Goal: Communication & Community: Answer question/provide support

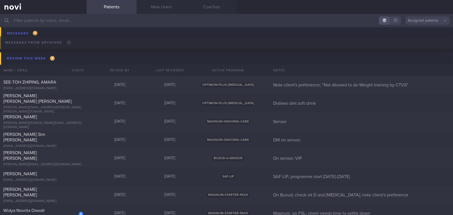
scroll to position [1933, 0]
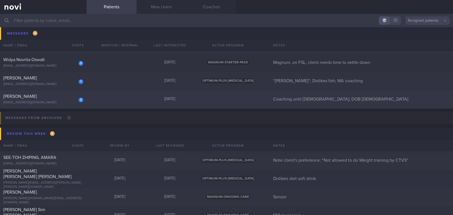
click at [23, 98] on span "TEO KIM CHOO" at bounding box center [20, 96] width 34 height 4
select select "7"
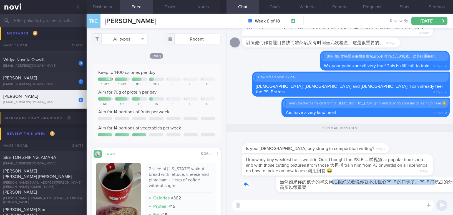
drag, startPoint x: 301, startPoint y: 178, endPoint x: 404, endPoint y: 183, distance: 102.6
click at [404, 183] on div "当然如果你的孩子的华文词汇很好又敢说你就不用担心PSLE 的口试了。PSLE 口试占的分数很高所以很重要 12:21pm" at bounding box center [346, 185] width 208 height 16
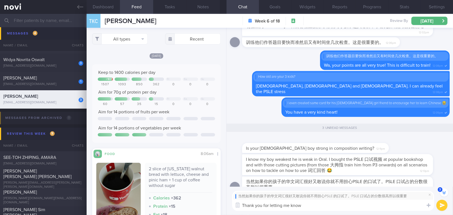
type textarea "Thank you for letting me know!"
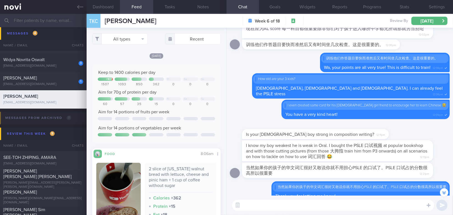
scroll to position [-14, 0]
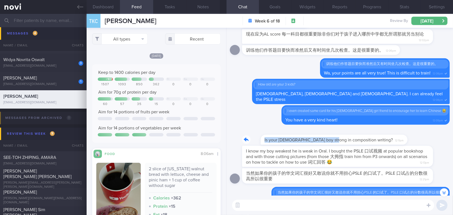
drag, startPoint x: 312, startPoint y: 136, endPoint x: 363, endPoint y: 137, distance: 50.3
click at [363, 137] on div "Is your 11 yo boy strong in composition writing? 12:11pm" at bounding box center [324, 136] width 164 height 17
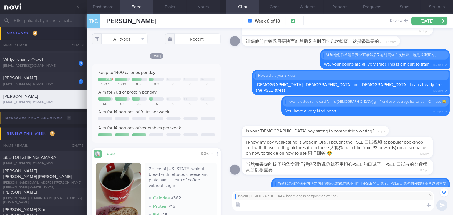
scroll to position [-22, 0]
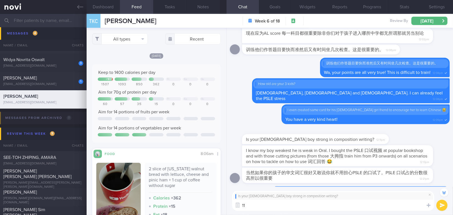
type textarea "1"
type textarea "11 yo is girl, not very good!"
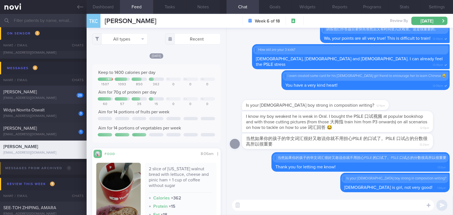
scroll to position [1882, 0]
click at [37, 127] on span "[PERSON_NAME]" at bounding box center [20, 129] width 34 height 4
type input ""[PERSON_NAME]"; Dislikes fish; WA coaching"
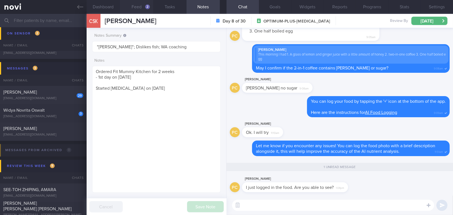
click at [131, 5] on button "Feed 2" at bounding box center [136, 7] width 33 height 14
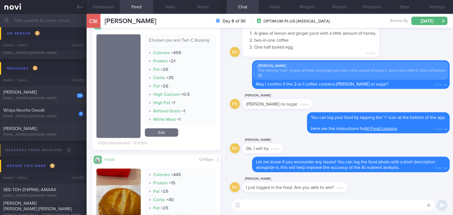
scroll to position [126, 0]
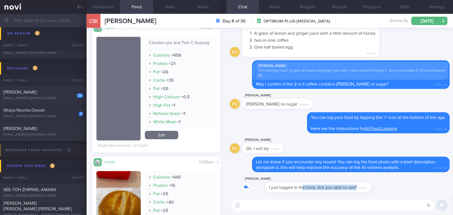
drag, startPoint x: 280, startPoint y: 184, endPoint x: 335, endPoint y: 184, distance: 55.0
click at [335, 184] on div "Phyllis Chong I just logged in the food. Are you able to see? 1:04pm" at bounding box center [303, 184] width 123 height 17
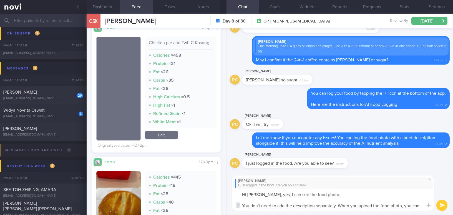
scroll to position [0, 0]
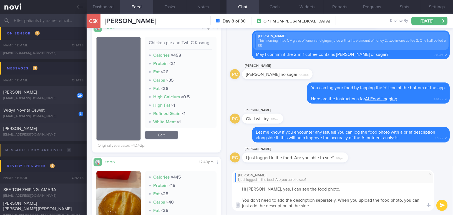
drag, startPoint x: 261, startPoint y: 189, endPoint x: 334, endPoint y: 214, distance: 76.4
click at [334, 214] on div "Phyllis Chong I just logged in the food. Are you able to see? Hi Phyllis, yes, …" at bounding box center [340, 190] width 227 height 49
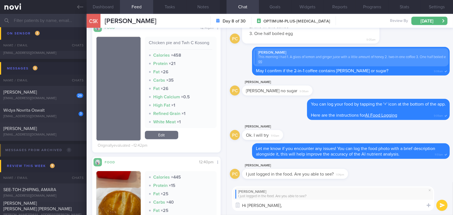
paste textarea "You don’t need to add the description separately—when you upload the food photo…"
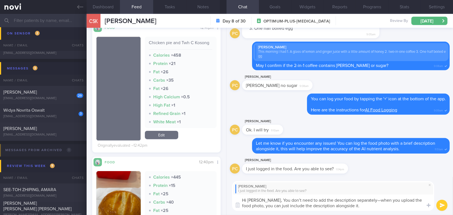
click at [266, 199] on textarea "Hi Phyllis, You don’t need to add the description separately—when you upload th…" at bounding box center [333, 202] width 202 height 16
drag, startPoint x: 261, startPoint y: 199, endPoint x: 291, endPoint y: 160, distance: 49.0
click at [261, 199] on textarea "Hi Phyllis, you don’t need to add the description separately—when you upload th…" at bounding box center [333, 202] width 202 height 16
paste textarea "Yes, I can see the food photo."
click at [264, 200] on textarea "Hi Phyllis, Yes, I can see the food photo.you don’t need to add the description…" at bounding box center [333, 202] width 202 height 16
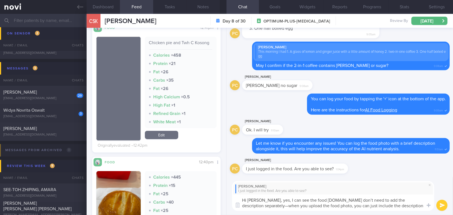
click at [320, 198] on textarea "Hi Phyllis, yes, I can see the food photo.you don’t need to add the description…" at bounding box center [333, 202] width 202 height 16
click at [320, 198] on textarea "Hi Phyllis, yes, I can see the food photo. You don’t need to add the descriptio…" at bounding box center [333, 202] width 202 height 16
click at [422, 201] on textarea "Hi Phyllis, yes, I can see the food photo. 👍You don’t need to add the descripti…" at bounding box center [333, 202] width 202 height 16
click at [409, 207] on textarea "Hi Phyllis, yes, I can see the food photo. 👍You don’t need to add the descripti…" at bounding box center [333, 202] width 202 height 16
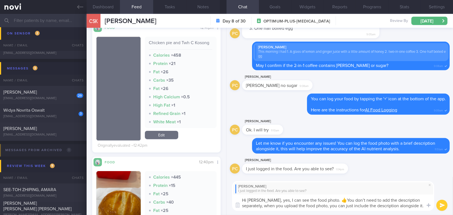
type textarea "Hi Phyllis, yes, I can see the food photo. 👍You don’t need to add the descripti…"
click at [444, 204] on button "submit" at bounding box center [442, 205] width 11 height 11
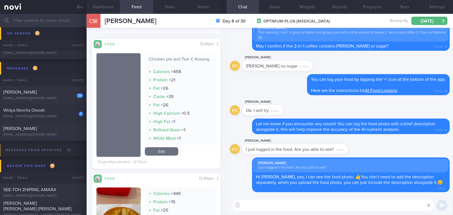
scroll to position [101, 0]
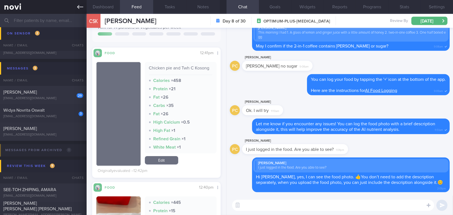
click at [75, 5] on link at bounding box center [43, 7] width 87 height 14
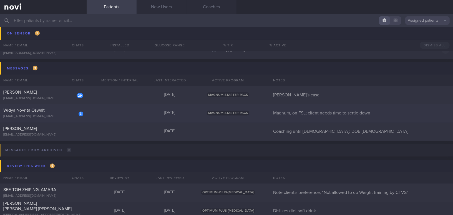
click at [65, 108] on div "Widya Novrita Oswalt" at bounding box center [42, 111] width 79 height 6
select select "7"
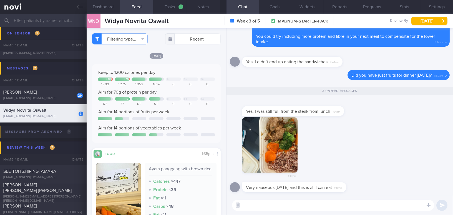
click at [281, 138] on button "button" at bounding box center [270, 145] width 56 height 56
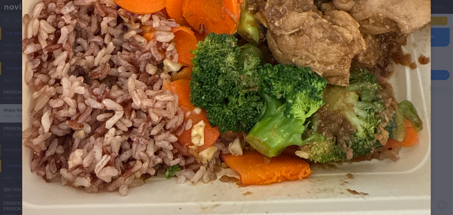
scroll to position [252, 0]
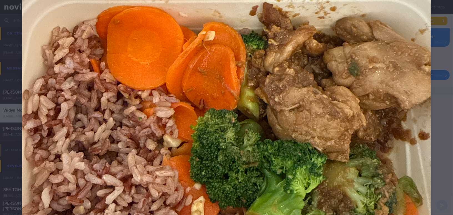
click at [342, 151] on img at bounding box center [226, 42] width 409 height 545
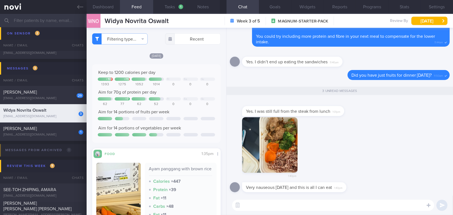
click at [368, 162] on div "1:40pm" at bounding box center [340, 149] width 220 height 65
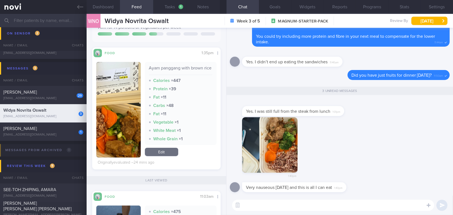
scroll to position [177, 0]
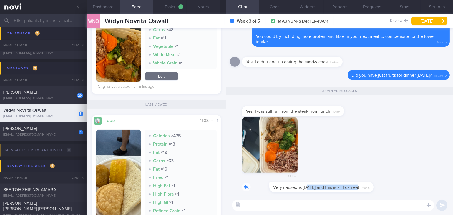
drag, startPoint x: 279, startPoint y: 184, endPoint x: 348, endPoint y: 183, distance: 69.2
click at [348, 183] on div "Very nauseous today and this is all I can eat 1:40pm" at bounding box center [302, 187] width 121 height 10
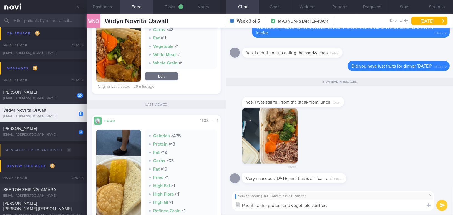
click at [346, 206] on textarea "Prioritize the protein and vegetables dishes." at bounding box center [333, 205] width 202 height 11
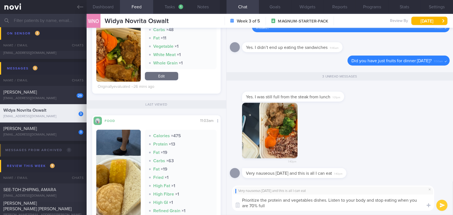
type textarea "Prioritize the protein and vegetables dishes. Listen to your body and stop eati…"
drag, startPoint x: 246, startPoint y: 201, endPoint x: 218, endPoint y: 195, distance: 28.3
click at [218, 195] on div "Dashboard Feed 1 Tasks 1 Notes Chat 3 Goals Widgets Reports Programs Stats Sett…" at bounding box center [270, 114] width 367 height 201
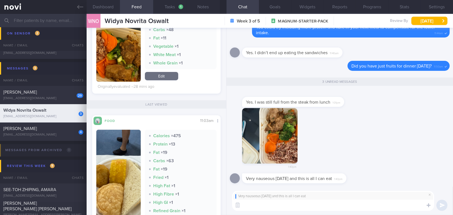
paste textarea "Focus on protein and vegetable dishes, and try to stop eating when you feel"
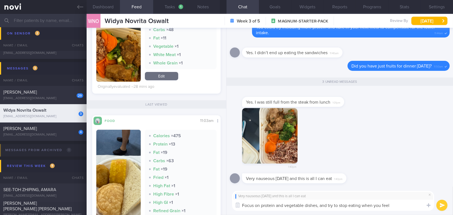
drag, startPoint x: 382, startPoint y: 206, endPoint x: 398, endPoint y: 206, distance: 16.1
click at [398, 206] on textarea "Focus on protein and vegetable dishes, and try to stop eating when you feel" at bounding box center [333, 205] width 202 height 11
type textarea "Focus on protein and vegetable dishes, and try to stop eating when you are abou…"
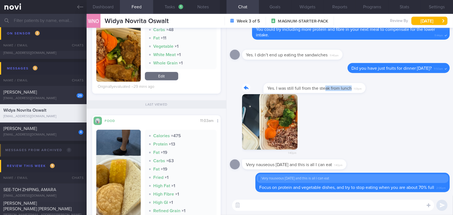
drag, startPoint x: 303, startPoint y: 80, endPoint x: 342, endPoint y: 86, distance: 40.2
click at [342, 86] on div "Yes. I was still full from the steak from lunch 1:01pm" at bounding box center [301, 84] width 119 height 17
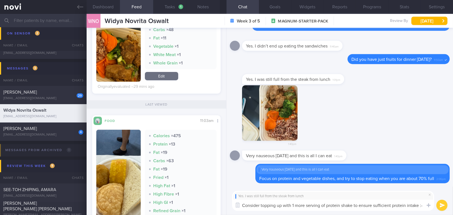
type textarea "Consider topping up with 1 more serving of protein shake to ensure sufficient p…"
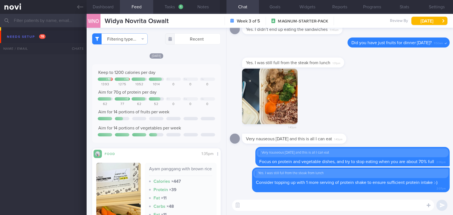
select select "7"
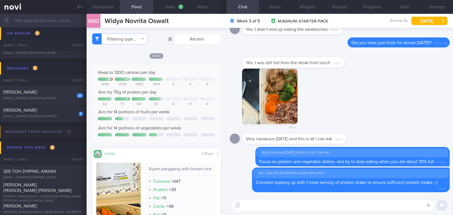
scroll to position [177, 0]
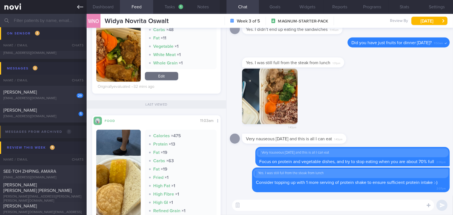
click at [82, 5] on icon at bounding box center [80, 7] width 6 height 6
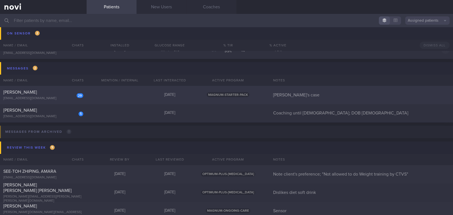
click at [51, 95] on div "BANAVARA PRADEEP VARADARAJA" at bounding box center [42, 92] width 79 height 6
select select "7"
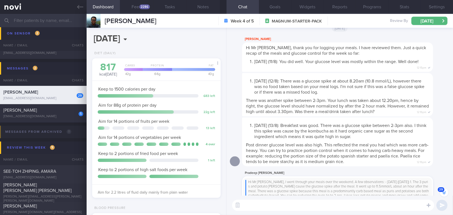
scroll to position [-861, 0]
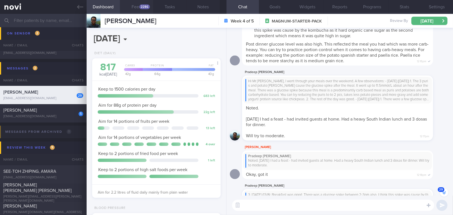
click at [145, 8] on div "2286" at bounding box center [144, 6] width 11 height 5
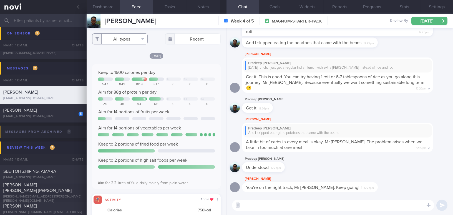
click at [115, 41] on button "All types" at bounding box center [120, 38] width 56 height 11
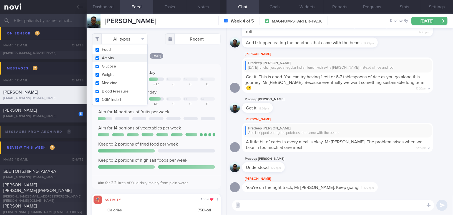
click at [97, 57] on button "Activity" at bounding box center [119, 58] width 55 height 8
checkbox input "false"
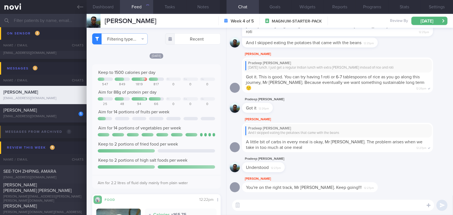
click at [187, 64] on div "Today Keep to 1500 calories per day + 319 Fr Sa Su 547 849 1819 817 0 0 0 Aim f…" at bounding box center [156, 166] width 129 height 226
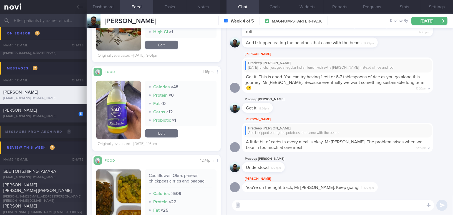
scroll to position [1086, 0]
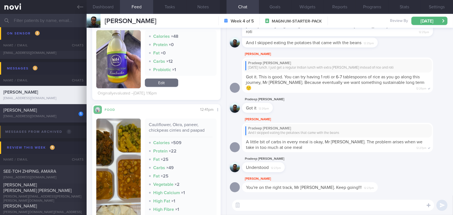
click at [29, 115] on div "[EMAIL_ADDRESS][DOMAIN_NAME]" at bounding box center [43, 117] width 80 height 4
type input "Coaching until [DEMOGRAPHIC_DATA]; DOB [DEMOGRAPHIC_DATA]"
checkbox input "true"
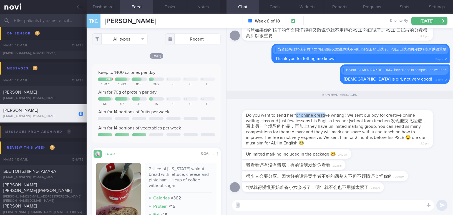
drag, startPoint x: 297, startPoint y: 116, endPoint x: 325, endPoint y: 114, distance: 28.1
click at [325, 114] on span "Do you want to send her for online creative writing? We sent our boy for creati…" at bounding box center [336, 129] width 181 height 32
click at [303, 107] on div at bounding box center [346, 106] width 208 height 7
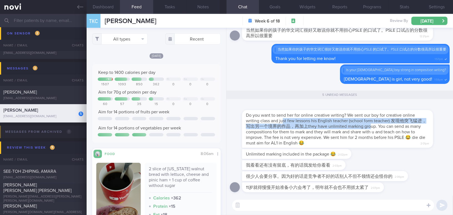
drag, startPoint x: 283, startPoint y: 119, endPoint x: 379, endPoint y: 126, distance: 96.9
click at [379, 126] on span "Do you want to send her for online creative writing? We sent our boy for creati…" at bounding box center [336, 129] width 181 height 32
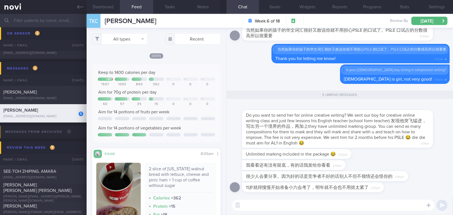
click at [344, 112] on div "Do you want to send her for online creative writing? We sent our boy for creati…" at bounding box center [337, 129] width 191 height 38
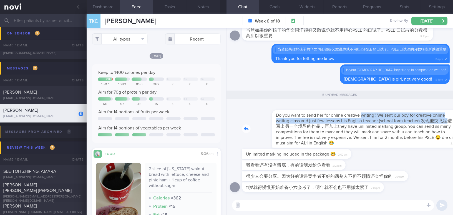
drag, startPoint x: 331, startPoint y: 112, endPoint x: 417, endPoint y: 119, distance: 86.4
click at [417, 119] on div "Do you want to send her for online creative writing? We sent our boy for creati…" at bounding box center [346, 125] width 208 height 44
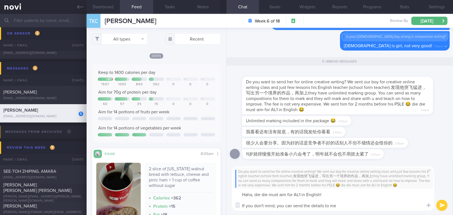
type textarea "Haha, die die must aim for AL1 in English! If you don't mind, you can send the …"
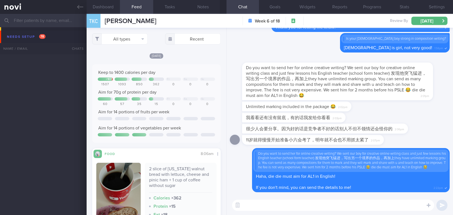
select select "7"
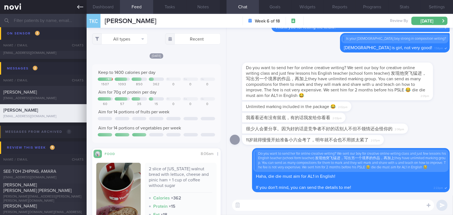
click at [77, 7] on link at bounding box center [43, 7] width 87 height 14
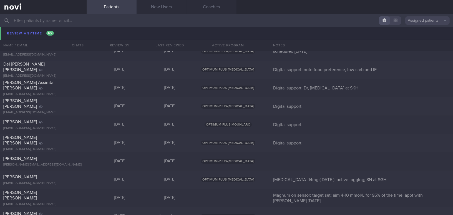
scroll to position [3865, 0]
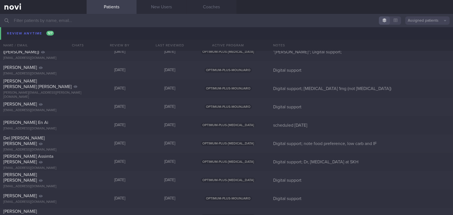
click at [61, 20] on input "text" at bounding box center [226, 20] width 453 height 13
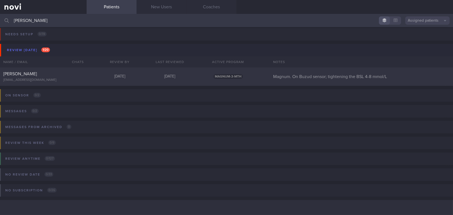
scroll to position [2, 0]
type input "huang"
click at [27, 78] on div "[EMAIL_ADDRESS][DOMAIN_NAME]" at bounding box center [43, 80] width 80 height 4
select select "7"
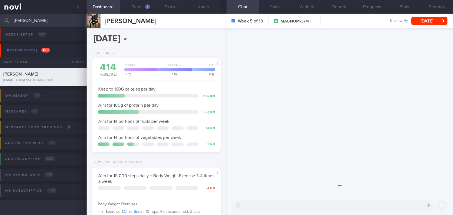
scroll to position [65, 115]
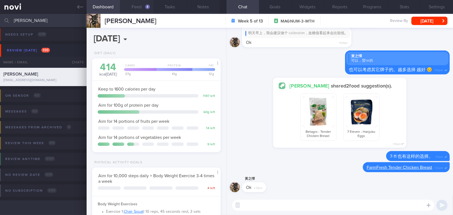
click at [145, 8] on div "4" at bounding box center [147, 6] width 5 height 5
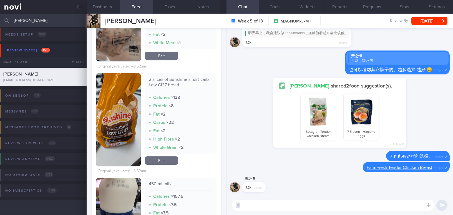
scroll to position [227, 0]
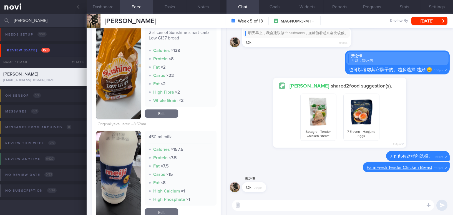
click at [114, 173] on button "button" at bounding box center [118, 174] width 44 height 87
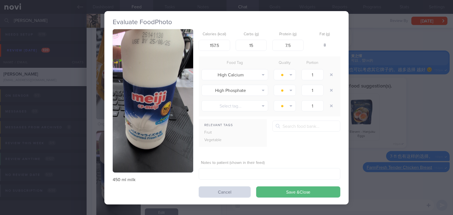
click at [124, 111] on button "button" at bounding box center [153, 100] width 81 height 143
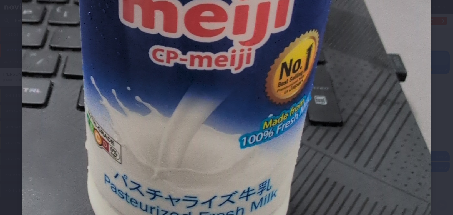
scroll to position [328, 0]
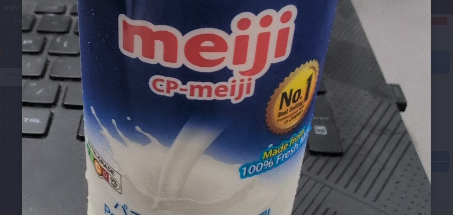
click at [303, 127] on img at bounding box center [226, 57] width 409 height 727
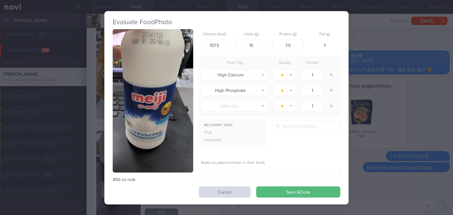
click at [366, 155] on div "Evaluate Food Photo 450 ml milk Calories (kcal) 157.5 Carbs (g) 15 Protein (g) …" at bounding box center [226, 107] width 453 height 215
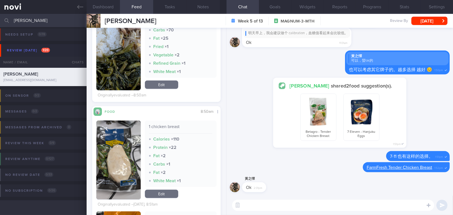
scroll to position [606, 0]
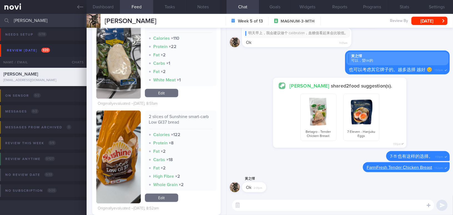
click at [251, 206] on textarea at bounding box center [333, 205] width 202 height 11
type textarea "h"
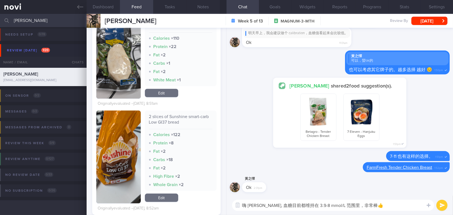
type textarea "嗨 Mr [PERSON_NAME], 血糖目前都维持在 3.9-8 mmol/L 范围里，非常棒👍"
click at [442, 206] on button "submit" at bounding box center [442, 205] width 11 height 11
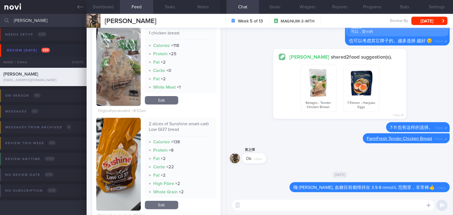
scroll to position [101, 0]
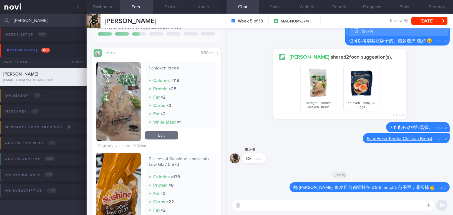
click at [111, 105] on button "button" at bounding box center [118, 101] width 44 height 79
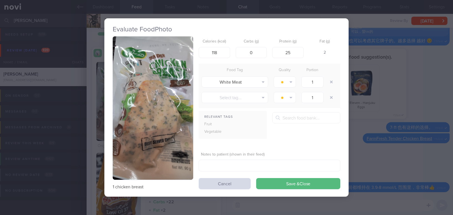
click at [380, 160] on div "Evaluate Food Photo 1 chicken breast Calories (kcal) 118 Carbs (g) 0 Protein (g…" at bounding box center [226, 107] width 453 height 215
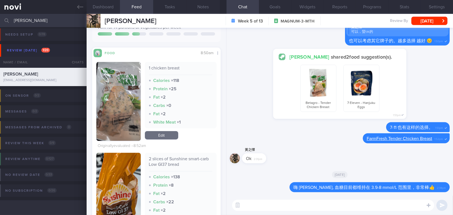
click at [251, 206] on textarea at bounding box center [333, 205] width 202 height 11
type textarea "[PERSON_NAME]"
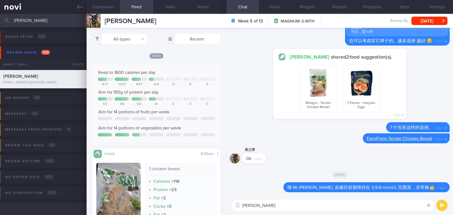
select select "7"
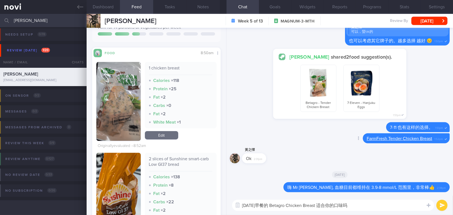
type textarea "今天早餐的 Betagro Chicken Breast 适合你的口味吗？"
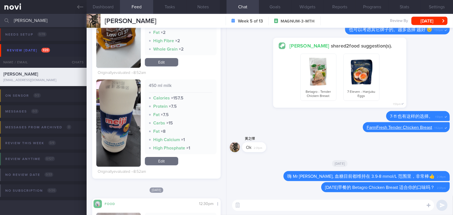
scroll to position [328, 0]
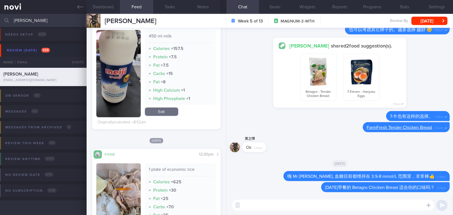
click at [106, 89] on button "button" at bounding box center [118, 73] width 44 height 87
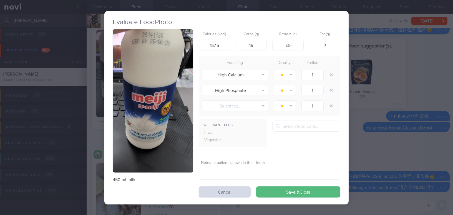
click at [406, 152] on div "Evaluate Food Photo 450 ml milk Calories (kcal) 157.5 Carbs (g) 15 Protein (g) …" at bounding box center [226, 107] width 453 height 215
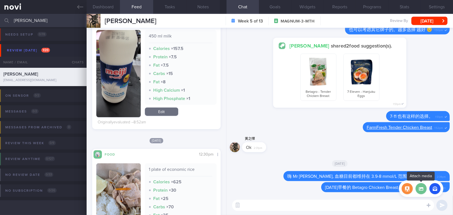
click at [423, 192] on label at bounding box center [421, 188] width 11 height 11
click at [0, 0] on input "file" at bounding box center [0, 0] width 0 height 0
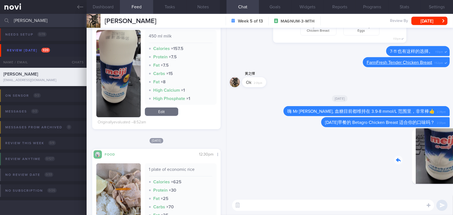
drag, startPoint x: 414, startPoint y: 146, endPoint x: 463, endPoint y: 149, distance: 49.3
click at [453, 149] on html "You are offline! Some functionality will be unavailable Patients New Users Coac…" at bounding box center [226, 107] width 453 height 215
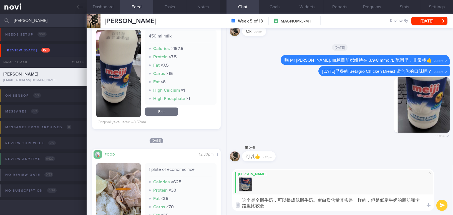
type textarea "这个是全脂牛奶，可以换成低脂牛奶。蛋白质含量其实是一样的，但是低脂牛奶的脂肪和卡路里比较低。"
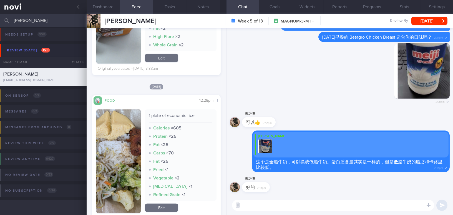
scroll to position [1313, 0]
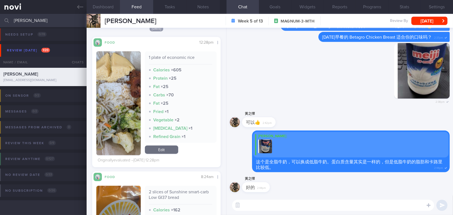
click at [114, 11] on button "Dashboard" at bounding box center [103, 7] width 33 height 14
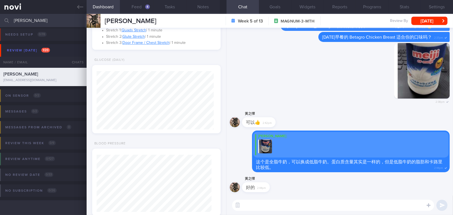
scroll to position [327, 0]
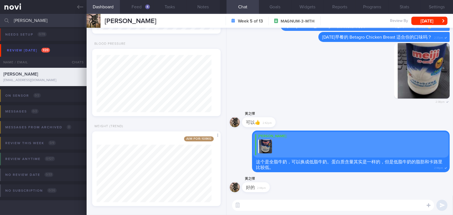
click at [280, 209] on textarea at bounding box center [333, 205] width 202 height 11
click at [247, 204] on textarea "上星期有测量你的体重吗？" at bounding box center [333, 205] width 202 height 11
type textarea "这个星期有测量你的体重吗？"
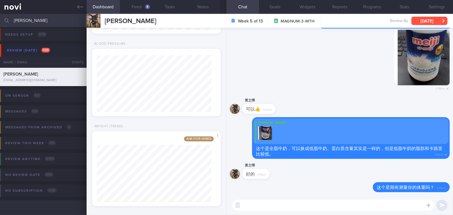
click at [420, 19] on button "[DATE]" at bounding box center [430, 21] width 36 height 8
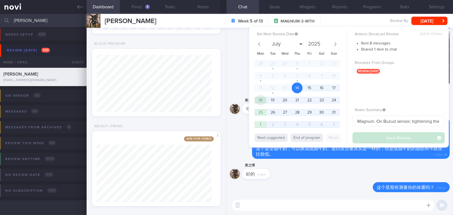
click at [260, 102] on span "18" at bounding box center [260, 100] width 11 height 11
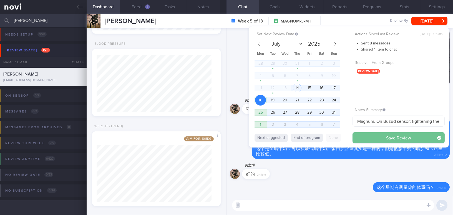
click at [402, 137] on button "Save Review" at bounding box center [399, 137] width 92 height 11
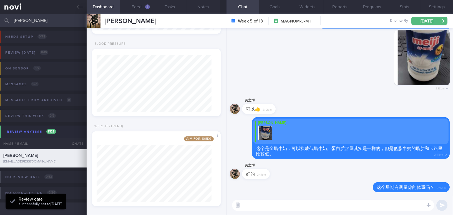
scroll to position [59, 117]
drag, startPoint x: 35, startPoint y: 24, endPoint x: 14, endPoint y: 24, distance: 21.1
click at [14, 24] on input "huang" at bounding box center [226, 20] width 453 height 13
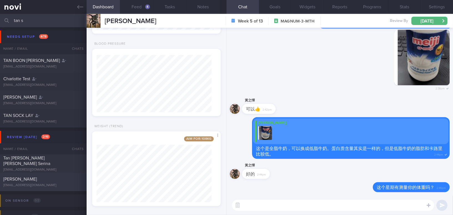
type input "tan s"
click at [30, 183] on div "Tan Sok Ngin sokngin_tan@yahoo.com.sg" at bounding box center [43, 181] width 87 height 11
type input "Magnum, use Buzud"
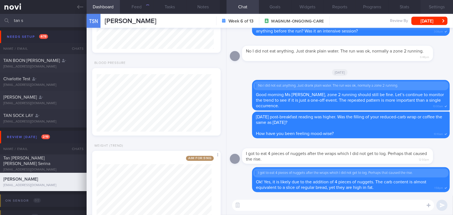
scroll to position [65, 115]
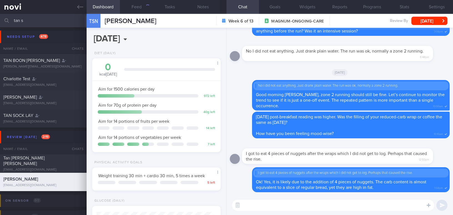
select select "7"
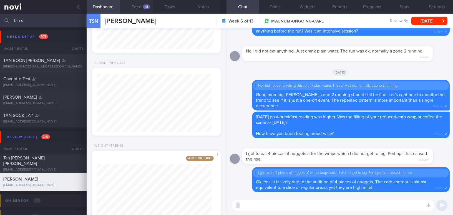
click at [145, 11] on button "Feed 115" at bounding box center [136, 7] width 33 height 14
click at [133, 7] on button "Feed 115" at bounding box center [136, 7] width 33 height 14
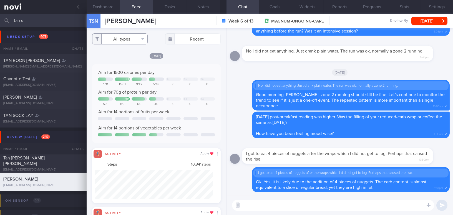
click at [123, 38] on button "All types" at bounding box center [120, 38] width 56 height 11
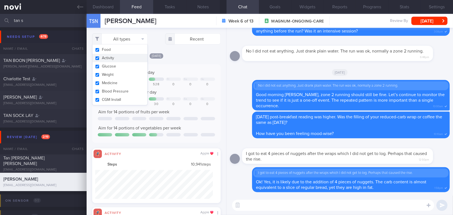
click at [99, 57] on button "Activity" at bounding box center [119, 58] width 55 height 8
checkbox input "false"
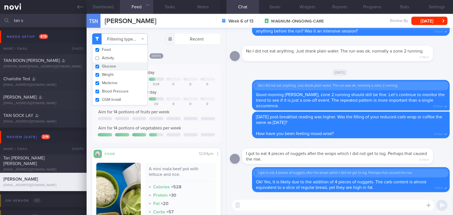
click at [200, 57] on div "[DATE]" at bounding box center [156, 56] width 129 height 6
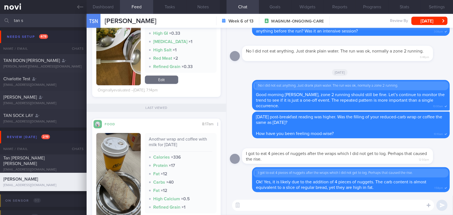
scroll to position [404, 0]
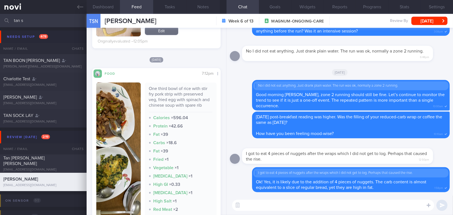
click at [126, 109] on img "button" at bounding box center [118, 159] width 44 height 154
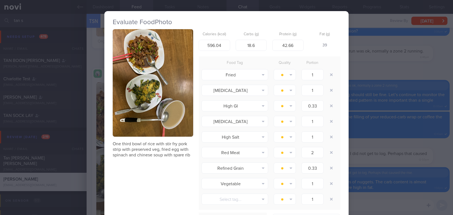
click at [135, 95] on button "button" at bounding box center [153, 82] width 81 height 107
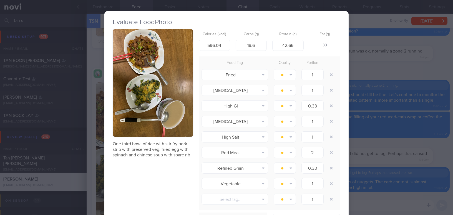
click at [387, 126] on div "Evaluate Food Photo One third bowl of rice with stir fry pork strip with preser…" at bounding box center [226, 107] width 453 height 215
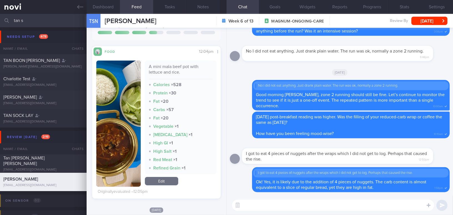
scroll to position [101, 0]
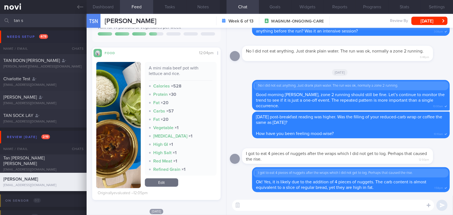
click at [121, 124] on button "button" at bounding box center [118, 125] width 44 height 126
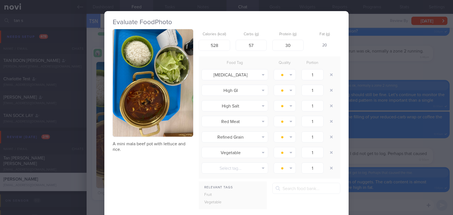
click at [144, 107] on button "button" at bounding box center [153, 82] width 81 height 107
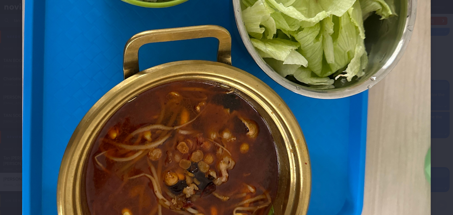
scroll to position [252, 0]
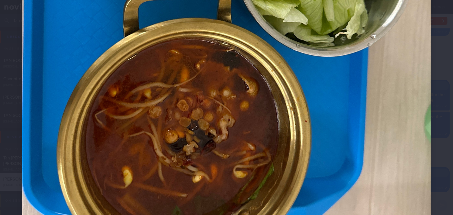
click at [386, 111] on img at bounding box center [226, 42] width 409 height 545
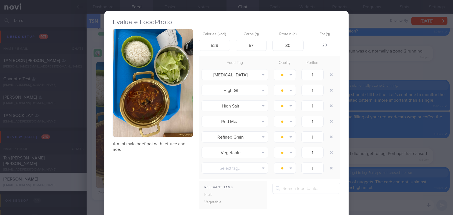
click at [394, 153] on div "Evaluate Food Photo A mini mala beef pot with lettuce and rice. Calories (kcal)…" at bounding box center [226, 107] width 453 height 215
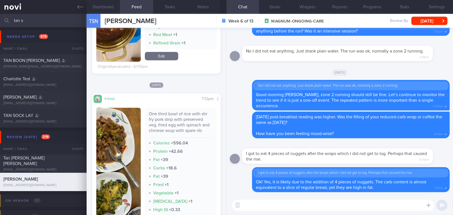
scroll to position [277, 0]
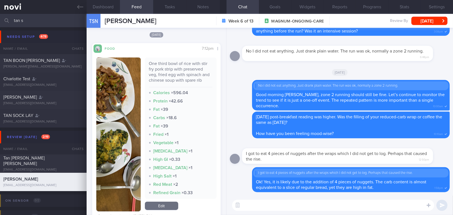
click at [292, 209] on textarea at bounding box center [333, 205] width 202 height 11
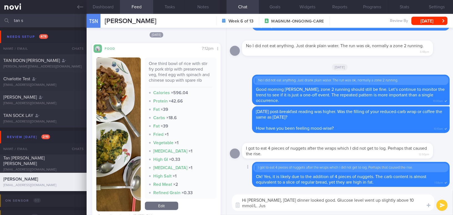
scroll to position [0, 0]
drag, startPoint x: 264, startPoint y: 199, endPoint x: 364, endPoint y: 204, distance: 100.4
click at [364, 204] on textarea "Hi [PERSON_NAME], [DATE] dinner looked good. Glucose level went up slightly abo…" at bounding box center [333, 202] width 202 height 16
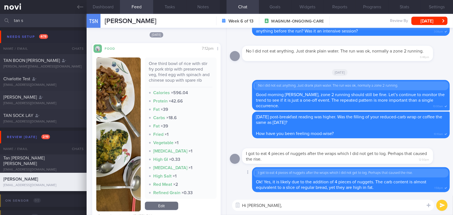
paste textarea "[DATE] dinner looked good. Your glucose level went slightly above 10 mmol/L. Ju…"
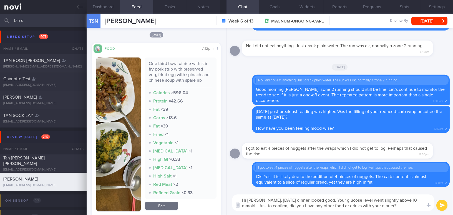
click at [267, 200] on textarea "Hi [PERSON_NAME], [DATE] dinner looked good. Your glucose level went slightly a…" at bounding box center [333, 202] width 202 height 16
click at [391, 206] on textarea "Hi [PERSON_NAME], [DATE] dinner looked good. Your glucose level went slightly a…" at bounding box center [333, 202] width 202 height 16
type textarea "Hi [PERSON_NAME], [DATE] dinner looked good. Your glucose level went slightly a…"
click at [442, 203] on button "submit" at bounding box center [442, 205] width 11 height 11
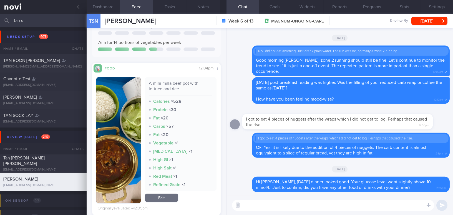
scroll to position [76, 0]
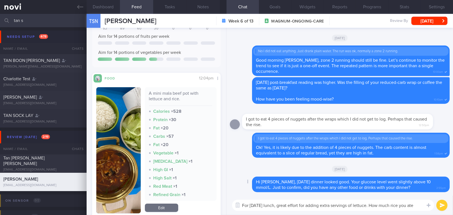
type textarea "For [DATE] lunch, great effort for adding extra servings of lettuce. How much r…"
drag, startPoint x: 417, startPoint y: 204, endPoint x: 272, endPoint y: 206, distance: 145.0
click at [210, 198] on div "Dashboard Feed 115 Tasks Notes Chat Goals Widgets Reports Programs Stats Settin…" at bounding box center [270, 114] width 367 height 201
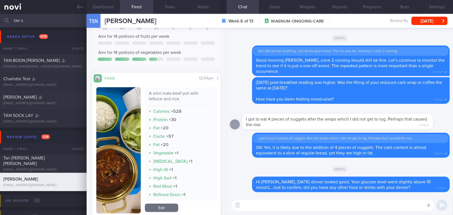
click at [279, 204] on textarea at bounding box center [333, 205] width 202 height 11
paste textarea "For [DATE] lunch, great job adding extra servings of lettuce! How much rice did…"
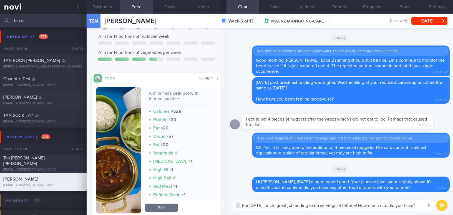
type textarea "For [DATE] lunch, great job adding extra servings of lettuce! How much rice did…"
click at [440, 206] on button "submit" at bounding box center [442, 205] width 11 height 11
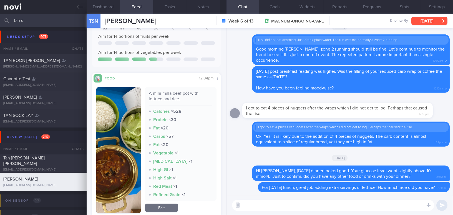
click at [428, 20] on button "[DATE]" at bounding box center [430, 21] width 36 height 8
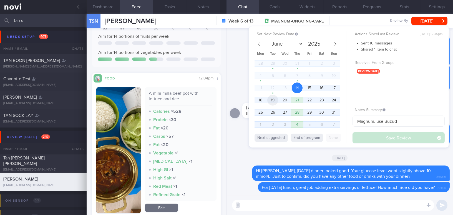
click at [270, 98] on span "19" at bounding box center [272, 100] width 11 height 11
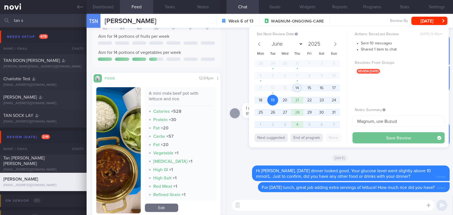
click at [364, 136] on button "Save Review" at bounding box center [399, 137] width 92 height 11
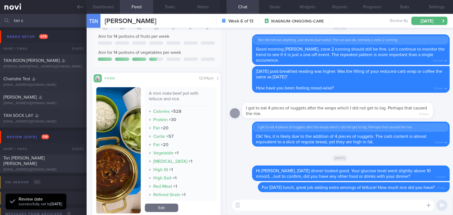
scroll to position [59, 117]
drag, startPoint x: 29, startPoint y: 21, endPoint x: 0, endPoint y: 16, distance: 29.1
click at [0, 16] on input "tan s" at bounding box center [226, 20] width 453 height 13
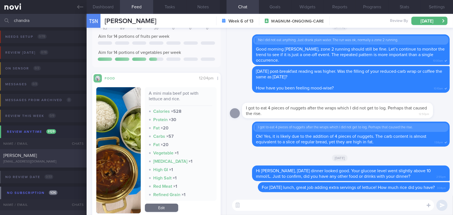
type input "chandra"
click at [58, 155] on div "[PERSON_NAME]" at bounding box center [42, 156] width 79 height 6
type input "On Buzud; increase [MEDICAL_DATA] 14mg daily ([DATE] onwards); appt [DATE]"
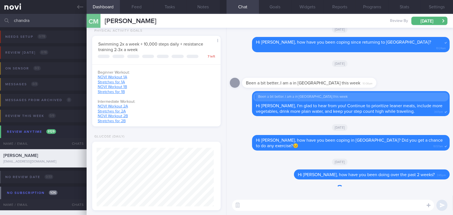
scroll to position [59, 117]
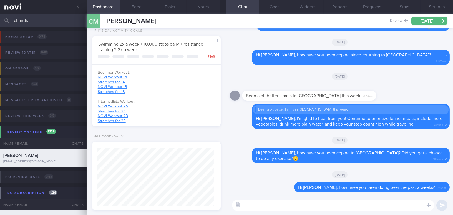
drag, startPoint x: 42, startPoint y: 22, endPoint x: 0, endPoint y: 17, distance: 42.5
click at [0, 17] on input "chandra" at bounding box center [226, 20] width 453 height 13
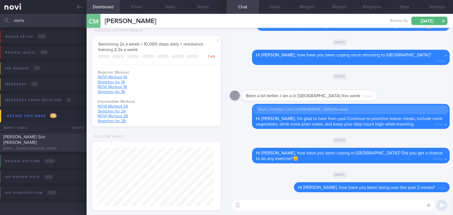
type input "stella"
click at [37, 139] on span "[PERSON_NAME] Sim [PERSON_NAME]" at bounding box center [24, 140] width 42 height 10
type input "DM on sensor;"
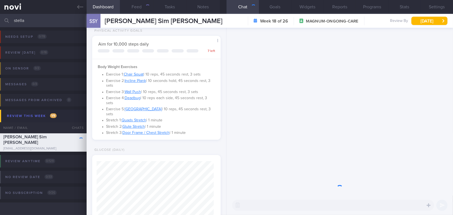
scroll to position [65, 115]
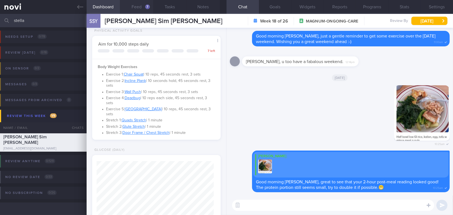
click at [142, 7] on button "Feed 7" at bounding box center [136, 7] width 33 height 14
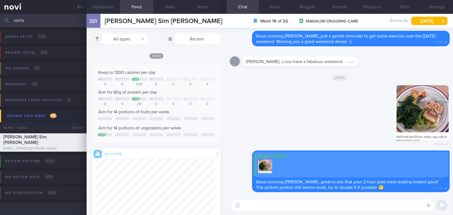
scroll to position [66, 120]
select select "7"
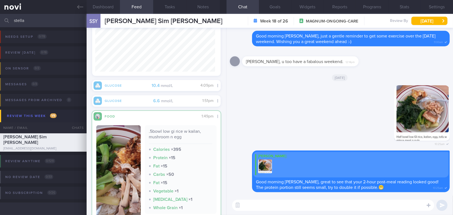
scroll to position [151, 0]
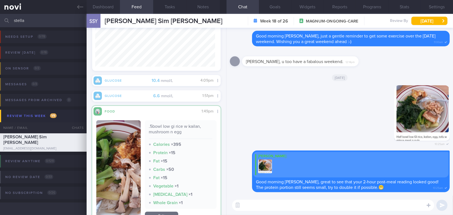
click at [282, 208] on textarea at bounding box center [333, 205] width 202 height 11
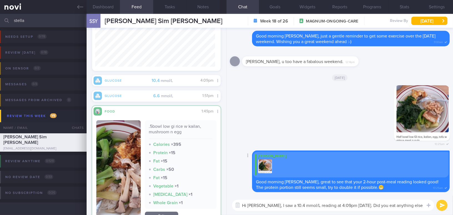
scroll to position [0, 0]
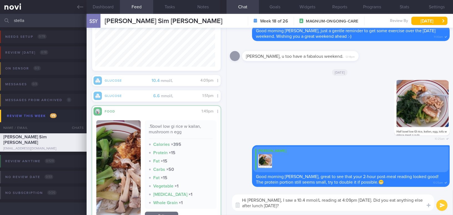
drag, startPoint x: 261, startPoint y: 200, endPoint x: 300, endPoint y: 209, distance: 40.4
click at [300, 209] on textarea "Hi [PERSON_NAME], I saw a 10.4 mmol/L reading at 4:09pm [DATE]. Did you eat any…" at bounding box center [333, 202] width 202 height 16
click at [127, 173] on button "button" at bounding box center [118, 170] width 44 height 101
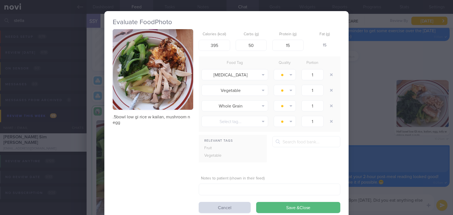
click at [149, 86] on button "button" at bounding box center [153, 69] width 81 height 81
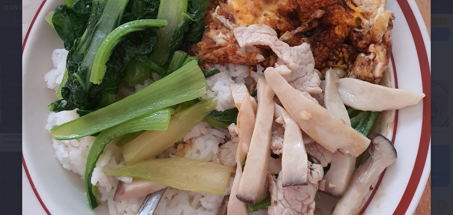
scroll to position [50, 0]
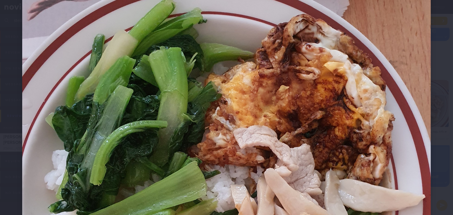
click at [286, 92] on img at bounding box center [226, 176] width 409 height 409
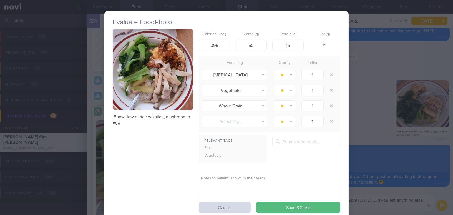
click at [407, 199] on div "Evaluate Food Photo .5bowl low gi rice w kailan, mushroom n egg Calories (kcal)…" at bounding box center [226, 107] width 453 height 215
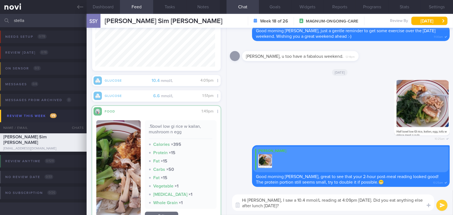
drag, startPoint x: 260, startPoint y: 200, endPoint x: 278, endPoint y: 204, distance: 17.9
click at [278, 204] on textarea "Hi [PERSON_NAME], I saw a 10.4 mmol/L reading at 4:09pm [DATE]. Did you eat any…" at bounding box center [333, 202] width 202 height 16
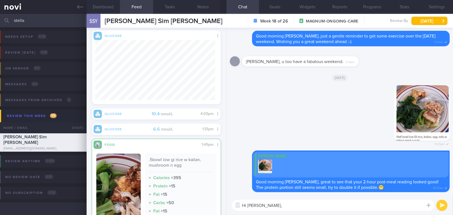
scroll to position [101, 0]
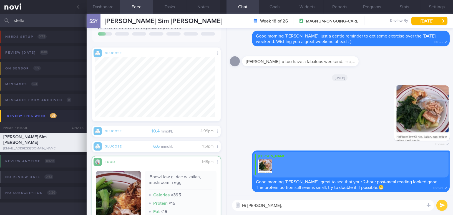
paste textarea "I noticed a 10.4 mmol/L reading at 4:09 pm [DATE]—did you eat anything after lu…"
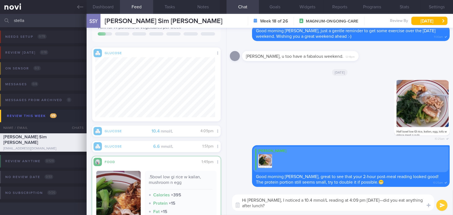
click at [367, 202] on textarea "Hi [PERSON_NAME], I noticed a 10.4 mmol/L reading at 4:09 pm [DATE]—did you eat…" at bounding box center [333, 202] width 202 height 16
type textarea "Hi [PERSON_NAME], I noticed a 10.4 mmol/L reading at 4:09 pm [DATE]. Did you ea…"
click at [444, 208] on button "submit" at bounding box center [442, 205] width 11 height 11
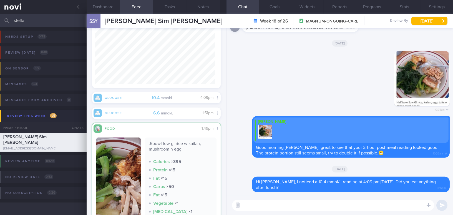
scroll to position [202, 0]
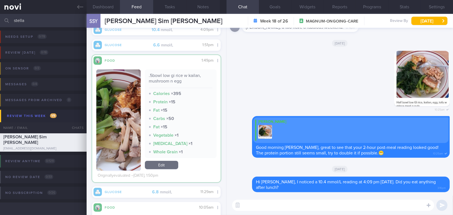
click at [262, 209] on textarea at bounding box center [333, 205] width 202 height 11
drag, startPoint x: 367, startPoint y: 207, endPoint x: 241, endPoint y: 206, distance: 126.7
click at [241, 206] on div "Attach media Chat Templates Admin [MEDICAL_DATA] Weight Nutrition Physical Acti…" at bounding box center [340, 205] width 227 height 19
click at [345, 204] on textarea "You did well by adding extra protein in your lunch [DATE]" at bounding box center [333, 205] width 202 height 11
drag, startPoint x: 365, startPoint y: 204, endPoint x: 238, endPoint y: 200, distance: 127.0
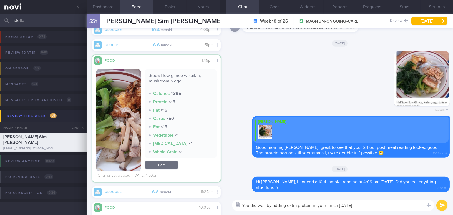
click at [238, 200] on div "Attach media Chat Templates Admin [MEDICAL_DATA] Weight Nutrition Physical Acti…" at bounding box center [340, 205] width 227 height 19
paste textarea "Great job adding extra protein to your lunch [DATE]!"
type textarea "Great job adding extra protein to your lunch [DATE]!"
click at [444, 206] on button "submit" at bounding box center [442, 205] width 11 height 11
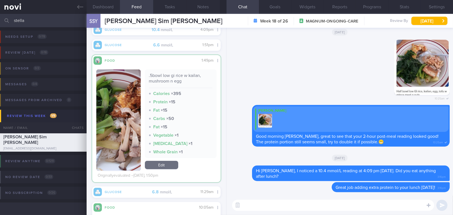
drag, startPoint x: 31, startPoint y: 18, endPoint x: 0, endPoint y: 21, distance: 31.5
click at [0, 21] on input "stella" at bounding box center [226, 20] width 453 height 13
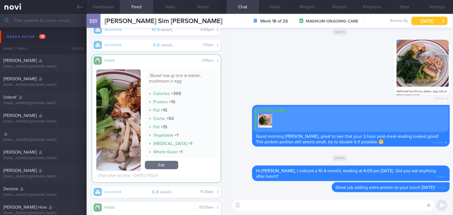
click at [441, 23] on button "[DATE]" at bounding box center [430, 21] width 36 height 8
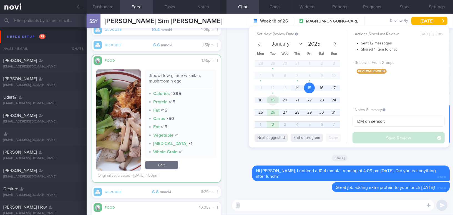
click at [271, 99] on span "19" at bounding box center [272, 100] width 11 height 11
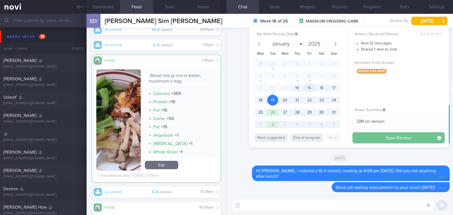
click at [371, 138] on button "Save Review" at bounding box center [399, 137] width 92 height 11
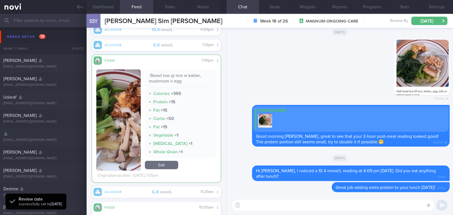
scroll to position [66, 120]
click at [32, 22] on input "text" at bounding box center [226, 20] width 453 height 13
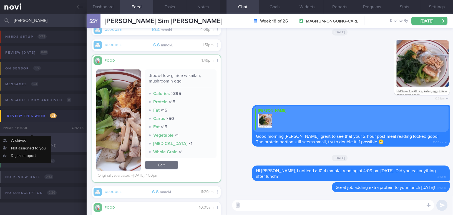
type input "[PERSON_NAME]"
click at [42, 139] on div "[PERSON_NAME]" at bounding box center [42, 140] width 79 height 6
type input "SAF LIP; programme start [DATE]-[DATE]"
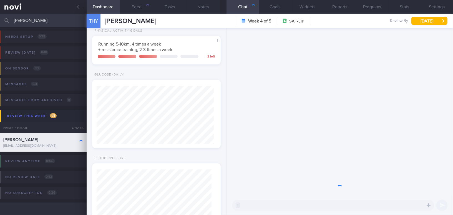
scroll to position [59, 117]
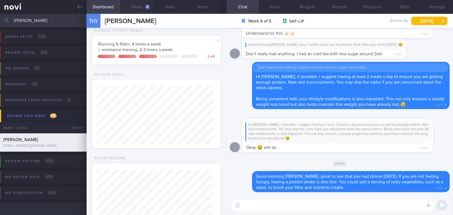
click at [138, 7] on button "Feed 6" at bounding box center [136, 7] width 33 height 14
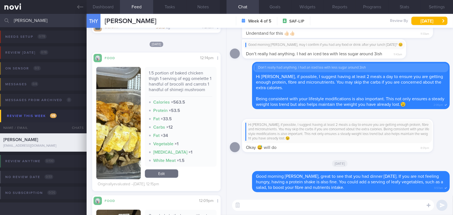
scroll to position [379, 0]
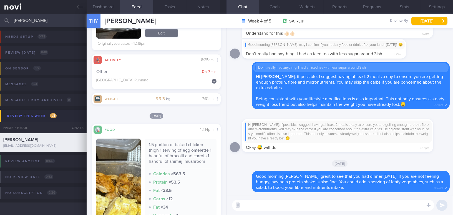
click at [272, 205] on textarea at bounding box center [333, 205] width 202 height 11
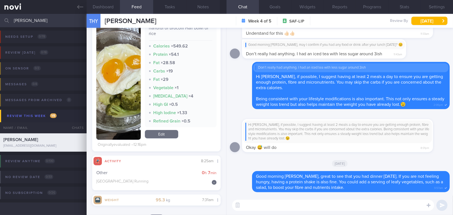
scroll to position [227, 0]
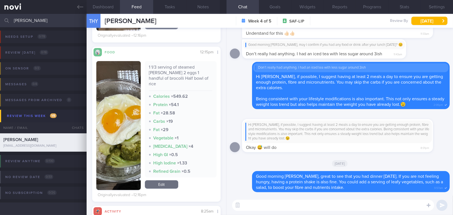
click at [136, 124] on button "button" at bounding box center [118, 125] width 44 height 129
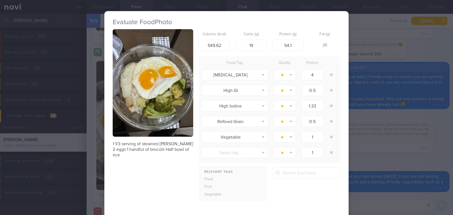
click at [138, 119] on button "button" at bounding box center [153, 82] width 81 height 107
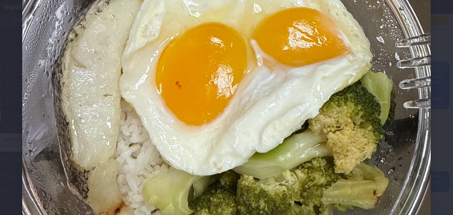
scroll to position [277, 0]
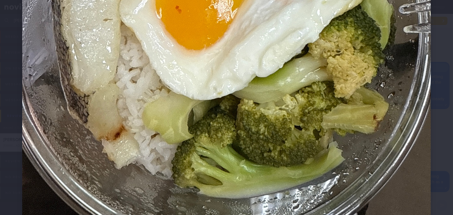
click at [290, 123] on img at bounding box center [226, 17] width 409 height 545
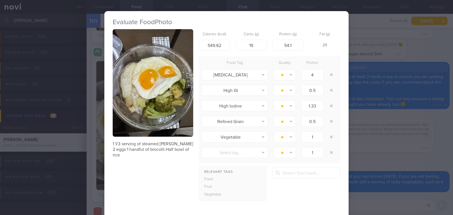
click at [374, 144] on div "Evaluate Food Photo 1 1/3 serving of steamed dory fish 2 eggs 1 handful of broc…" at bounding box center [226, 107] width 453 height 215
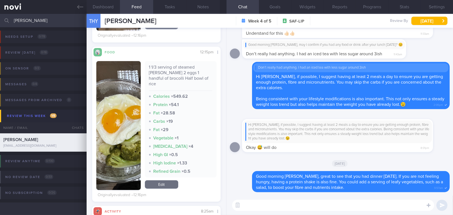
scroll to position [179, 0]
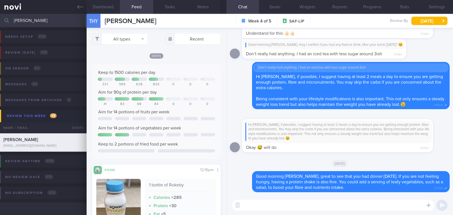
select select "7"
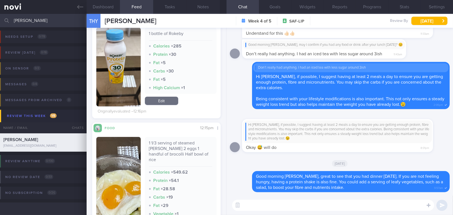
scroll to position [101, 0]
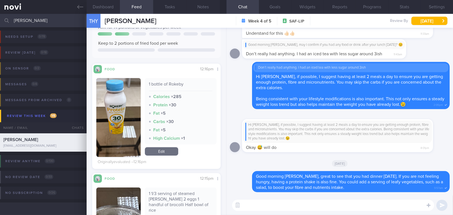
click at [298, 203] on textarea at bounding box center [333, 205] width 202 height 11
type textarea "I"
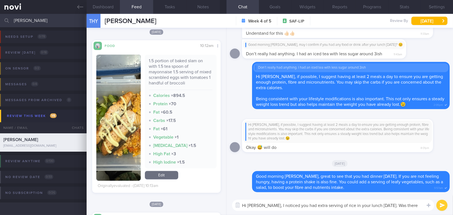
scroll to position [0, 0]
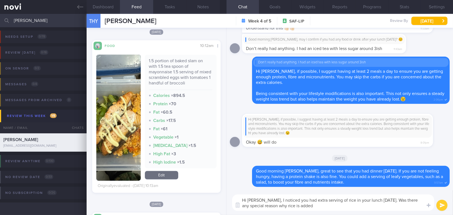
click at [376, 199] on textarea "Hi [PERSON_NAME], I noticed you had extra serving of rice in your lunch [DATE].…" at bounding box center [333, 202] width 202 height 16
click at [314, 204] on textarea "Hi [PERSON_NAME], I noticed you had extra serving of rice in your lunch [DATE].…" at bounding box center [333, 202] width 202 height 16
drag, startPoint x: 416, startPoint y: 206, endPoint x: 263, endPoint y: 195, distance: 153.2
click at [263, 195] on textarea "Hi [PERSON_NAME], I noticed you had extra serving of rice in your lunch [DATE].…" at bounding box center [333, 202] width 202 height 16
click at [289, 203] on textarea "Hi [PERSON_NAME], I noticed you had extra serving of rice in your lunch [DATE].…" at bounding box center [333, 202] width 202 height 16
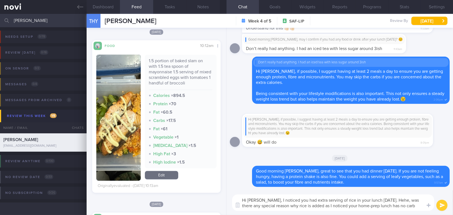
drag, startPoint x: 262, startPoint y: 199, endPoint x: 432, endPoint y: 211, distance: 170.4
click at [432, 211] on div "Hi [PERSON_NAME], I noticed you had extra serving of rice in your lunch [DATE].…" at bounding box center [340, 202] width 227 height 25
paste textarea "an extra serving of rice in your lunch [DATE]. Hehe, was there a special reason…"
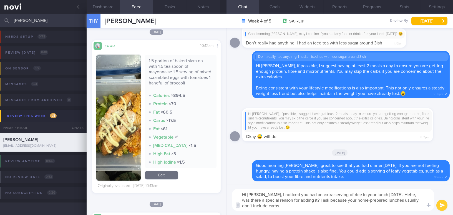
type textarea "Hi [PERSON_NAME], I noticed you had an extra serving of rice in your lunch [DAT…"
click at [441, 206] on button "submit" at bounding box center [442, 205] width 11 height 11
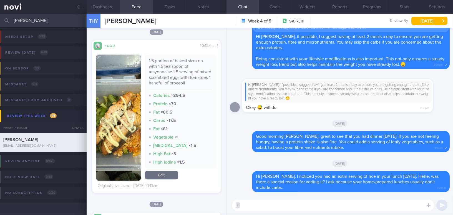
click at [107, 10] on button "Dashboard" at bounding box center [103, 7] width 33 height 14
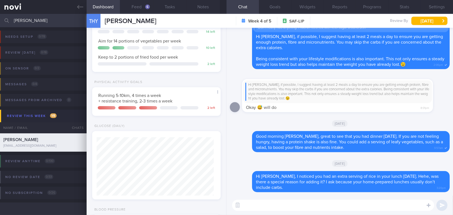
scroll to position [47, 0]
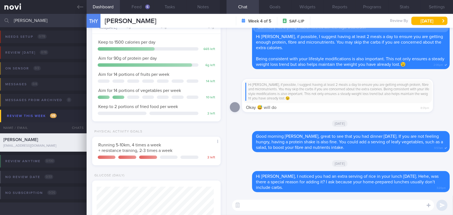
click at [247, 204] on textarea at bounding box center [333, 205] width 202 height 11
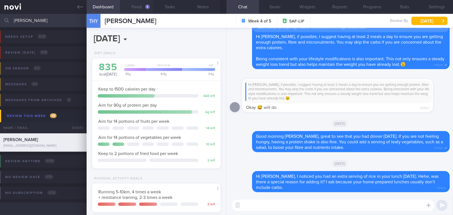
click at [132, 5] on button "Feed 6" at bounding box center [136, 7] width 33 height 14
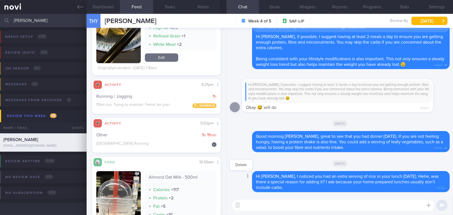
scroll to position [79, 120]
click at [261, 204] on textarea at bounding box center [333, 205] width 202 height 11
type textarea "Please keep up with your exercise routine!"
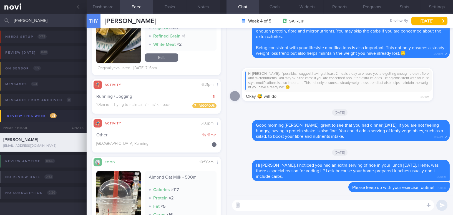
drag, startPoint x: 42, startPoint y: 20, endPoint x: 7, endPoint y: 17, distance: 35.7
click at [7, 17] on div "[PERSON_NAME] Assigned patients Assigned patients All active patients Archived …" at bounding box center [226, 20] width 453 height 13
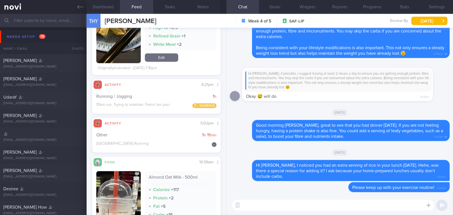
click at [31, 23] on input "text" at bounding box center [226, 20] width 453 height 13
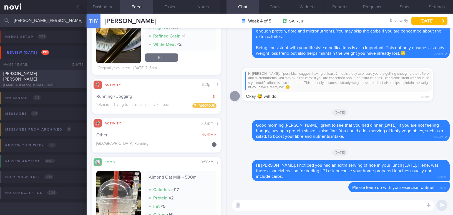
type input "[PERSON_NAME] [PERSON_NAME]"
click at [33, 83] on div "[EMAIL_ADDRESS][DOMAIN_NAME]" at bounding box center [43, 85] width 80 height 4
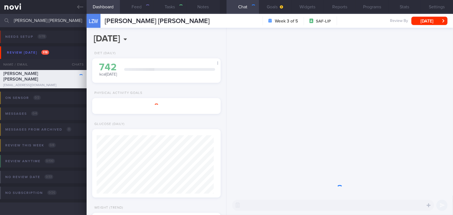
type input "SAF LIP"
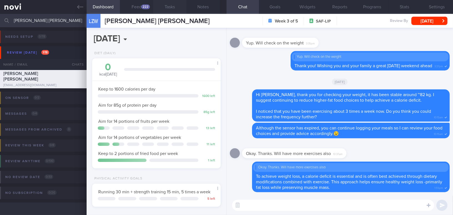
scroll to position [59, 117]
click at [132, 5] on button "Feed 222" at bounding box center [136, 7] width 33 height 14
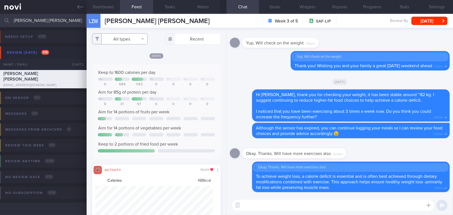
click at [124, 41] on button "All types" at bounding box center [120, 38] width 56 height 11
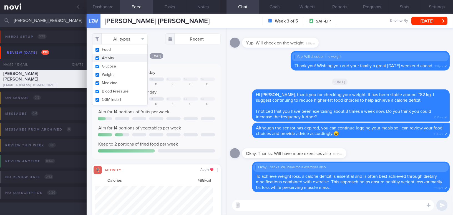
click at [97, 58] on button "Activity" at bounding box center [119, 58] width 55 height 8
checkbox input "false"
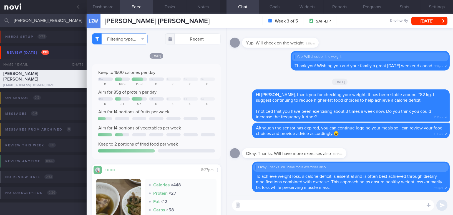
click at [188, 66] on div "Keep to 1600 calories per day Mo Th Fr Sa Su 0 689 1163 0 0 0 0 Aim for 85g of …" at bounding box center [156, 111] width 129 height 95
select select "7"
click at [185, 67] on div "Keep to 1600 calories per day Mo Th Fr Sa Su 0 689 1163 0 0 0 0 Aim for 85g of …" at bounding box center [156, 111] width 129 height 95
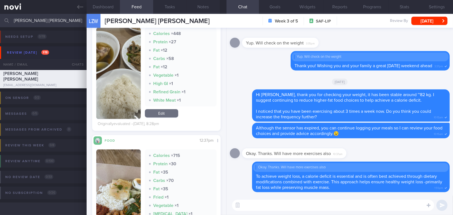
scroll to position [227, 0]
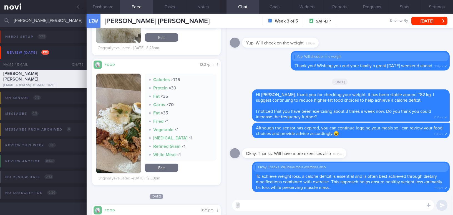
click at [130, 121] on button "button" at bounding box center [118, 124] width 44 height 100
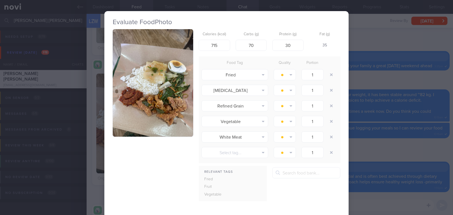
click at [132, 91] on button "button" at bounding box center [153, 82] width 81 height 107
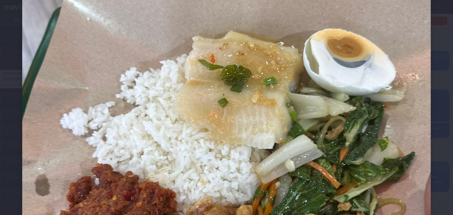
scroll to position [202, 0]
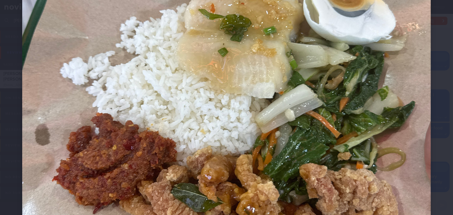
click at [192, 27] on img at bounding box center [226, 92] width 409 height 545
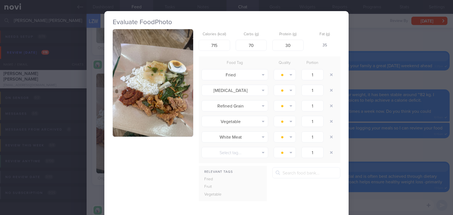
click at [377, 42] on div "Evaluate Food Photo Calories (kcal) 715 Carbs (g) 70 Protein (g) 30 Fat (g) 35 …" at bounding box center [226, 107] width 453 height 215
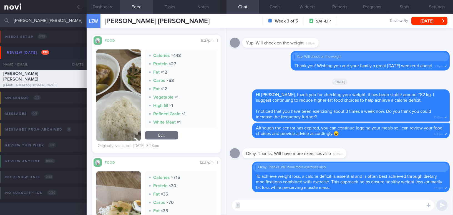
scroll to position [126, 0]
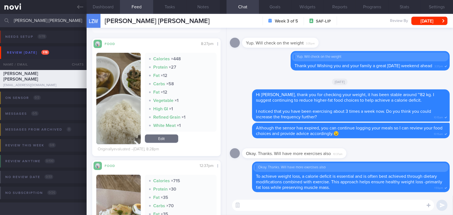
click at [129, 102] on button "button" at bounding box center [118, 98] width 44 height 91
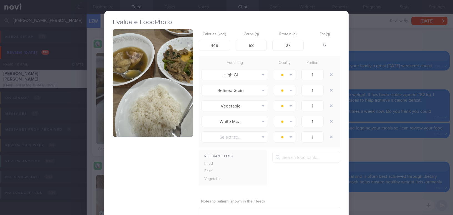
click at [137, 71] on button "button" at bounding box center [153, 82] width 81 height 107
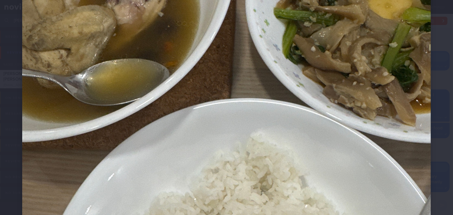
scroll to position [117, 0]
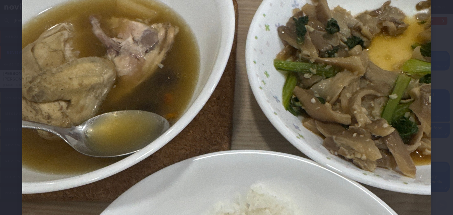
click at [165, 99] on img at bounding box center [226, 177] width 409 height 545
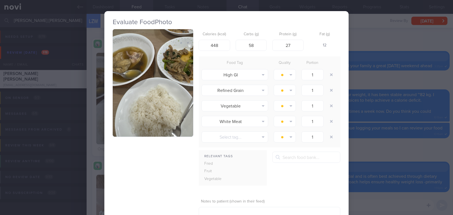
click at [371, 82] on div "Evaluate Food Photo Calories (kcal) 448 Carbs (g) 58 Protein (g) 27 Fat (g) 12 …" at bounding box center [226, 107] width 453 height 215
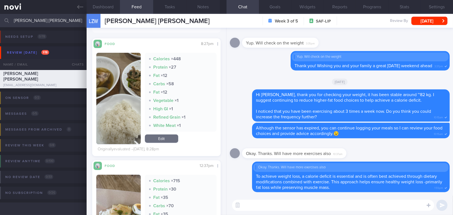
scroll to position [227, 0]
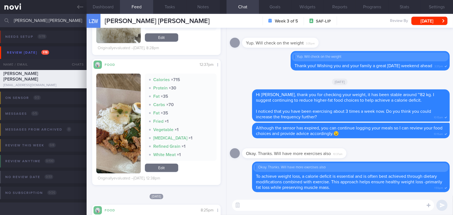
click at [129, 140] on button "button" at bounding box center [118, 124] width 44 height 100
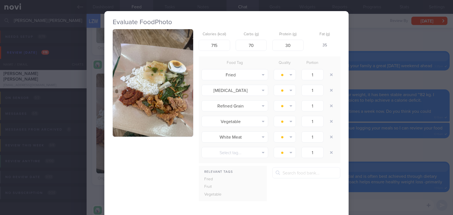
click at [383, 152] on div "Evaluate Food Photo Calories (kcal) 715 Carbs (g) 70 Protein (g) 30 Fat (g) 35 …" at bounding box center [226, 107] width 453 height 215
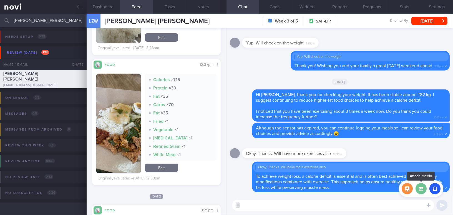
click at [421, 190] on label at bounding box center [421, 188] width 11 height 11
click at [0, 0] on input "file" at bounding box center [0, 0] width 0 height 0
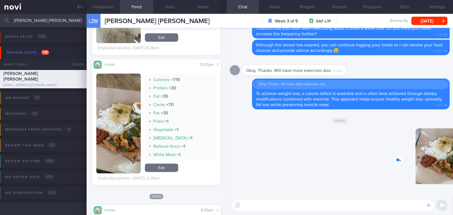
drag, startPoint x: 406, startPoint y: 166, endPoint x: 442, endPoint y: 168, distance: 35.9
click at [442, 168] on div "Delete 3:30pm" at bounding box center [411, 160] width 78 height 64
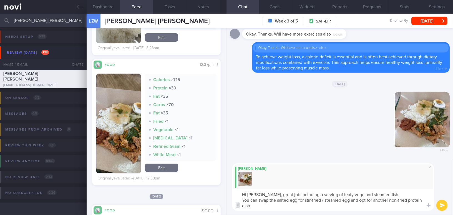
drag, startPoint x: 264, startPoint y: 194, endPoint x: 286, endPoint y: 208, distance: 25.8
click at [286, 208] on textarea "Hi Zhi Wei, great job including a serving of leafy vege and steamed fish. You c…" at bounding box center [333, 200] width 202 height 22
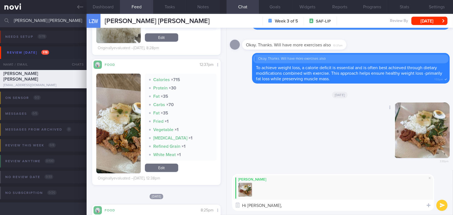
click at [430, 136] on button "button" at bounding box center [422, 130] width 56 height 56
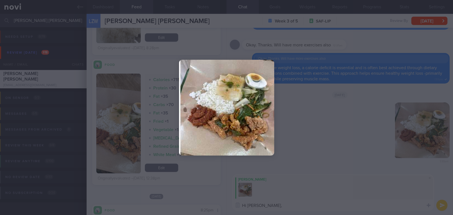
click at [322, 125] on div at bounding box center [226, 107] width 453 height 215
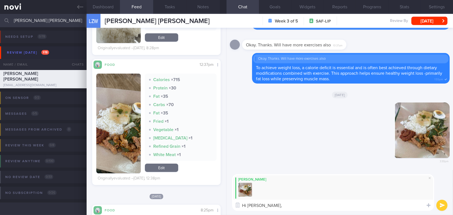
click at [277, 204] on textarea "Hi Zhi Wei," at bounding box center [333, 205] width 202 height 11
paste textarea "Great job including a serving of leafy vegetables and steamed fish. You could s…"
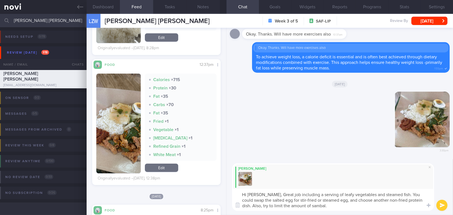
click at [267, 195] on textarea "Hi Zhi Wei, Great job including a serving of leafy vegetables and steamed fish.…" at bounding box center [333, 200] width 202 height 22
click at [412, 201] on textarea "Hi Zhi Wei, great job including a serving of leafy vegetables and steamed fish.…" at bounding box center [333, 200] width 202 height 22
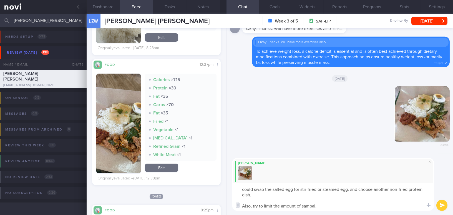
type textarea "Hi Zhi Wei, great job including a serving of leafy vegetables and steamed fish.…"
click at [441, 204] on button "submit" at bounding box center [442, 205] width 11 height 11
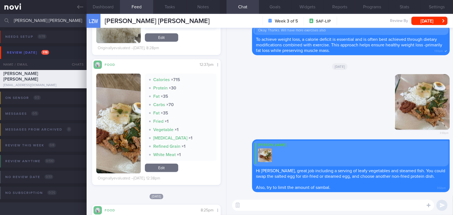
scroll to position [126, 0]
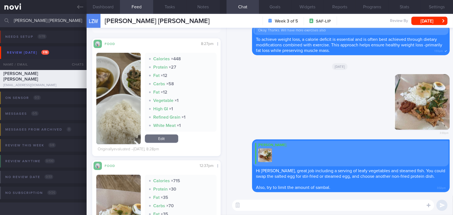
click at [126, 105] on button "button" at bounding box center [118, 98] width 44 height 91
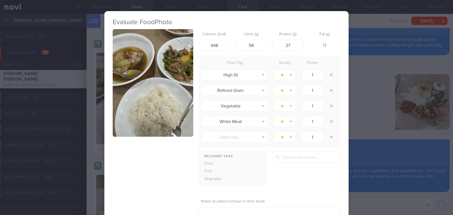
click at [127, 80] on button "button" at bounding box center [153, 82] width 81 height 107
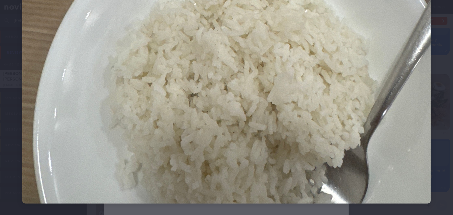
scroll to position [370, 0]
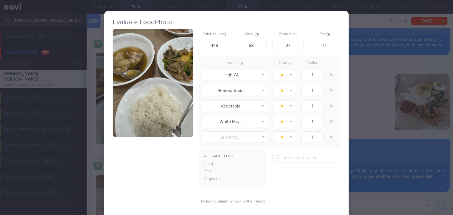
click at [149, 111] on button "button" at bounding box center [153, 82] width 81 height 107
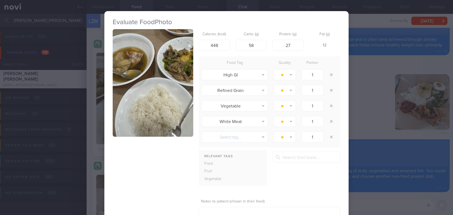
click at [375, 121] on div "Evaluate Food Photo Calories (kcal) 448 Carbs (g) 58 Protein (g) 27 Fat (g) 12 …" at bounding box center [226, 107] width 453 height 215
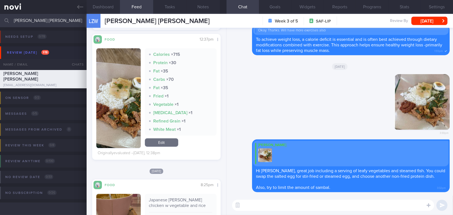
scroll to position [151, 0]
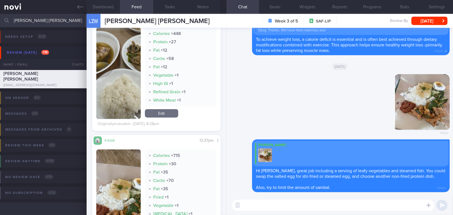
click at [129, 93] on button "button" at bounding box center [118, 72] width 44 height 91
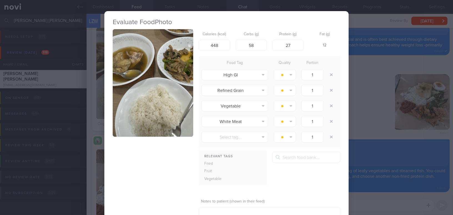
click at [129, 93] on img "button" at bounding box center [153, 82] width 81 height 107
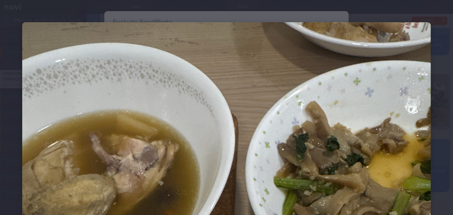
scroll to position [101, 0]
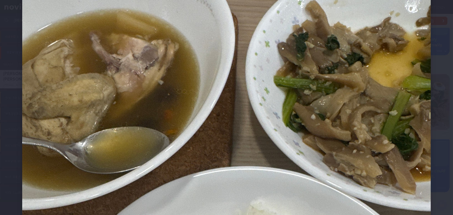
click at [339, 169] on img at bounding box center [226, 193] width 409 height 545
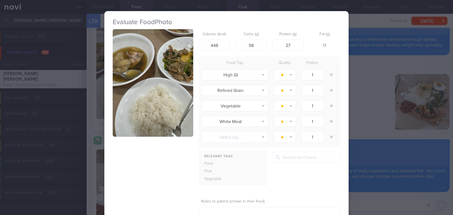
click at [387, 127] on div "Evaluate Food Photo Calories (kcal) 448 Carbs (g) 58 Protein (g) 27 Fat (g) 12 …" at bounding box center [226, 107] width 453 height 215
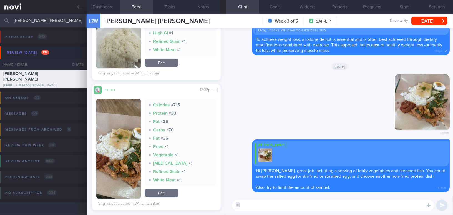
scroll to position [126, 0]
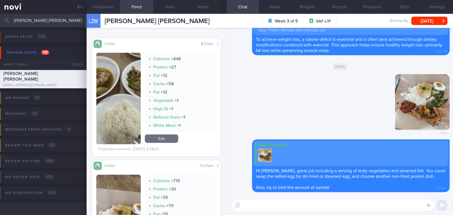
click at [267, 207] on textarea at bounding box center [333, 205] width 202 height 11
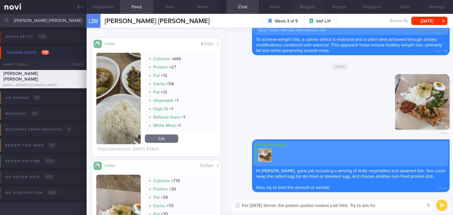
click at [316, 7] on button "Widgets" at bounding box center [307, 7] width 32 height 14
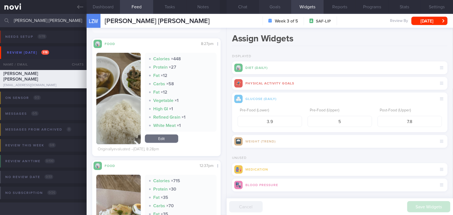
click at [276, 6] on button "Goals" at bounding box center [275, 7] width 32 height 14
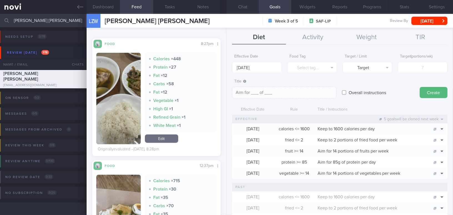
click at [243, 4] on button "Chat" at bounding box center [243, 7] width 32 height 14
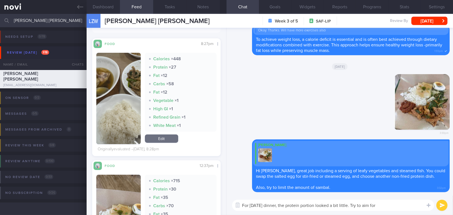
click at [393, 206] on textarea "For yesterday's dinner, the protein portion looked a bit little. Try to aim for" at bounding box center [333, 205] width 202 height 11
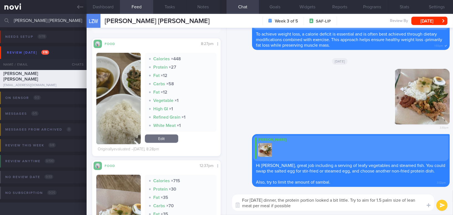
click at [251, 206] on textarea "For yesterday's dinner, the protein portion looked a bit little. Try to aim for…" at bounding box center [333, 202] width 202 height 16
click at [297, 205] on textarea "For yesterday's dinner, the protein portion looked a bit little. Try to aim for…" at bounding box center [333, 202] width 202 height 16
type textarea "For yesterday's dinner, the protein portion looked a bit little. Try to aim for…"
drag, startPoint x: 393, startPoint y: 208, endPoint x: 236, endPoint y: 198, distance: 157.2
click at [236, 198] on textarea "For yesterday's dinner, the protein portion looked a bit little. Try to aim for…" at bounding box center [333, 202] width 202 height 16
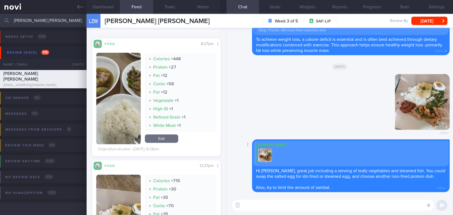
paste textarea "For yesterday’s dinner, the protein portion seemed a bit small. Try to aim for …"
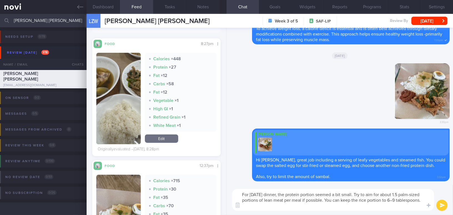
click at [404, 201] on textarea "For yesterday’s dinner, the protein portion seemed a bit small. Try to aim for …" at bounding box center [333, 200] width 202 height 22
type textarea "For [DATE] dinner, the protein portion seemed a bit small. Try to aim for about…"
click at [441, 206] on button "submit" at bounding box center [442, 205] width 11 height 11
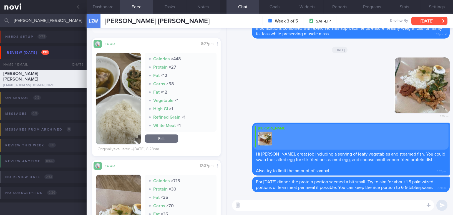
click at [424, 19] on button "[DATE]" at bounding box center [430, 21] width 36 height 8
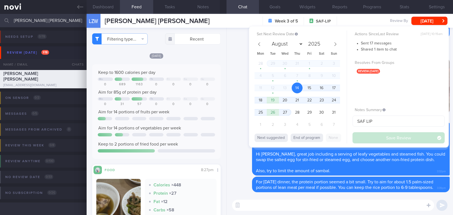
select select "7"
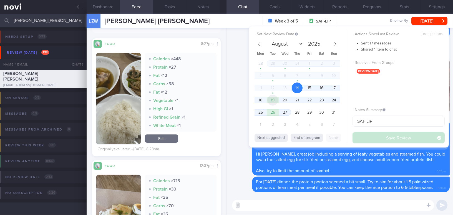
click at [271, 100] on span "19" at bounding box center [272, 100] width 11 height 11
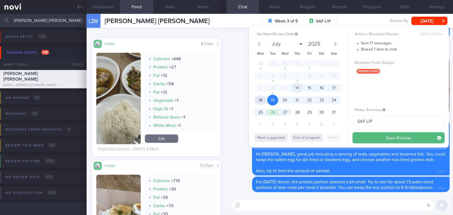
click at [260, 100] on span "18" at bounding box center [260, 100] width 11 height 11
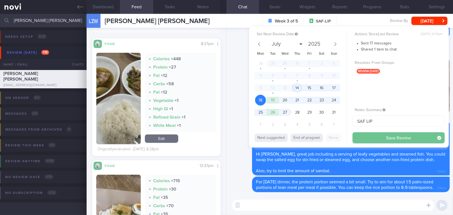
click at [374, 137] on button "Save Review" at bounding box center [399, 137] width 92 height 11
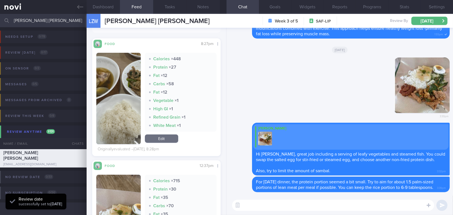
scroll to position [59, 117]
drag, startPoint x: 41, startPoint y: 20, endPoint x: 0, endPoint y: 16, distance: 41.7
click at [0, 16] on input "[PERSON_NAME] [PERSON_NAME]" at bounding box center [226, 20] width 453 height 13
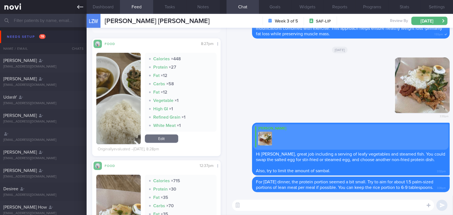
click at [80, 7] on icon at bounding box center [80, 7] width 6 height 4
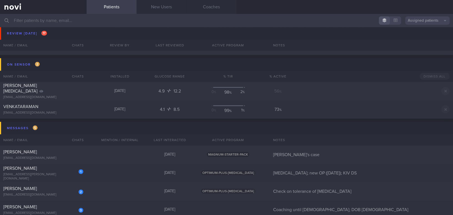
scroll to position [1818, 0]
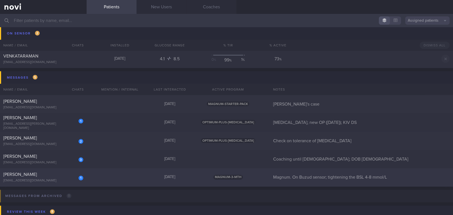
click at [46, 174] on div "[PERSON_NAME]" at bounding box center [42, 175] width 79 height 6
select select "7"
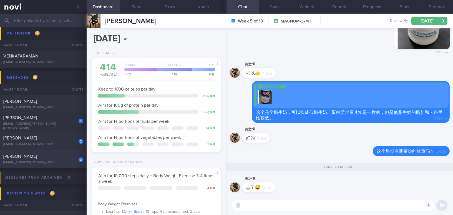
scroll to position [59, 117]
drag, startPoint x: 268, startPoint y: 183, endPoint x: 401, endPoint y: 190, distance: 132.7
click at [401, 190] on div "黃之懌 忘了😅 2:47pm" at bounding box center [340, 186] width 220 height 20
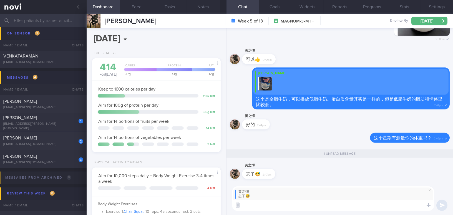
scroll to position [0, 0]
type textarea "可"
type textarea "r"
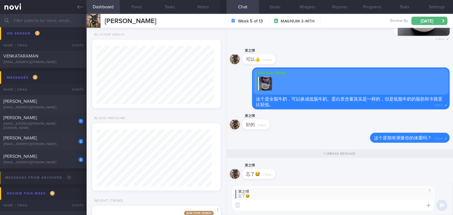
scroll to position [326, 0]
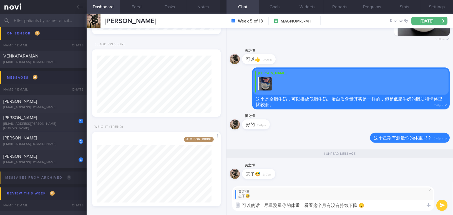
type textarea "可以的话，尽量测量你的体重，看看这个月有没有持续下降 😊"
click at [442, 205] on button "submit" at bounding box center [442, 205] width 11 height 11
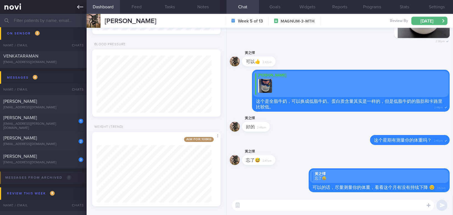
click at [78, 7] on icon at bounding box center [80, 7] width 6 height 4
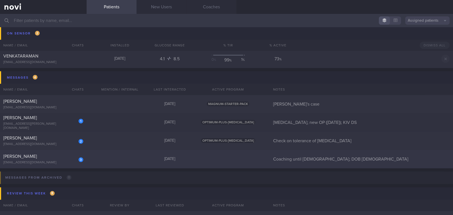
click at [47, 161] on div "[EMAIL_ADDRESS][DOMAIN_NAME]" at bounding box center [43, 163] width 80 height 4
select select "7"
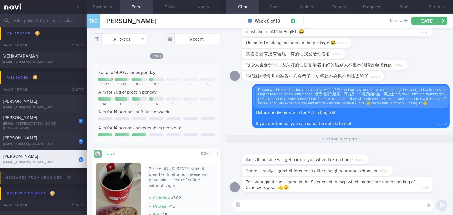
click at [266, 206] on textarea at bounding box center [333, 205] width 202 height 11
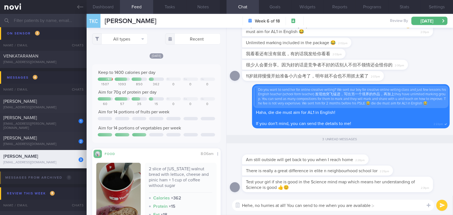
type textarea "Hehe, no hurries at all! You can send to me when you are available :-)"
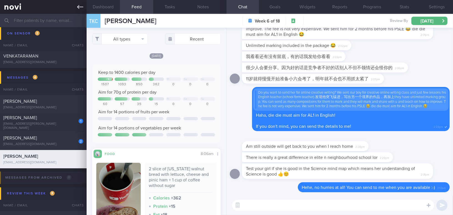
click at [77, 7] on link at bounding box center [43, 7] width 87 height 14
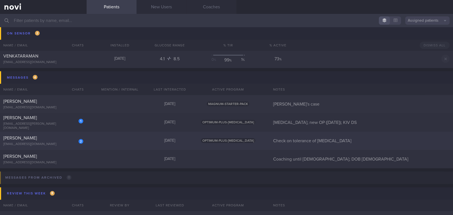
click at [49, 140] on div "[PERSON_NAME]" at bounding box center [42, 138] width 79 height 6
select select "7"
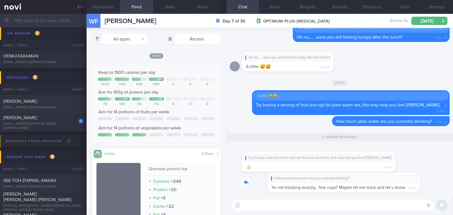
drag, startPoint x: 326, startPoint y: 177, endPoint x: 392, endPoint y: 178, distance: 65.8
click at [392, 178] on div "How much plain water are you currently drinking? Im not tracking exactly.. few …" at bounding box center [326, 182] width 169 height 19
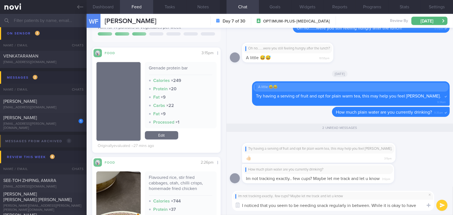
scroll to position [-1, 0]
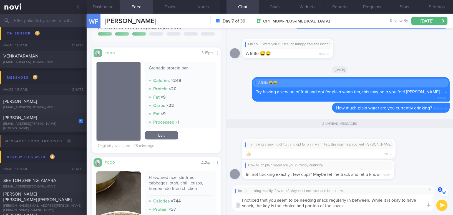
drag, startPoint x: 373, startPoint y: 199, endPoint x: 391, endPoint y: 211, distance: 21.6
click at [391, 211] on div "Im not tracking exactly.. few cups? Maybe let me track and let u know I noticed…" at bounding box center [340, 198] width 227 height 34
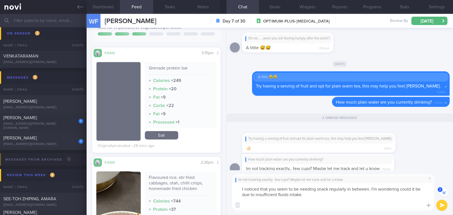
scroll to position [-12, 0]
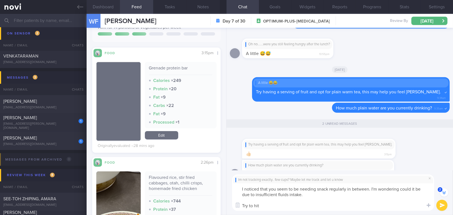
click at [105, 6] on button "Dashboard" at bounding box center [103, 7] width 33 height 14
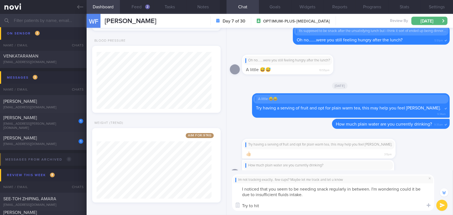
scroll to position [161, 0]
click at [202, 9] on button "Notes" at bounding box center [203, 7] width 33 height 14
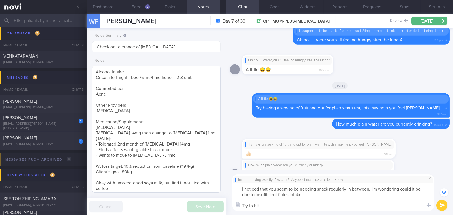
scroll to position [84, 0]
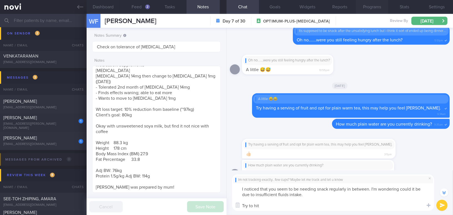
click at [386, 8] on button "Programs" at bounding box center [372, 7] width 32 height 14
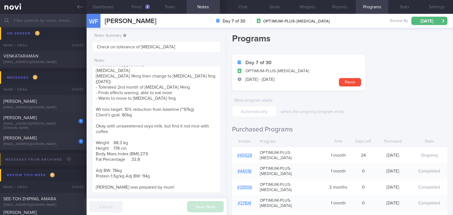
click at [247, 153] on link "# 45928" at bounding box center [244, 155] width 15 height 4
click at [244, 4] on button "Chat" at bounding box center [243, 7] width 32 height 14
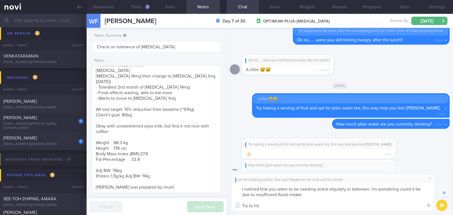
click at [282, 207] on textarea "I noticed that you seem to be needing snack regularly in between. I'm wondering…" at bounding box center [333, 196] width 202 height 27
click at [268, 204] on textarea "I noticed that you seem to be needing snack regularly in between. I'm wondering…" at bounding box center [333, 196] width 202 height 27
type textarea "I noticed that you seem to be needing snack regularly in between. I'm wondering…"
drag, startPoint x: 391, startPoint y: 207, endPoint x: 254, endPoint y: 189, distance: 138.4
click at [231, 183] on div "Im not tracking exactly.. few cups? Maybe let me track and let u know I noticed…" at bounding box center [340, 192] width 227 height 45
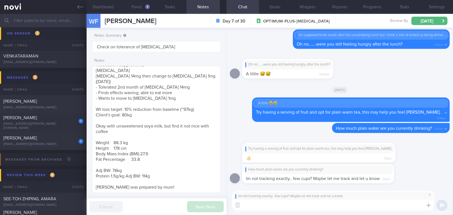
paste textarea "I noticed that you seem to need snacks regularly in between meals. I’m wonderin…"
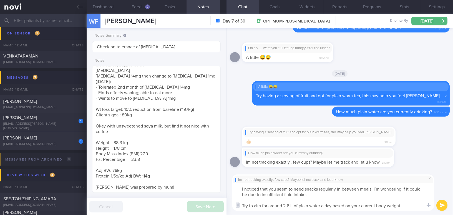
click at [291, 206] on textarea "I noticed that you seem to need snacks regularly in between meals. I’m wonderin…" at bounding box center [333, 196] width 202 height 27
click at [404, 204] on textarea "I noticed that you seem to need snacks regularly in between meals. I’m wonderin…" at bounding box center [333, 196] width 202 height 27
type textarea "I noticed that you seem to need snacks regularly in between meals. I’m wonderin…"
click at [445, 204] on button "submit" at bounding box center [442, 205] width 11 height 11
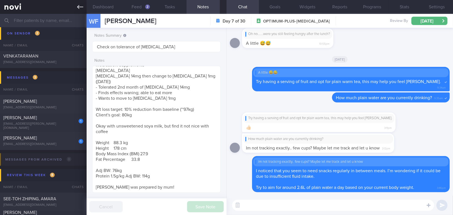
click at [81, 9] on icon at bounding box center [80, 7] width 6 height 6
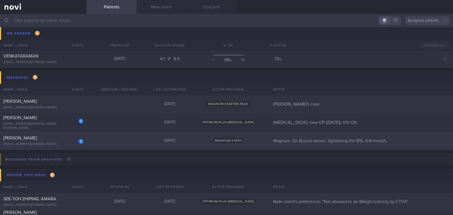
click at [36, 138] on div "[PERSON_NAME]" at bounding box center [42, 138] width 79 height 6
select select "7"
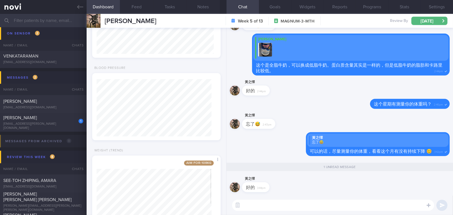
scroll to position [326, 0]
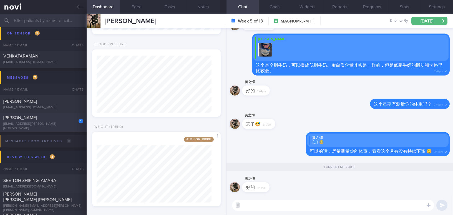
click at [17, 120] on span "Nisha Purushothaman" at bounding box center [20, 118] width 34 height 4
type input "Ozempic; new OP (April 2025); KIV DS"
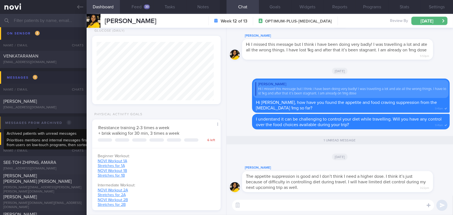
scroll to position [59, 117]
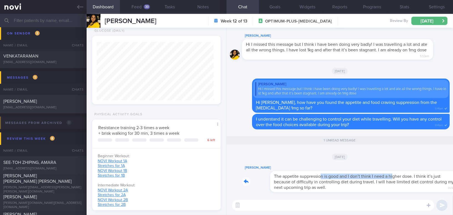
drag, startPoint x: 292, startPoint y: 172, endPoint x: 365, endPoint y: 172, distance: 73.1
click at [365, 172] on div "Nisha Purushothaman The appetite suppression is good and I don’t think I need a…" at bounding box center [346, 178] width 208 height 28
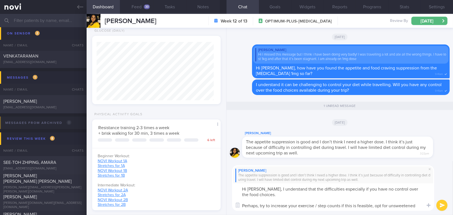
scroll to position [0, 0]
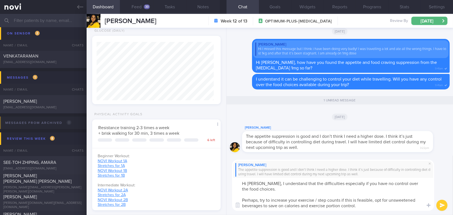
drag, startPoint x: 260, startPoint y: 181, endPoint x: 367, endPoint y: 204, distance: 108.8
click at [367, 204] on textarea "Hi Nisha, I understand that the difficulties especially if you have no control …" at bounding box center [333, 194] width 202 height 33
click at [307, 200] on textarea "Hi Nisha, I understand that the difficulties especially if you have no control …" at bounding box center [333, 194] width 202 height 33
drag, startPoint x: 261, startPoint y: 183, endPoint x: 362, endPoint y: 210, distance: 104.4
click at [362, 210] on textarea "Hi Nisha, I understand that the difficulties especially if you have no control …" at bounding box center [333, 194] width 202 height 33
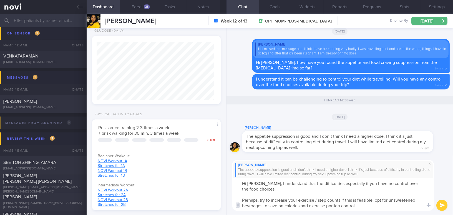
paste textarea "it can be difficult, especially if you don’t have control over the food choices…"
type textarea "Hi Nisha, I understand that it can be difficult, especially if you don’t have c…"
click at [439, 205] on button "submit" at bounding box center [442, 205] width 11 height 11
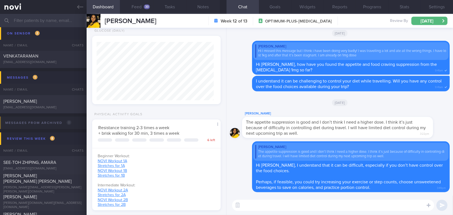
paste textarea "Additionally, when you’re in Singapore, try to choose healthier food options as…"
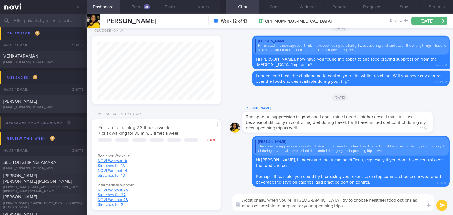
click at [291, 200] on textarea "Additionally, when you’re in Singapore, try to choose healthier food options as…" at bounding box center [333, 202] width 202 height 16
type textarea "Additionally, when you are in Singapore, try to choose healthier food options a…"
click at [442, 206] on button "submit" at bounding box center [442, 205] width 11 height 11
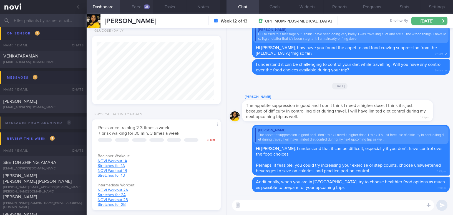
click at [134, 4] on button "Feed 33" at bounding box center [136, 7] width 33 height 14
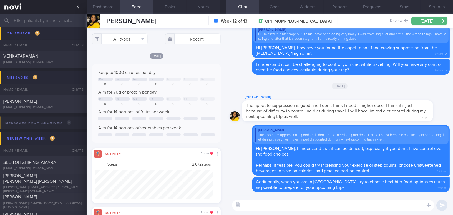
click at [78, 8] on icon at bounding box center [80, 7] width 6 height 4
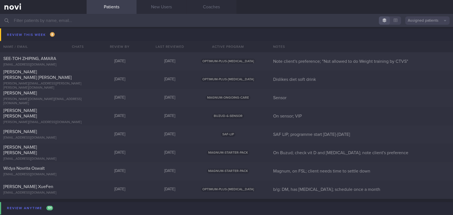
scroll to position [1894, 0]
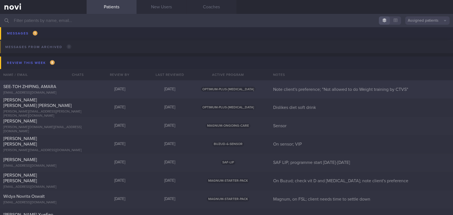
click at [86, 135] on div "SEE-TOH ZHIPING, AMARA amara.seetoh@gmail.com Tomorrow 4 days ago OPTIMUM-PLUS-…" at bounding box center [226, 144] width 453 height 18
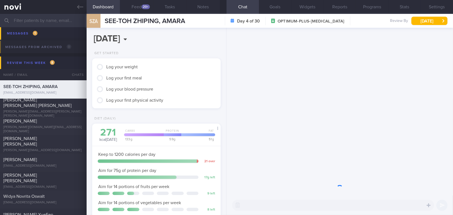
scroll to position [65, 115]
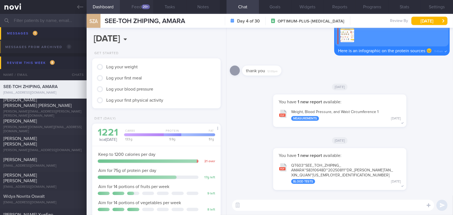
click at [143, 6] on div "20+" at bounding box center [146, 6] width 8 height 5
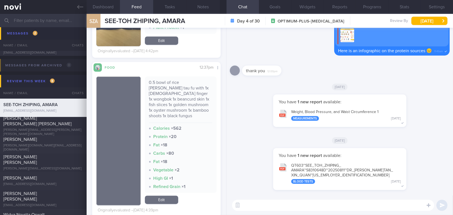
scroll to position [1994, 0]
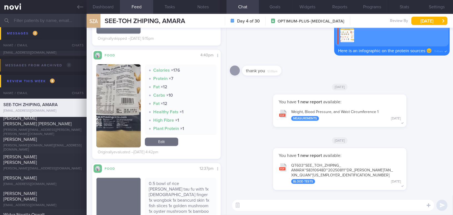
click at [110, 104] on button "button" at bounding box center [118, 105] width 44 height 83
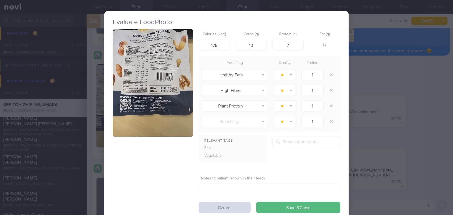
click at [127, 92] on button "button" at bounding box center [153, 82] width 81 height 107
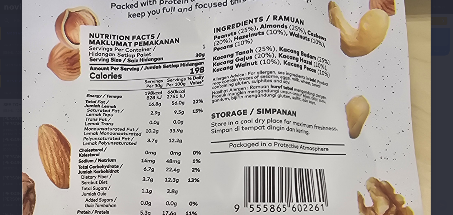
scroll to position [126, 0]
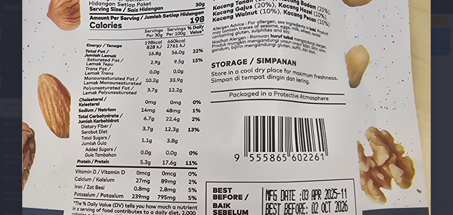
click at [326, 129] on img at bounding box center [226, 168] width 409 height 545
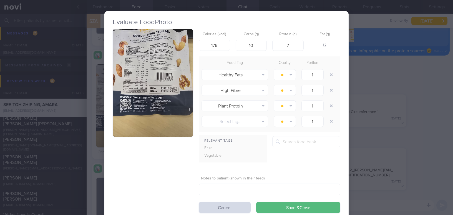
click at [156, 77] on button "button" at bounding box center [153, 82] width 81 height 107
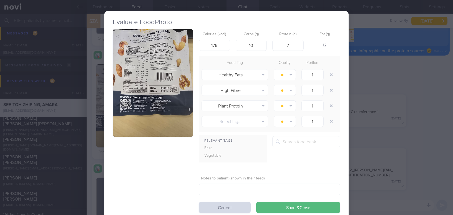
click at [418, 129] on div "Evaluate Food Photo Calories (kcal) 176 Carbs (g) 10 Protein (g) 7 Fat (g) 12 F…" at bounding box center [226, 107] width 453 height 215
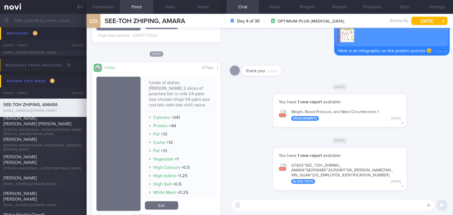
scroll to position [1742, 0]
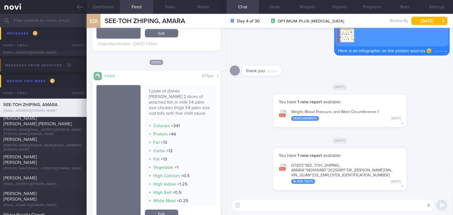
click at [352, 164] on button "QT603~SEE_ TOH_ ZHIPING_ AMARA~S8310648D~20250811~DR_ KYLE_ TAN_ XIN_ QUAN~25-4…" at bounding box center [340, 173] width 128 height 27
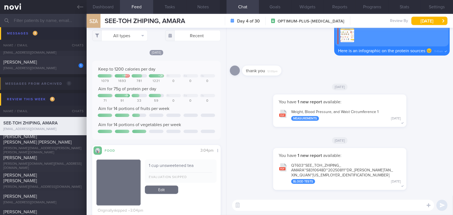
scroll to position [0, 0]
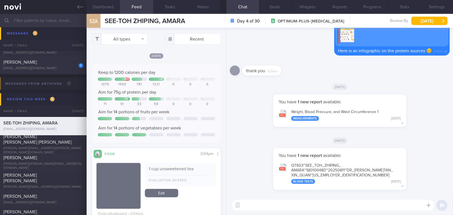
click at [293, 203] on textarea at bounding box center [333, 205] width 202 height 11
type textarea "Hi Amara, thank you for logging your meals 👍"
click at [441, 206] on button "submit" at bounding box center [442, 205] width 11 height 11
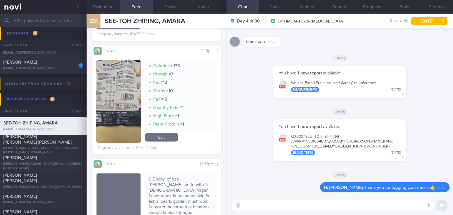
scroll to position [2020, 0]
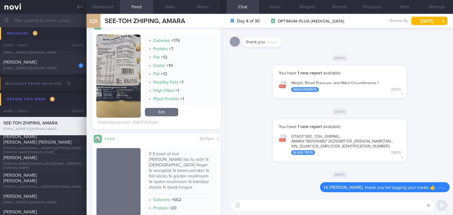
click at [126, 84] on button "button" at bounding box center [118, 75] width 44 height 83
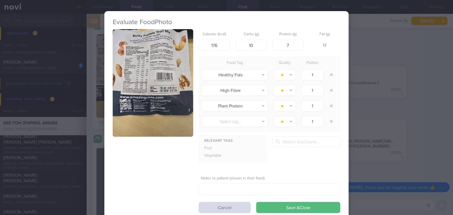
click at [438, 154] on div "Evaluate Food Photo Calories (kcal) 176 Carbs (g) 10 Protein (g) 7 Fat (g) 12 F…" at bounding box center [226, 107] width 453 height 215
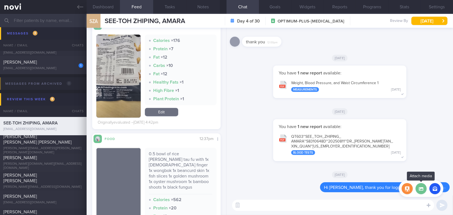
click at [422, 190] on label at bounding box center [421, 188] width 11 height 11
click at [0, 0] on input "file" at bounding box center [0, 0] width 0 height 0
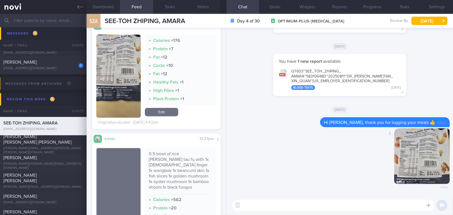
drag, startPoint x: 412, startPoint y: 168, endPoint x: 436, endPoint y: 166, distance: 24.0
click at [436, 166] on button "button" at bounding box center [422, 156] width 56 height 56
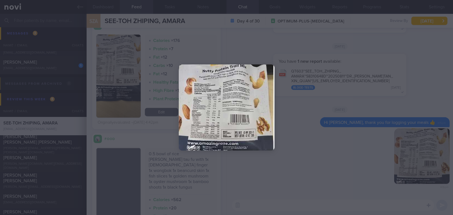
click at [361, 173] on div at bounding box center [226, 107] width 453 height 215
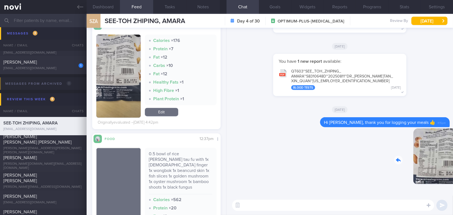
drag, startPoint x: 408, startPoint y: 168, endPoint x: 442, endPoint y: 172, distance: 33.8
click at [442, 172] on div "Delete 4:16pm" at bounding box center [411, 160] width 78 height 64
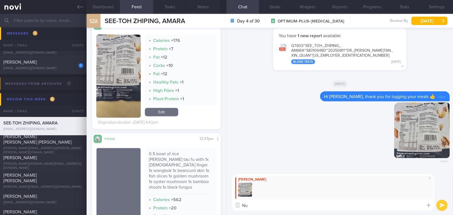
type textarea "N"
click at [131, 86] on button "button" at bounding box center [118, 75] width 44 height 83
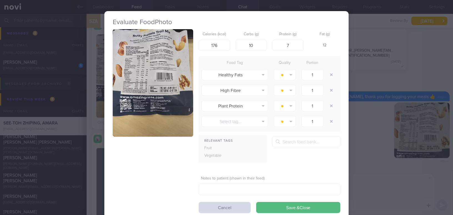
click at [142, 81] on button "button" at bounding box center [153, 82] width 81 height 107
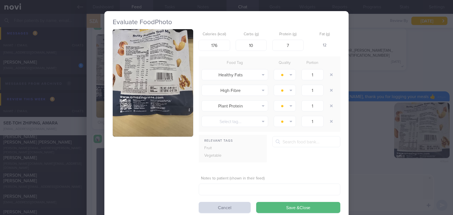
click at [369, 183] on div "Evaluate Food Photo Calories (kcal) 176 Carbs (g) 10 Protein (g) 7 Fat (g) 12 F…" at bounding box center [226, 107] width 453 height 215
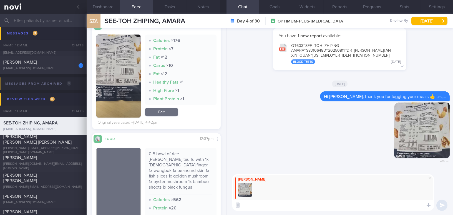
click at [251, 208] on textarea at bounding box center [333, 205] width 202 height 11
click at [366, 206] on textarea "The choice of this mixed nuts is good as it doesn't have" at bounding box center [333, 205] width 202 height 11
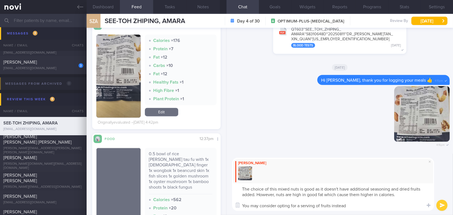
type textarea "The choice of this mixed nuts is good as it doesn't have additional seasoning a…"
drag, startPoint x: 345, startPoint y: 208, endPoint x: 226, endPoint y: 185, distance: 121.1
click at [224, 185] on div "Dashboard Feed 20+ Tasks Notes Chat Goals Widgets Reports Programs Stats Settin…" at bounding box center [270, 114] width 367 height 201
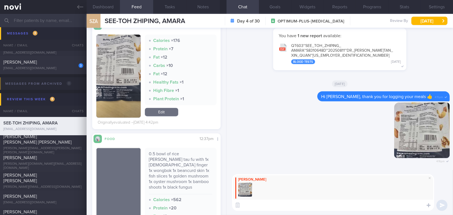
paste textarea "This mixed nuts choice is good because it has no added seasoning or dried fruit…"
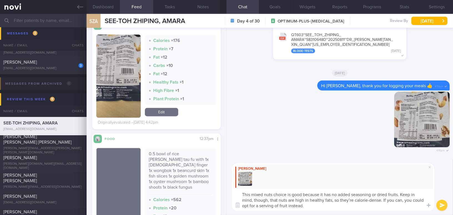
click at [377, 194] on textarea "This mixed nuts choice is good because it has no added seasoning or dried fruit…" at bounding box center [333, 200] width 202 height 22
drag, startPoint x: 405, startPoint y: 194, endPoint x: 281, endPoint y: 198, distance: 124.8
click at [281, 198] on textarea "This mixed nuts choice is good because it has no added seasoning and dried frui…" at bounding box center [333, 200] width 202 height 22
click at [299, 199] on textarea "This mixed nuts choice is good because it has no added seasoning and dried frui…" at bounding box center [333, 200] width 202 height 22
click at [109, 94] on button "button" at bounding box center [118, 75] width 44 height 83
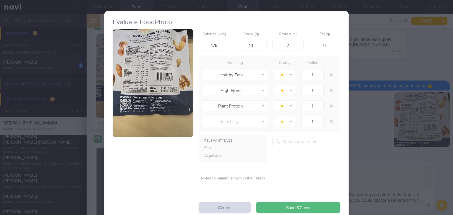
click at [129, 90] on button "button" at bounding box center [153, 82] width 81 height 107
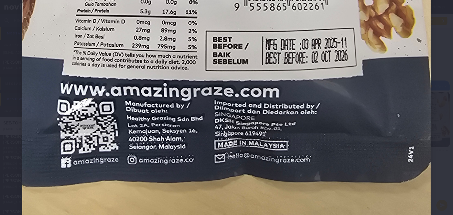
scroll to position [277, 0]
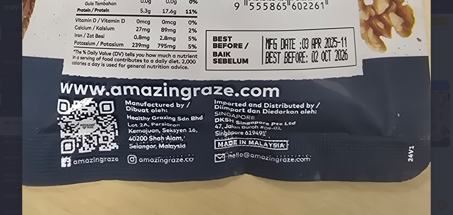
click at [273, 150] on img at bounding box center [226, 17] width 409 height 545
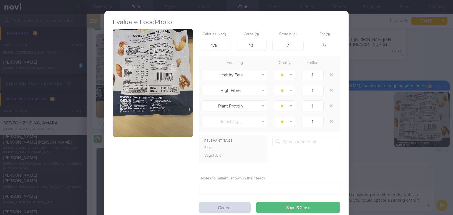
click at [387, 178] on div "Evaluate Food Photo Calories (kcal) 176 Carbs (g) 10 Protein (g) 7 Fat (g) 12 F…" at bounding box center [226, 107] width 453 height 215
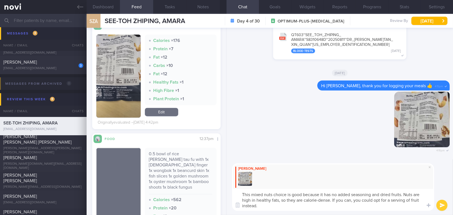
click at [332, 201] on textarea "This mixed nuts choice is good because it has no added seasoning and dried frui…" at bounding box center [333, 200] width 202 height 22
click at [330, 201] on textarea "This mixed nuts choice is good because it has no added seasoning and dried frui…" at bounding box center [333, 200] width 202 height 22
drag, startPoint x: 340, startPoint y: 199, endPoint x: 392, endPoint y: 208, distance: 53.5
click at [392, 208] on textarea "This mixed nuts choice is good because it has no added seasoning and dried frui…" at bounding box center [333, 200] width 202 height 22
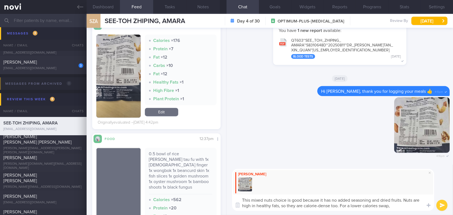
drag, startPoint x: 341, startPoint y: 206, endPoint x: 404, endPoint y: 206, distance: 63.1
click at [404, 206] on textarea "This mixed nuts choice is good because it has no added seasoning and dried frui…" at bounding box center [333, 202] width 202 height 16
click at [355, 207] on textarea "This mixed nuts choice is good because it has no added seasoning and dried frui…" at bounding box center [333, 202] width 202 height 16
drag, startPoint x: 341, startPoint y: 206, endPoint x: 394, endPoint y: 205, distance: 53.9
click at [394, 205] on textarea "This mixed nuts choice is good because it has no added seasoning and dried frui…" at bounding box center [333, 202] width 202 height 16
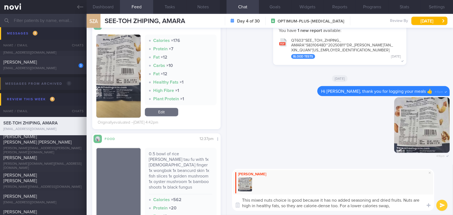
paste textarea "-calorie alternative, you could consider having a serving of fresh fruit."
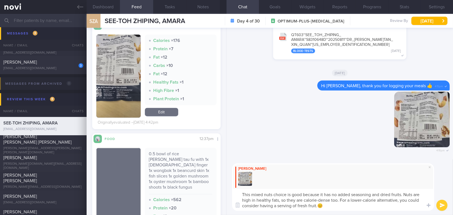
type textarea "This mixed nuts choice is good because it has no added seasoning and dried frui…"
click at [442, 206] on button "submit" at bounding box center [442, 205] width 11 height 11
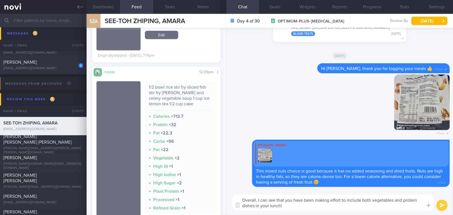
drag, startPoint x: 295, startPoint y: 209, endPoint x: 223, endPoint y: 197, distance: 72.9
click at [223, 197] on div "Dashboard Feed 20+ Tasks Notes Chat Goals Widgets Reports Programs Stats Settin…" at bounding box center [270, 114] width 367 height 201
click at [277, 207] on textarea "Overall, I can see that you have been making effort to include both vegetables …" at bounding box center [333, 202] width 202 height 16
click at [286, 206] on textarea "Overall, I can see that you have been making effort to include both vegetables …" at bounding box center [333, 202] width 202 height 16
drag, startPoint x: 286, startPoint y: 206, endPoint x: 222, endPoint y: 195, distance: 64.8
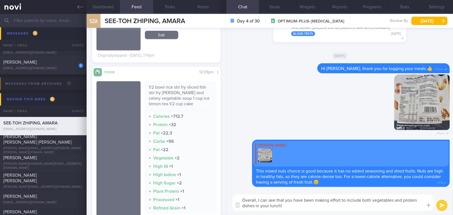
click at [222, 195] on div "Dashboard Feed 20+ Tasks Notes Chat Goals Widgets Reports Programs Stats Settin…" at bounding box center [270, 114] width 367 height 201
paste textarea "’ve been making a good effort to include both vegetables and protein"
click at [297, 200] on textarea "Overall, I can see that you’ve been making a good effort to include both vegeta…" at bounding box center [333, 202] width 202 height 16
type textarea "Overall, I can see that you have been making a good effort to include both vege…"
click at [444, 207] on button "submit" at bounding box center [442, 205] width 11 height 11
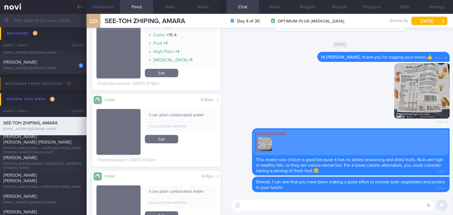
scroll to position [808, 0]
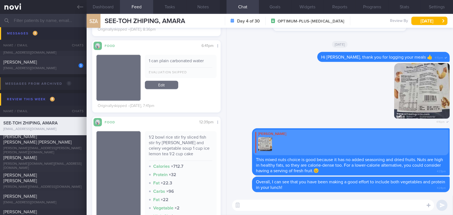
click at [277, 202] on textarea at bounding box center [333, 205] width 202 height 11
click at [382, 7] on button "Programs" at bounding box center [372, 7] width 32 height 14
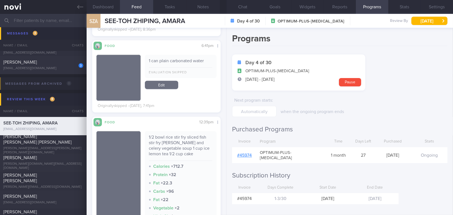
click at [245, 153] on link "# 45974" at bounding box center [244, 155] width 15 height 4
click at [242, 6] on button "Chat" at bounding box center [243, 7] width 32 height 14
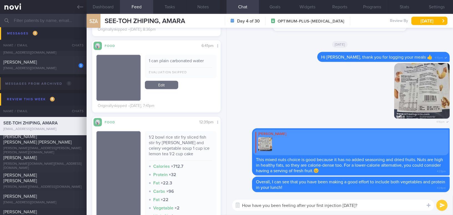
drag, startPoint x: 376, startPoint y: 204, endPoint x: 210, endPoint y: 202, distance: 165.6
click at [210, 202] on div "Dashboard Feed 20+ Tasks Notes Chat Goals Widgets Reports Programs Stats Settin…" at bounding box center [270, 114] width 367 height 201
click at [329, 208] on textarea "How have you been feeling after your first injection on Monday?" at bounding box center [333, 205] width 202 height 11
drag, startPoint x: 366, startPoint y: 207, endPoint x: 204, endPoint y: 186, distance: 163.3
click at [204, 186] on div "Dashboard Feed 20+ Tasks Notes Chat Goals Widgets Reports Programs Stats Settin…" at bounding box center [270, 114] width 367 height 201
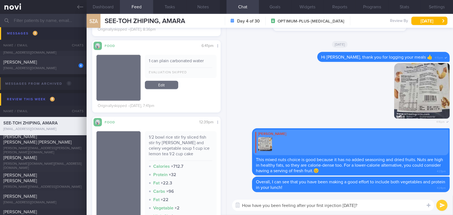
paste textarea "are you"
type textarea "How are you feeling after your first injection on Monday?"
click at [438, 205] on button "submit" at bounding box center [442, 205] width 11 height 11
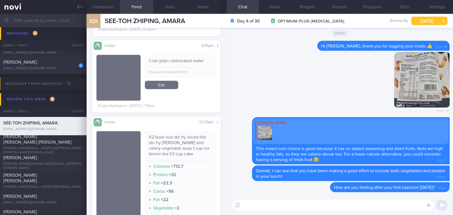
click at [417, 21] on button "Fri, 15 Aug" at bounding box center [430, 21] width 36 height 8
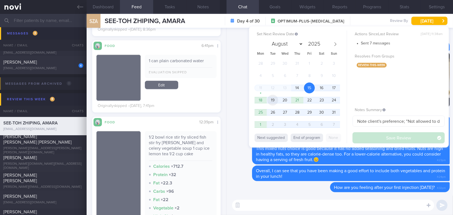
click at [274, 99] on span "19" at bounding box center [272, 100] width 11 height 11
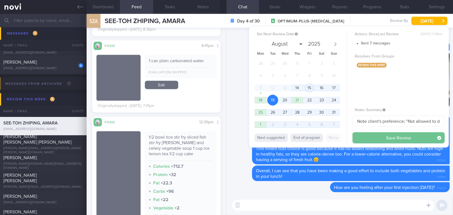
click at [367, 137] on button "Save Review" at bounding box center [399, 137] width 92 height 11
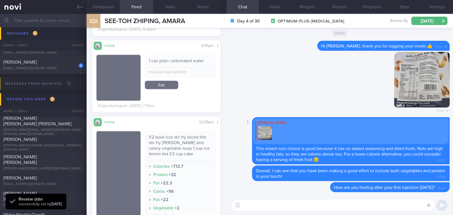
click at [242, 122] on div "Delete Mee Li This mixed nuts choice is good because it has no added seasoning …" at bounding box center [340, 140] width 220 height 47
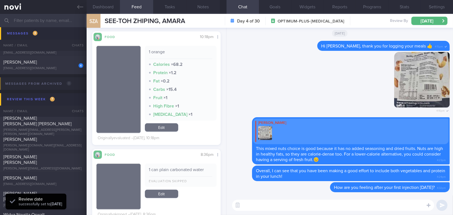
scroll to position [555, 0]
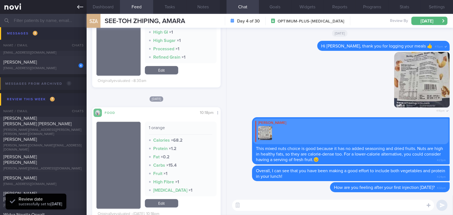
click at [81, 6] on icon at bounding box center [80, 7] width 6 height 6
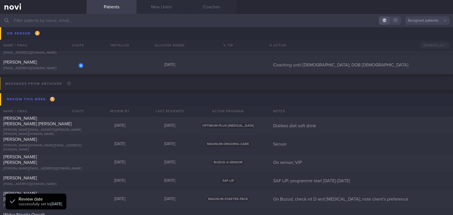
scroll to position [1843, 0]
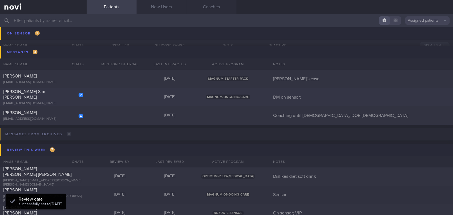
click at [57, 101] on div "yk.stella@yahoo.com.sg" at bounding box center [43, 103] width 80 height 4
select select "7"
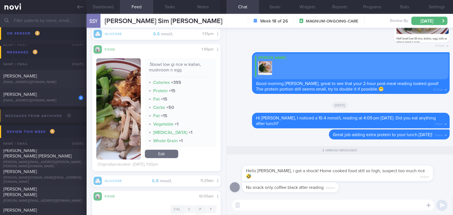
scroll to position [202, 0]
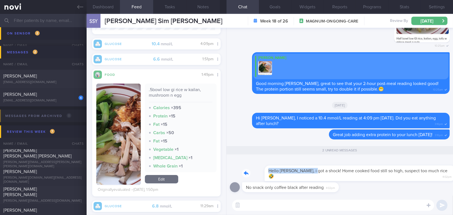
drag, startPoint x: 288, startPoint y: 167, endPoint x: 333, endPoint y: 166, distance: 45.3
click at [333, 166] on div "Hello Mee Lin, i got a shock! Home cooked food still so high, suspect too much …" at bounding box center [346, 170] width 208 height 22
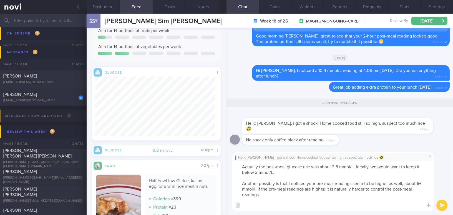
scroll to position [0, 0]
type textarea "Actually the post-meal glucose rise was about 3.8 mmol/L. Ideally, we would wan…"
drag, startPoint x: 338, startPoint y: 206, endPoint x: 253, endPoint y: 171, distance: 92.1
click at [219, 157] on div "Dashboard Feed Tasks Notes Chat 2 Goals Widgets Reports Programs Stats Settings…" at bounding box center [270, 114] width 367 height 201
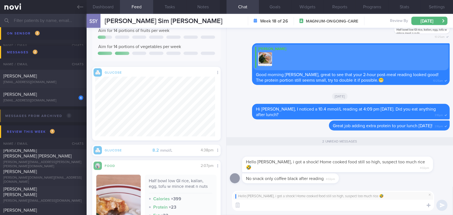
paste textarea "Actually, the post-meal glucose rise was about 3.8 mmol/L. Ideally, we would li…"
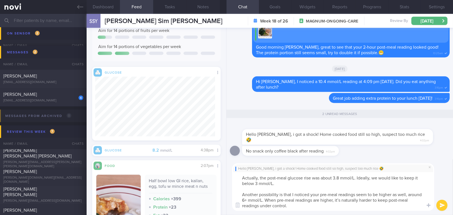
drag, startPoint x: 260, startPoint y: 178, endPoint x: 232, endPoint y: 175, distance: 27.7
click at [232, 175] on textarea "Actually, the post-meal glucose rise was about 3.8 mmol/L. Ideally, we would li…" at bounding box center [333, 191] width 202 height 39
drag, startPoint x: 258, startPoint y: 194, endPoint x: 277, endPoint y: 194, distance: 19.2
click at [277, 194] on textarea "Hi Stella, the post-meal glucose rise was about 3.8 mmol/L. Ideally, we would l…" at bounding box center [333, 191] width 202 height 39
click at [335, 201] on textarea "Hi Stella, the post-meal glucose rise was about 3.8 mmol/L. Ideally, we would l…" at bounding box center [333, 191] width 202 height 39
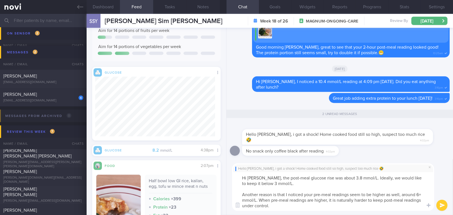
click at [273, 206] on textarea "Hi Stella, the post-meal glucose rise was about 3.8 mmol/L. Ideally, we would l…" at bounding box center [333, 191] width 202 height 39
type textarea "Hi Stella, the post-meal glucose rise was about 3.8 mmol/L. Ideally, we would l…"
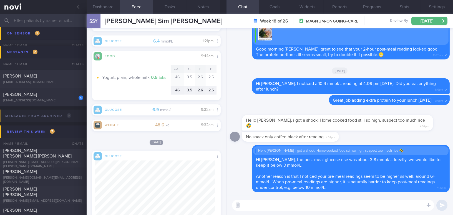
scroll to position [66, 120]
click at [256, 203] on textarea at bounding box center [333, 205] width 202 height 11
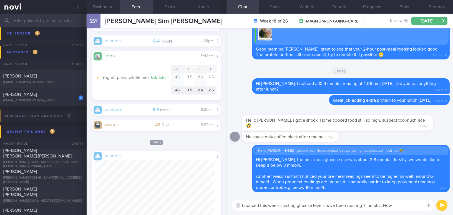
drag, startPoint x: 384, startPoint y: 204, endPoint x: 396, endPoint y: 205, distance: 12.3
click at [396, 205] on textarea "I noticed this week's fasting glucose levels have been nearing 7 mmol/L. How" at bounding box center [333, 205] width 202 height 11
paste textarea "have your sleep and mood been lately?"
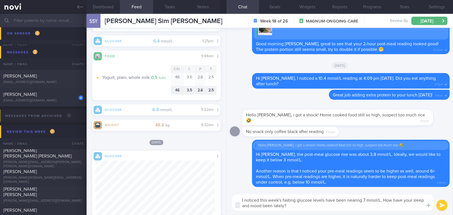
scroll to position [0, 0]
drag, startPoint x: 242, startPoint y: 199, endPoint x: 309, endPoint y: 210, distance: 68.0
click at [309, 210] on textarea "I noticed this week's fasting glucose levels have been nearing 7 mmol/L. How ha…" at bounding box center [333, 202] width 202 height 16
click at [254, 199] on textarea "I noticed this week's fasting glucose levels have been nearing 7 mmol/L. How ha…" at bounding box center [333, 202] width 202 height 16
click at [294, 208] on textarea "I noticed this week's fasting glucose levels have been nearing 7 mmol/L. How ha…" at bounding box center [333, 202] width 202 height 16
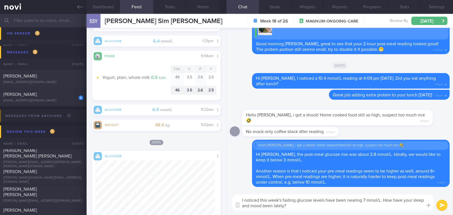
drag, startPoint x: 294, startPoint y: 208, endPoint x: 231, endPoint y: 196, distance: 63.8
click at [231, 196] on div "I noticed this week's fasting glucose levels have been nearing 7 mmol/L. How ha…" at bounding box center [340, 202] width 227 height 25
paste textarea "’ve noticed your fasting glucose levels this week are getting close to 7 mmol/L…"
drag, startPoint x: 249, startPoint y: 199, endPoint x: 242, endPoint y: 199, distance: 7.2
click at [242, 199] on textarea "I’ve noticed your fasting glucose levels this week are getting close to 7 mmol/…" at bounding box center [333, 202] width 202 height 16
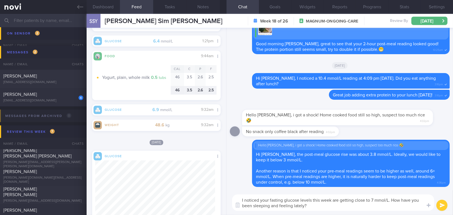
drag, startPoint x: 392, startPoint y: 200, endPoint x: 409, endPoint y: 209, distance: 18.9
click at [409, 209] on textarea "I noticed your fasting glucose levels this week are getting close to 7 mmol/L. …" at bounding box center [333, 202] width 202 height 16
paste textarea "r sleep and mood been"
click at [261, 205] on textarea "I noticed your fasting glucose levels this week are getting close to 7 mmol/L. …" at bounding box center [333, 202] width 202 height 16
type textarea "I noticed your fasting glucose levels this week are getting close to 7 mmol/L. …"
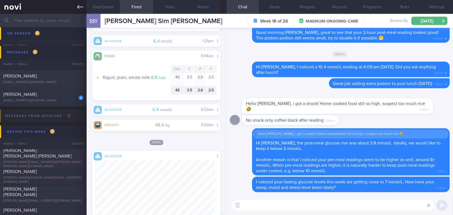
click at [78, 7] on icon at bounding box center [80, 7] width 6 height 4
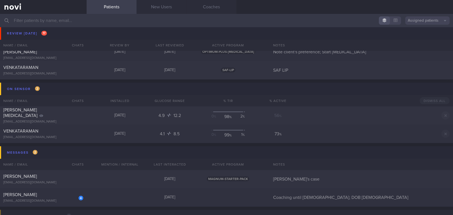
scroll to position [1742, 0]
click at [59, 132] on div "VENKATARAMAN" at bounding box center [42, 132] width 79 height 6
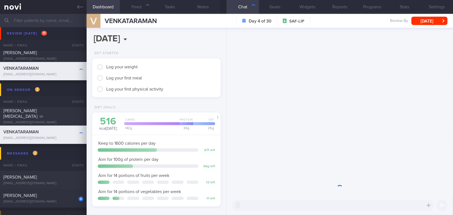
scroll to position [65, 115]
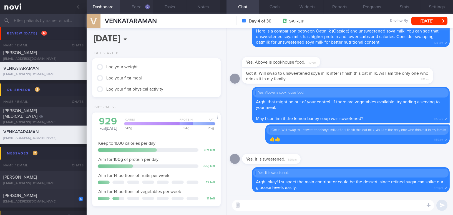
click at [141, 7] on button "Feed 6" at bounding box center [136, 7] width 33 height 14
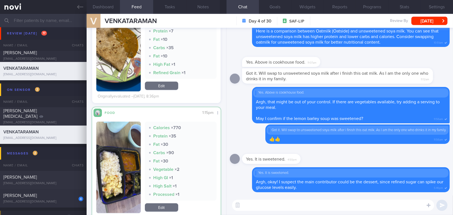
scroll to position [732, 0]
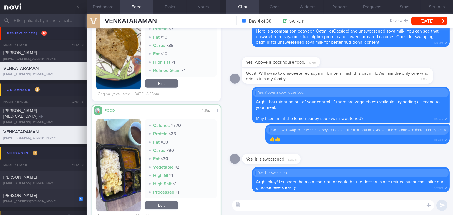
click at [124, 154] on button "button" at bounding box center [118, 164] width 44 height 91
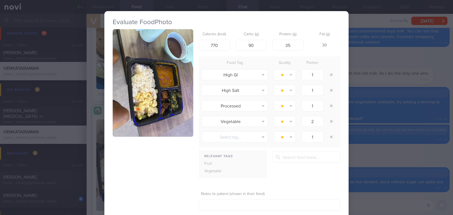
click at [137, 106] on button "button" at bounding box center [153, 82] width 81 height 107
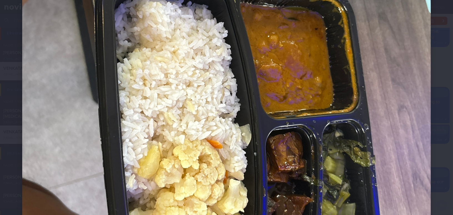
scroll to position [202, 0]
click at [301, 126] on img at bounding box center [226, 92] width 409 height 545
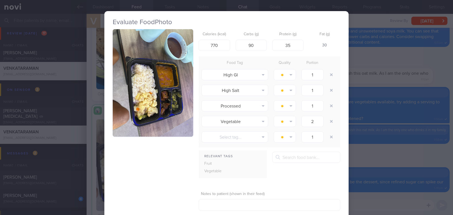
click at [392, 150] on div "Evaluate Food Photo Calories (kcal) 770 Carbs (g) 90 Protein (g) 35 Fat (g) 30 …" at bounding box center [226, 107] width 453 height 215
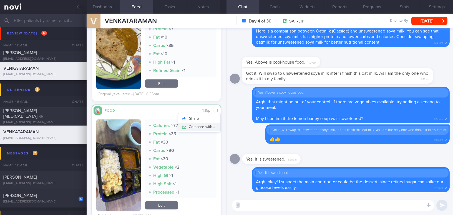
click at [210, 125] on button "Compare with..." at bounding box center [199, 127] width 42 height 8
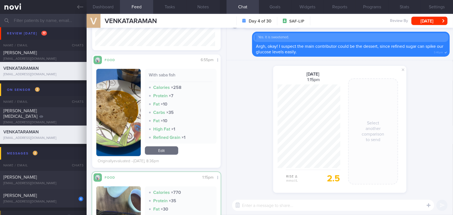
scroll to position [656, 0]
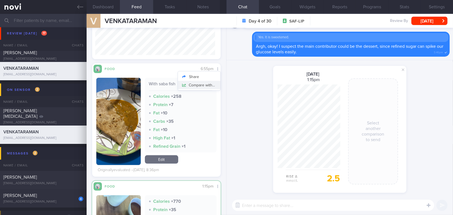
click at [209, 84] on button "Compare with..." at bounding box center [199, 85] width 42 height 8
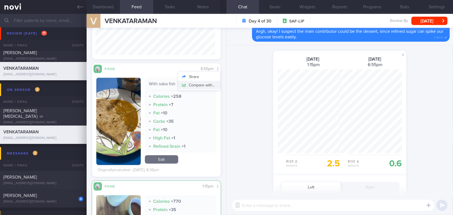
scroll to position [84, 62]
click at [400, 55] on span at bounding box center [403, 54] width 7 height 7
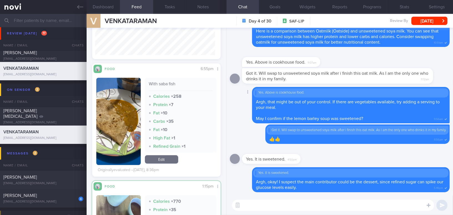
click at [231, 118] on div "Delete Yes. Above is cookhouse food. Argh, that might be out of your control. I…" at bounding box center [340, 105] width 220 height 36
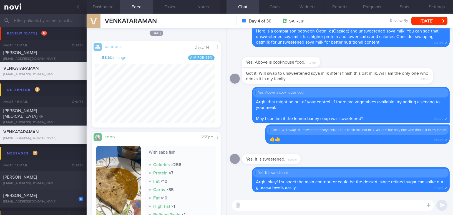
scroll to position [581, 0]
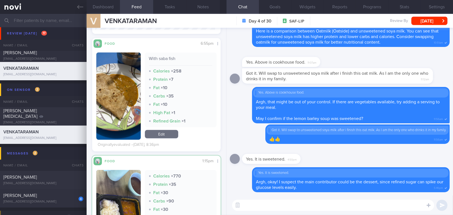
click at [120, 131] on img "button" at bounding box center [118, 95] width 44 height 87
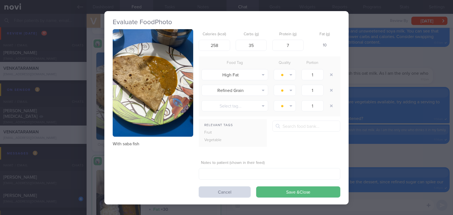
click at [382, 154] on div "Evaluate Food Photo With saba fish Calories (kcal) 258 Carbs (g) 35 Protein (g)…" at bounding box center [226, 107] width 453 height 215
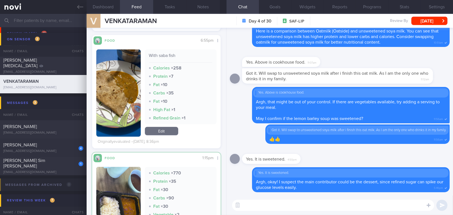
scroll to position [682, 0]
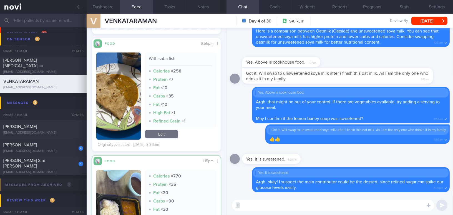
click at [290, 204] on textarea at bounding box center [333, 205] width 202 height 11
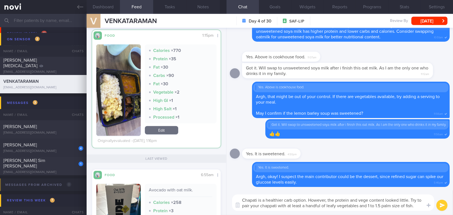
scroll to position [808, 0]
type textarea "Chapati is a healthier carb option. However, the protein and vege content looke…"
click at [123, 85] on button "button" at bounding box center [118, 89] width 44 height 91
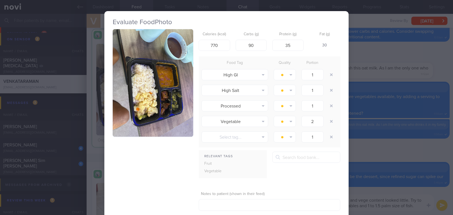
click at [142, 82] on button "button" at bounding box center [153, 82] width 81 height 107
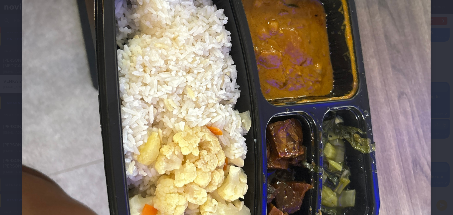
scroll to position [252, 0]
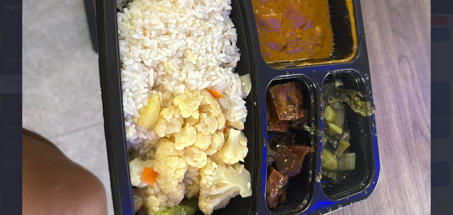
click at [276, 103] on img at bounding box center [226, 42] width 409 height 545
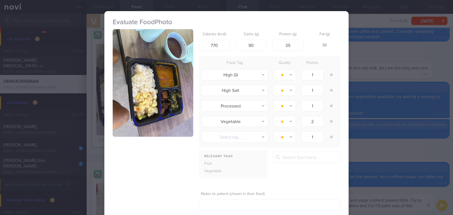
click at [409, 183] on div "Evaluate Food Photo Calories (kcal) 770 Carbs (g) 90 Protein (g) 35 Fat (g) 30 …" at bounding box center [226, 107] width 453 height 215
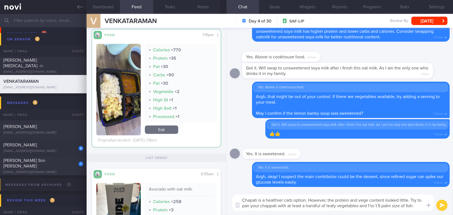
drag, startPoint x: 417, startPoint y: 208, endPoint x: 212, endPoint y: 200, distance: 204.6
click at [212, 200] on div "Dashboard Feed 6 Tasks Notes Chat Goals Widgets Reports Programs Stats Settings…" at bounding box center [270, 114] width 367 height 201
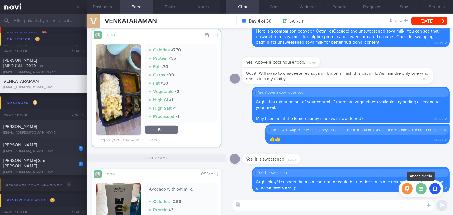
click at [420, 191] on label at bounding box center [421, 188] width 11 height 11
click at [0, 0] on input "file" at bounding box center [0, 0] width 0 height 0
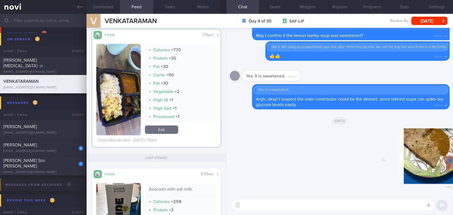
drag, startPoint x: 417, startPoint y: 172, endPoint x: 441, endPoint y: 172, distance: 23.1
click at [441, 172] on div "Delete 4:46pm" at bounding box center [411, 160] width 78 height 64
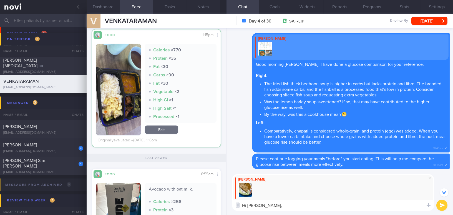
scroll to position [-352, 0]
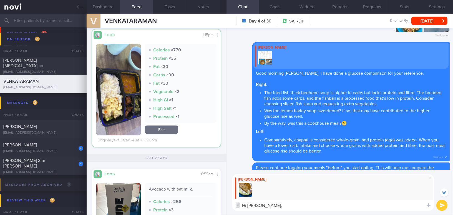
click at [249, 206] on textarea "Hi Venkat," at bounding box center [333, 205] width 202 height 11
paste textarea "Chapati is a healthier carbohydrate option. However, the protein and vegetable …"
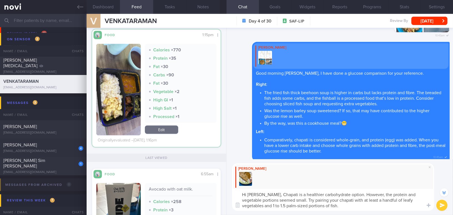
click at [271, 193] on textarea "Hi Mr Venkat, Chapati is a healthier carbohydrate option. However, the protein …" at bounding box center [333, 200] width 202 height 22
click at [336, 208] on textarea "Hi Mr Venkat, chapati is a healthier carbohydrate option. However, the protein …" at bounding box center [333, 200] width 202 height 22
type textarea "Hi Mr Venkat, chapati is a healthier carbohydrate option. However, the protein …"
click at [441, 208] on button "submit" at bounding box center [442, 205] width 11 height 11
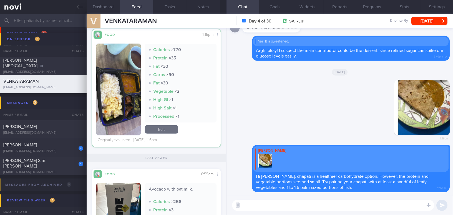
scroll to position [757, 0]
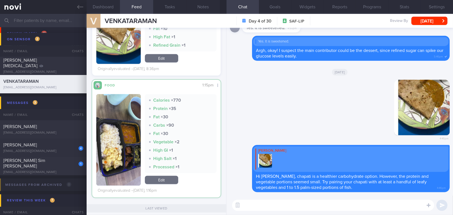
click at [115, 126] on button "button" at bounding box center [118, 139] width 44 height 91
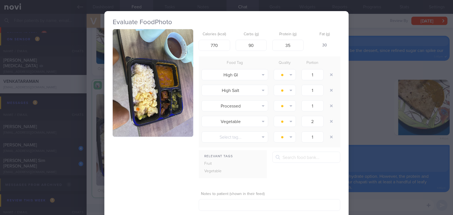
click at [362, 118] on div "Evaluate Food Photo Calories (kcal) 770 Carbs (g) 90 Protein (g) 35 Fat (g) 30 …" at bounding box center [226, 107] width 453 height 215
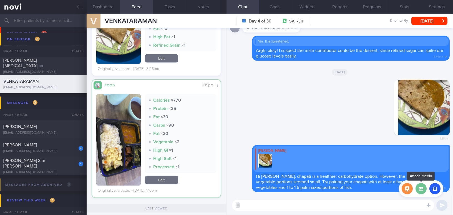
click at [422, 191] on label at bounding box center [421, 188] width 11 height 11
click at [0, 0] on input "file" at bounding box center [0, 0] width 0 height 0
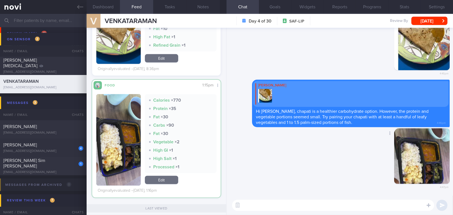
drag, startPoint x: 421, startPoint y: 162, endPoint x: 445, endPoint y: 164, distance: 24.5
click at [445, 164] on div "Delete 4:47pm" at bounding box center [411, 160] width 78 height 64
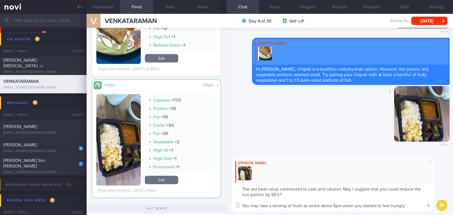
type textarea "The red bean soup contributed to carb and calories. May I suggest that you coul…"
drag, startPoint x: 411, startPoint y: 205, endPoint x: 231, endPoint y: 177, distance: 182.8
click at [231, 177] on div "Mee Li The red bean soup contributed to carb and calories. May I suggest that y…" at bounding box center [340, 184] width 227 height 61
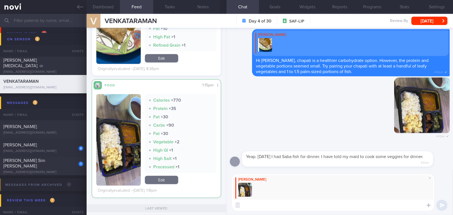
paste textarea "The red bean soup contributed extra carbs and calories. You might consider cutt…"
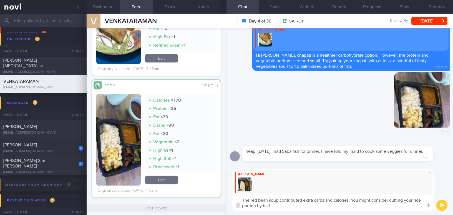
type textarea "The red bean soup contributed extra carbs and calories. You might consider cutt…"
click at [443, 206] on button "submit" at bounding box center [442, 205] width 11 height 11
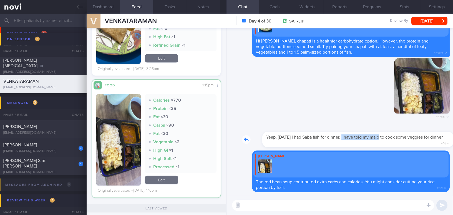
drag, startPoint x: 324, startPoint y: 133, endPoint x: 360, endPoint y: 134, distance: 35.8
click at [360, 134] on div "Yeap. Yesterday I had Saba fish for dinner. I have told my maid to cook some ve…" at bounding box center [346, 136] width 208 height 22
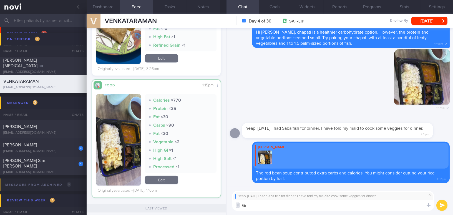
type textarea "G"
drag, startPoint x: 381, startPoint y: 209, endPoint x: 236, endPoint y: 204, distance: 144.2
click at [236, 204] on div "Attach media Chat Templates Admin CGM Weight Nutrition Physical Activity Infogr…" at bounding box center [340, 201] width 227 height 28
click at [366, 203] on textarea "Great job! If possible, try to adopt such a meal composition regularly" at bounding box center [333, 205] width 202 height 11
drag, startPoint x: 380, startPoint y: 206, endPoint x: 207, endPoint y: 198, distance: 172.9
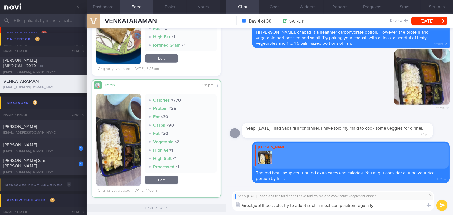
click at [207, 198] on div "Dashboard Feed 6 Tasks Notes Chat Goals Widgets Reports Programs Stats Settings…" at bounding box center [270, 114] width 367 height 201
paste textarea "make this type of meal composition a regular habit."
drag, startPoint x: 296, startPoint y: 205, endPoint x: 307, endPoint y: 206, distance: 10.6
click at [307, 206] on textarea "Great job! If possible, try to make this type of meal composition a regular hab…" at bounding box center [333, 205] width 202 height 11
click at [405, 207] on textarea "Great job! If possible, try to adopt this type of meal composition a regular ha…" at bounding box center [333, 205] width 202 height 11
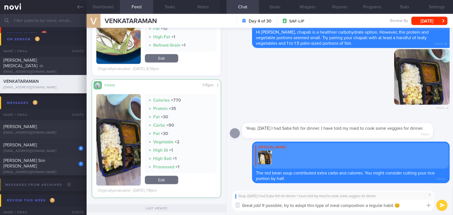
type textarea "Great job! If possible, try to adopt this type of meal composition a regular ha…"
click at [443, 206] on button "submit" at bounding box center [442, 205] width 11 height 11
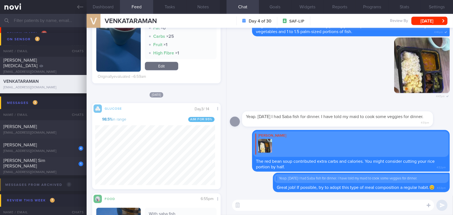
scroll to position [79, 120]
click at [215, 111] on div "Share" at bounding box center [207, 116] width 27 height 11
click at [213, 116] on button "Share" at bounding box center [207, 116] width 27 height 8
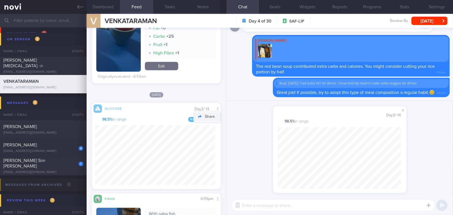
scroll to position [76, 123]
drag, startPoint x: 445, startPoint y: 164, endPoint x: 444, endPoint y: 169, distance: 4.8
click at [445, 164] on div "shared your glucose from yesterday : Day 3 / 14 98.5 % in range" at bounding box center [340, 148] width 227 height 95
click at [403, 110] on span at bounding box center [403, 110] width 7 height 7
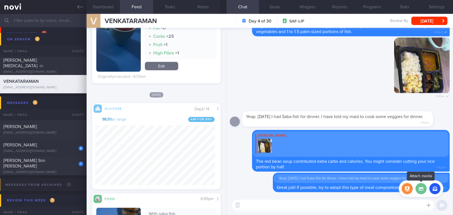
click at [424, 190] on label at bounding box center [421, 188] width 11 height 11
click at [0, 0] on input "file" at bounding box center [0, 0] width 0 height 0
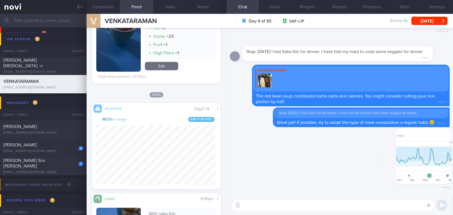
drag, startPoint x: 408, startPoint y: 165, endPoint x: 429, endPoint y: 167, distance: 20.9
click at [429, 167] on div "Delete 4:53pm" at bounding box center [411, 160] width 78 height 64
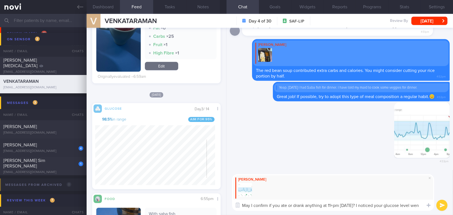
scroll to position [0, 0]
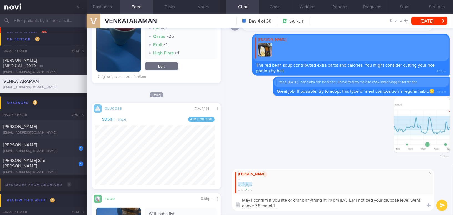
type textarea "May I confirm if you ate or drank anything at 11+pm yesterday? I noticed your g…"
click at [439, 203] on button "submit" at bounding box center [442, 205] width 11 height 11
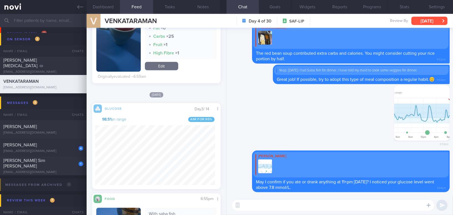
click at [419, 20] on button "Thu, 14 Aug" at bounding box center [430, 21] width 36 height 8
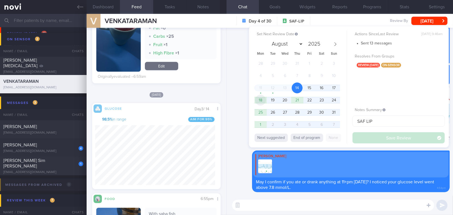
click at [263, 98] on span "18" at bounding box center [260, 100] width 11 height 11
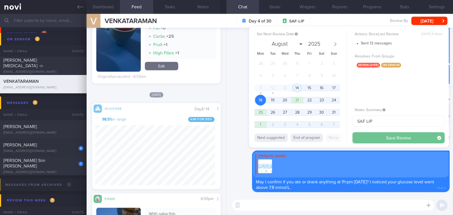
click at [361, 139] on button "Save Review" at bounding box center [399, 137] width 92 height 11
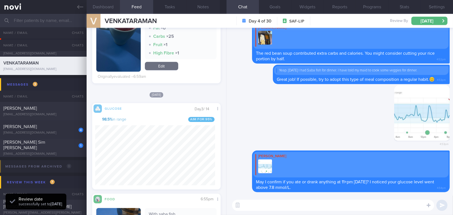
scroll to position [79, 120]
click at [80, 6] on icon at bounding box center [80, 7] width 6 height 6
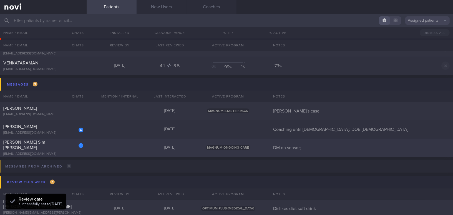
click at [61, 144] on div "Stella Sim Yee King" at bounding box center [42, 144] width 79 height 11
select select "7"
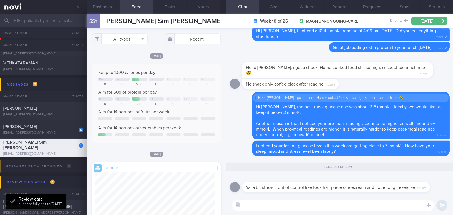
scroll to position [66, 120]
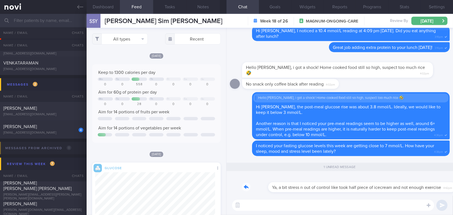
drag, startPoint x: 313, startPoint y: 179, endPoint x: 377, endPoint y: 181, distance: 64.2
click at [377, 181] on div "Ya, a bit stress n out of control like took half piece of icecream and not enou…" at bounding box center [344, 184] width 205 height 17
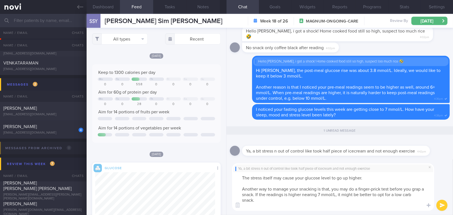
scroll to position [0, 0]
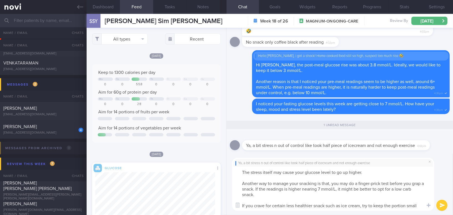
type textarea "The stress itself may cause your glucose level to go up higher. Another way to …"
drag, startPoint x: 422, startPoint y: 206, endPoint x: 238, endPoint y: 169, distance: 187.1
click at [238, 169] on textarea "The stress itself may cause your glucose level to go up higher. Another way to …" at bounding box center [333, 189] width 202 height 44
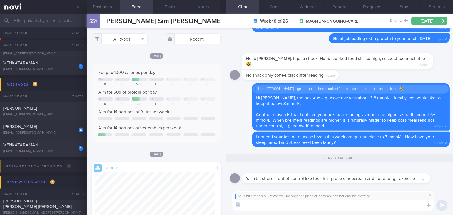
paste textarea "Stress itself can cause your glucose levels to rise. Another way to manage snac…"
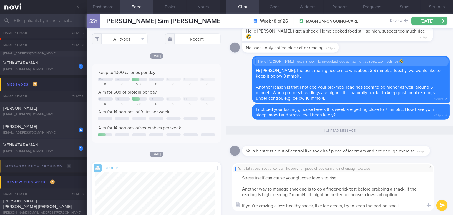
click at [270, 195] on textarea "Stress itself can cause your glucose levels to rise. Another way to manage snac…" at bounding box center [333, 191] width 202 height 39
click at [409, 195] on textarea "Stress itself can cause your glucose levels to rise. Another way to manage snac…" at bounding box center [333, 191] width 202 height 39
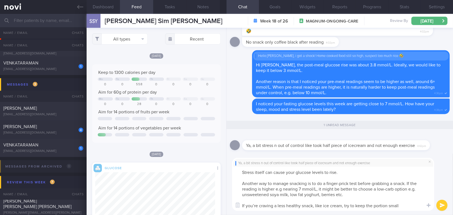
click at [259, 205] on textarea "Stress itself can cause your glucose levels to rise. Another way to manage snac…" at bounding box center [333, 189] width 202 height 44
click at [404, 205] on textarea "Stress itself can cause your glucose levels to rise. Another way to manage snac…" at bounding box center [333, 189] width 202 height 44
type textarea "Stress itself can cause your glucose levels to rise. Another way to manage snac…"
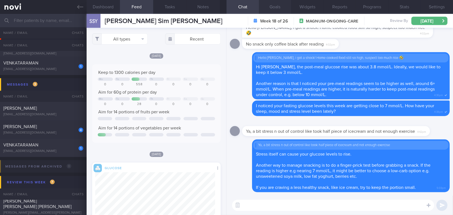
click at [274, 9] on button "Goals" at bounding box center [275, 7] width 32 height 14
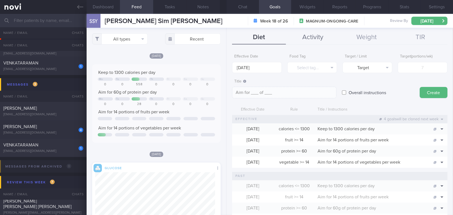
click at [310, 39] on button "Activity" at bounding box center [313, 38] width 54 height 14
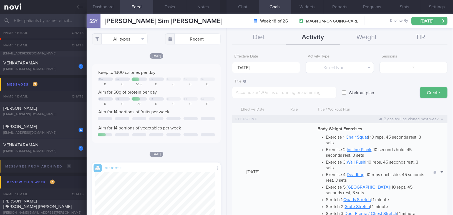
scroll to position [76, 0]
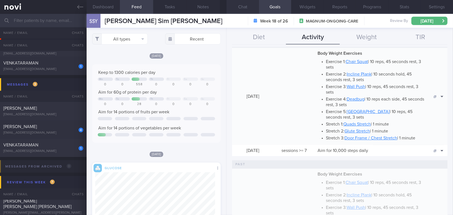
click at [251, 7] on button "Chat" at bounding box center [243, 7] width 32 height 14
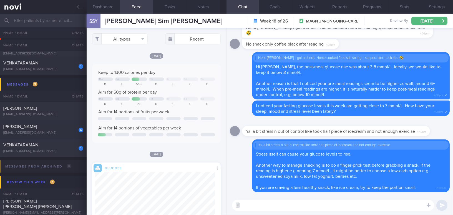
click at [267, 203] on textarea at bounding box center [333, 205] width 202 height 11
drag, startPoint x: 367, startPoint y: 205, endPoint x: 224, endPoint y: 205, distance: 143.0
click at [224, 205] on div "Dashboard Feed Tasks Notes Chat Goals Widgets Reports Programs Stats Settings S…" at bounding box center [270, 114] width 367 height 201
click at [350, 212] on div "Have you tried out the video exercises that I sent previously? Have you tried o…" at bounding box center [340, 205] width 227 height 19
drag, startPoint x: 364, startPoint y: 207, endPoint x: 216, endPoint y: 202, distance: 149.0
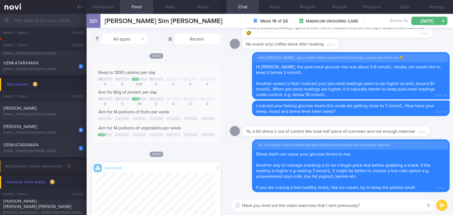
click at [216, 202] on div "Dashboard Feed Tasks Notes Chat Goals Widgets Reports Programs Stats Settings S…" at bounding box center [270, 114] width 367 height 201
paste textarea "Did you get a chance to try the video exercises I sent before"
click at [334, 204] on textarea "Did you get a chance to try the video exercises I sent before?" at bounding box center [333, 205] width 202 height 11
type textarea "Did you get a chance to try the video exercises (Body Weight Exercise) I sent b…"
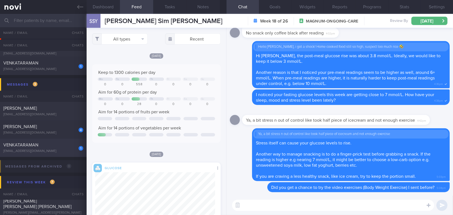
click at [37, 146] on span "VENKATARAMAN" at bounding box center [20, 145] width 35 height 4
type input "SAF LIP"
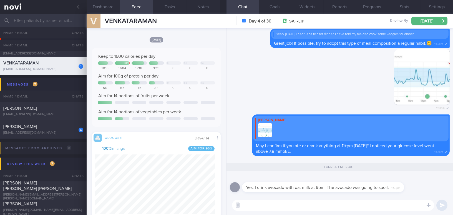
scroll to position [25, 0]
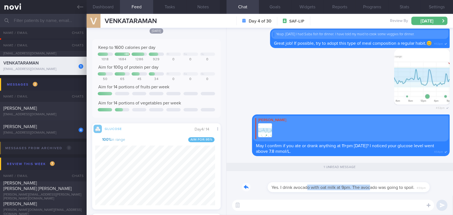
drag, startPoint x: 283, startPoint y: 184, endPoint x: 345, endPoint y: 189, distance: 61.8
click at [345, 189] on div "Yes. I drink avocado with oat milk at 9pm. The avocado was going to spoil. 4:59…" at bounding box center [331, 184] width 179 height 17
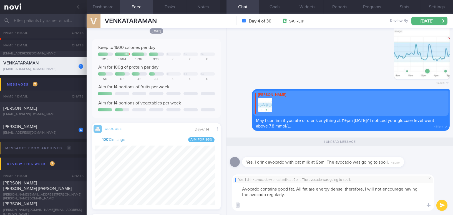
scroll to position [0, 0]
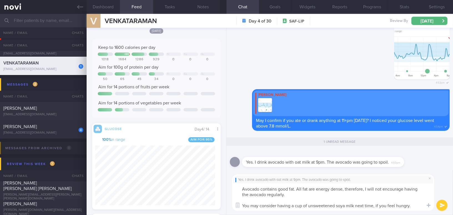
drag, startPoint x: 412, startPoint y: 207, endPoint x: 234, endPoint y: 186, distance: 180.1
click at [234, 186] on textarea "Avocado contains good fat. All fat are energy dense, therefore, I will not enco…" at bounding box center [333, 196] width 202 height 27
click at [274, 196] on textarea "Avocado contains good fat. All fat are energy dense, therefore, I will not enco…" at bounding box center [333, 196] width 202 height 27
click at [257, 188] on textarea "Avocado contains good fat. All fat are energy dense, therefore, I will not enco…" at bounding box center [333, 196] width 202 height 27
drag, startPoint x: 241, startPoint y: 187, endPoint x: 431, endPoint y: 205, distance: 191.4
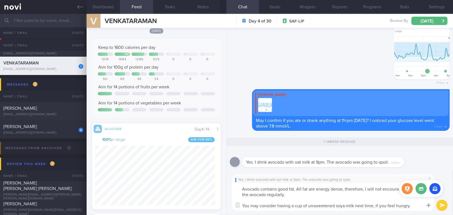
click at [431, 205] on div "Chat Templates Admin CGM Weight Nutrition Physical Activity Infographics Articl…" at bounding box center [340, 192] width 227 height 45
paste textarea "has good fats, but since all fats are calorie-dense, it’s best not to have it t…"
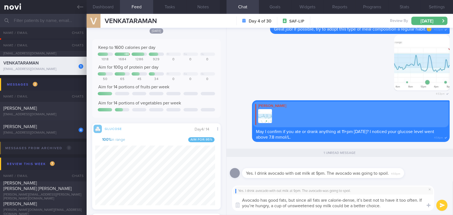
click at [362, 199] on textarea "Avocado has good fats, but since all fats are calorie-dense, it’s best not to h…" at bounding box center [333, 202] width 202 height 16
click at [421, 199] on textarea "Avocado has good fats, but since all fats are calorie-dense, it is best not to …" at bounding box center [333, 202] width 202 height 16
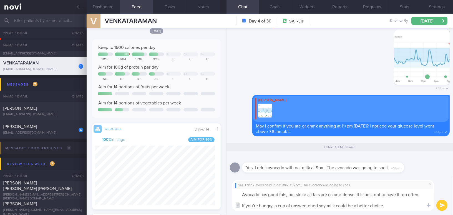
click at [258, 204] on textarea "Avocado has good fats, but since all fats are calorie-dense, it is best not to …" at bounding box center [333, 200] width 202 height 22
click at [390, 205] on textarea "Avocado has good fats, but since all fats are calorie-dense, it is best not to …" at bounding box center [333, 200] width 202 height 22
type textarea "Avocado has good fats, but since all fats are calorie-dense, it is best not to …"
click at [439, 204] on button "submit" at bounding box center [442, 205] width 11 height 11
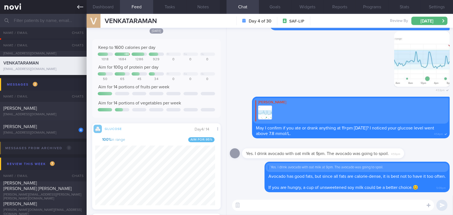
click at [76, 4] on link at bounding box center [43, 7] width 87 height 14
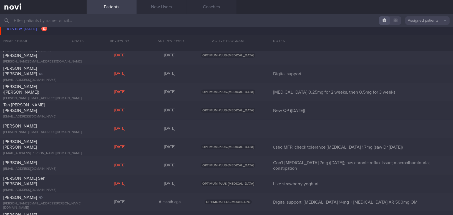
scroll to position [1414, 0]
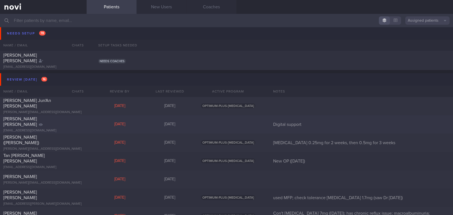
click at [37, 121] on span "CARYN YEO YUNN SHI" at bounding box center [20, 122] width 34 height 10
select select "7"
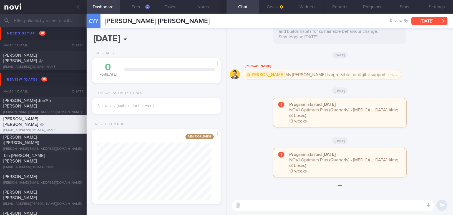
scroll to position [65, 115]
click at [418, 23] on button "Wed, 13 Aug" at bounding box center [430, 21] width 36 height 8
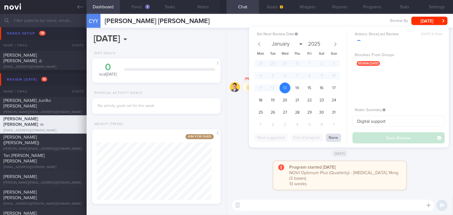
click at [333, 136] on button "None" at bounding box center [333, 138] width 15 height 8
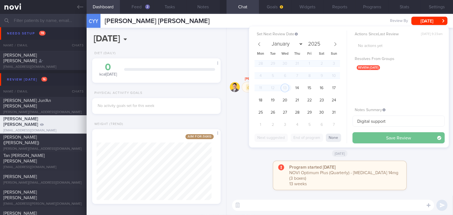
click at [365, 140] on button "Save Review" at bounding box center [399, 137] width 92 height 11
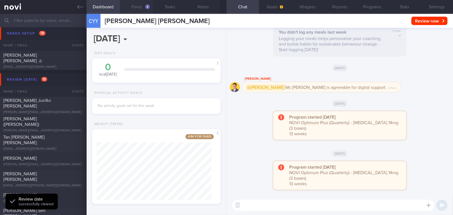
click at [145, 4] on button "Feed 2" at bounding box center [136, 7] width 33 height 14
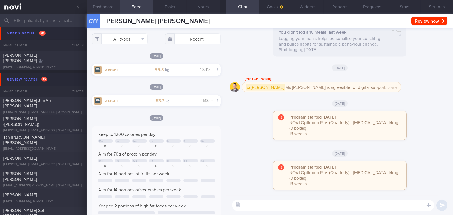
click at [99, 7] on button "Dashboard" at bounding box center [103, 7] width 33 height 14
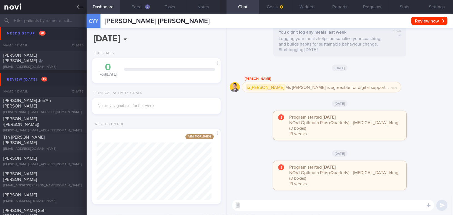
click at [83, 10] on link at bounding box center [43, 7] width 87 height 14
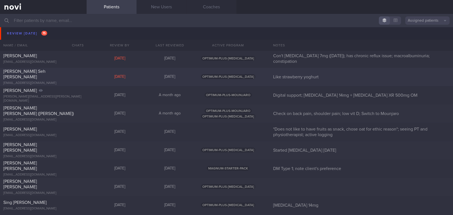
scroll to position [1591, 0]
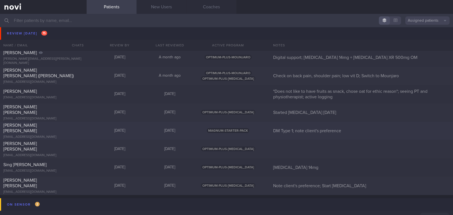
click at [52, 125] on div "Lusk Stacey Lynne" at bounding box center [42, 127] width 79 height 11
select select "7"
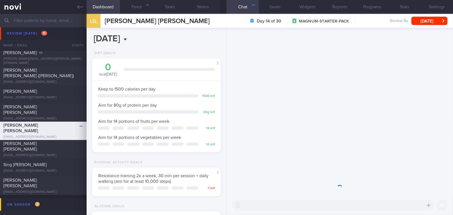
scroll to position [65, 115]
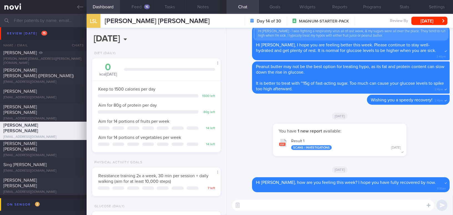
click at [298, 210] on textarea at bounding box center [333, 205] width 202 height 11
click at [133, 6] on button "Feed 16" at bounding box center [136, 7] width 33 height 14
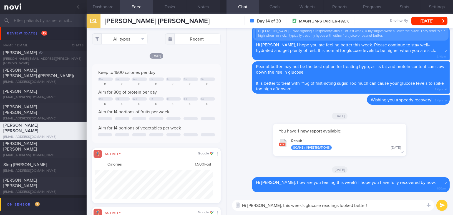
scroll to position [29, 117]
drag, startPoint x: 320, startPoint y: 205, endPoint x: 380, endPoint y: 205, distance: 60.0
click at [380, 205] on textarea "Hi Stacey, this week's glucose readings looked better!" at bounding box center [333, 205] width 202 height 11
drag, startPoint x: 262, startPoint y: 206, endPoint x: 377, endPoint y: 207, distance: 115.0
click at [377, 207] on textarea "Hi Stacey, this week's glucose readings seem to have been better" at bounding box center [333, 205] width 202 height 11
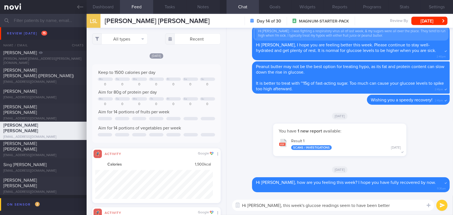
click at [332, 210] on textarea "Hi Stacey, this week's glucose readings seem to have been better" at bounding box center [333, 205] width 202 height 11
drag, startPoint x: 262, startPoint y: 204, endPoint x: 374, endPoint y: 206, distance: 111.7
click at [374, 206] on textarea "Hi Stacey, this week's glucose readings seem to have been better" at bounding box center [333, 205] width 202 height 11
paste textarea "This week’s glucose readings seem to be better."
click at [264, 203] on textarea "Hi Stacey, This week’s glucose readings seem to be better." at bounding box center [333, 205] width 202 height 11
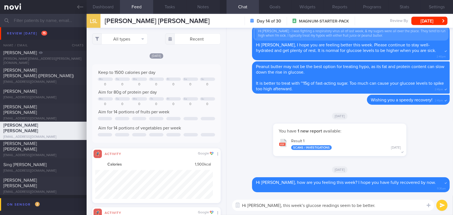
click at [361, 206] on textarea "Hi Stacey, this week’s glucose readings seem to be better." at bounding box center [333, 205] width 202 height 11
type textarea "Hi Stacey, this week’s glucose readings seem to be better. Keep it up!"
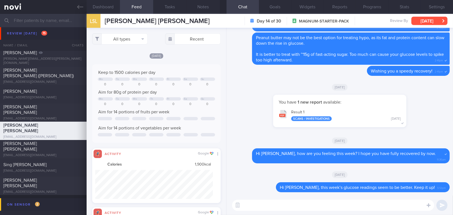
click at [430, 18] on button "Thu, 14 Aug" at bounding box center [430, 21] width 36 height 8
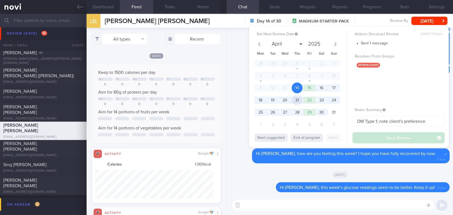
click at [292, 100] on span "21" at bounding box center [297, 100] width 11 height 11
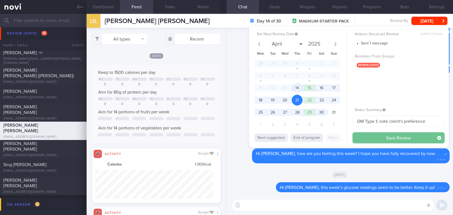
click at [367, 136] on button "Save Review" at bounding box center [399, 137] width 92 height 11
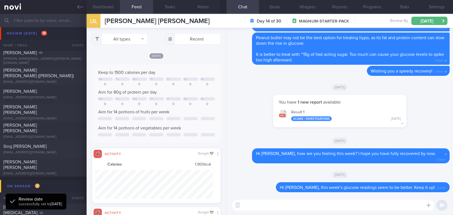
scroll to position [59, 117]
click at [77, 6] on icon at bounding box center [80, 7] width 6 height 6
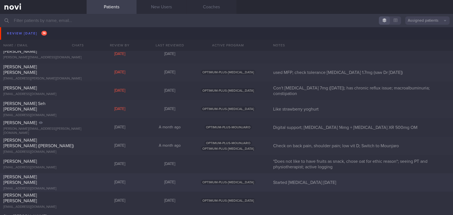
scroll to position [1515, 0]
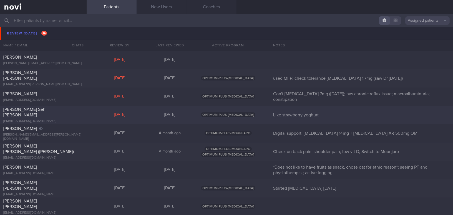
click at [69, 119] on div "amandaseh1997@gmail.com" at bounding box center [43, 121] width 80 height 4
select select "7"
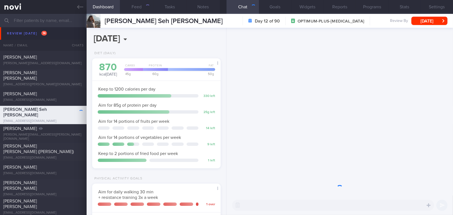
scroll to position [57, 115]
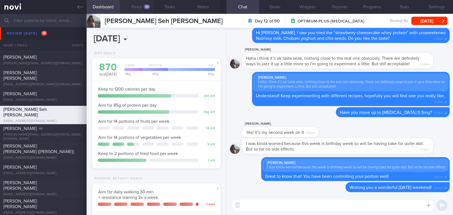
click at [142, 9] on button "Feed 33" at bounding box center [136, 7] width 33 height 14
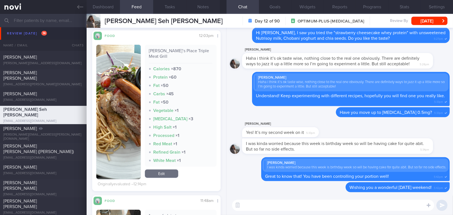
scroll to position [126, 0]
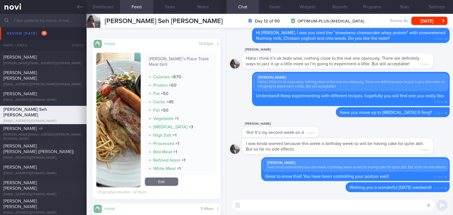
click at [136, 89] on img "button" at bounding box center [118, 120] width 44 height 134
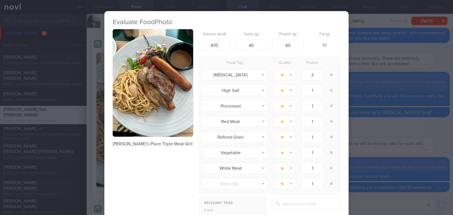
click at [138, 72] on button "button" at bounding box center [153, 82] width 81 height 107
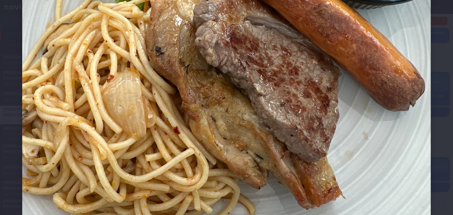
scroll to position [126, 0]
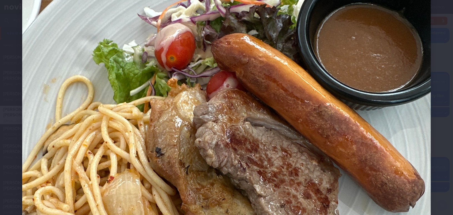
click at [194, 96] on img at bounding box center [226, 168] width 409 height 545
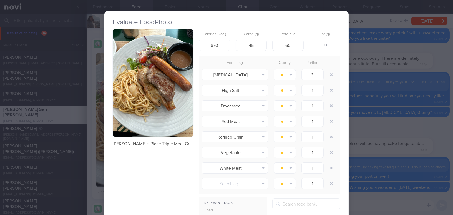
click at [375, 131] on div "Evaluate Food Photo Jack’s Place Triple Meat Grill Calories (kcal) 870 Carbs (g…" at bounding box center [226, 107] width 453 height 215
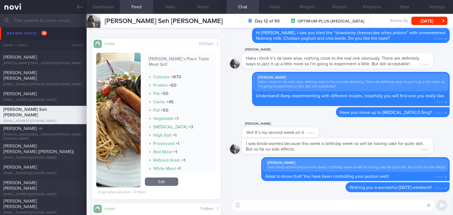
click at [270, 205] on textarea at bounding box center [333, 205] width 202 height 11
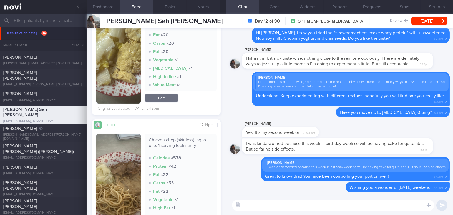
scroll to position [480, 0]
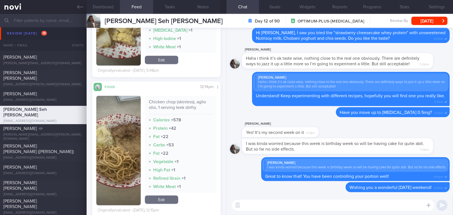
click at [116, 150] on button "button" at bounding box center [118, 150] width 44 height 109
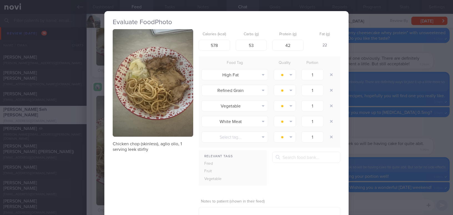
click at [359, 129] on div "Evaluate Food Photo Chicken chop (skinless), aglio olio, 1 serving leek stirfry…" at bounding box center [226, 107] width 453 height 215
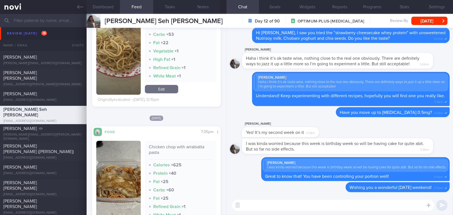
scroll to position [656, 0]
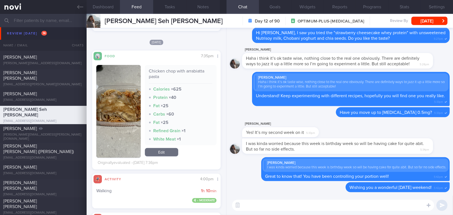
click at [117, 133] on button "button" at bounding box center [118, 111] width 44 height 93
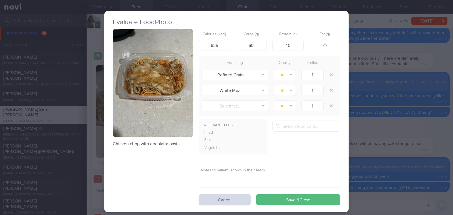
click at [149, 94] on button "button" at bounding box center [153, 82] width 81 height 107
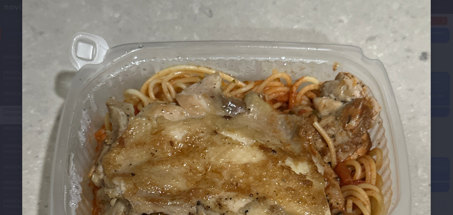
scroll to position [177, 0]
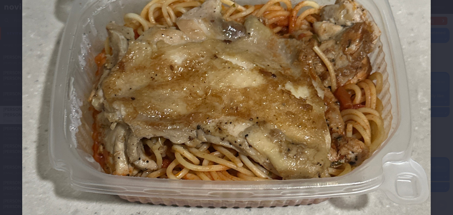
click at [345, 128] on img at bounding box center [226, 118] width 409 height 545
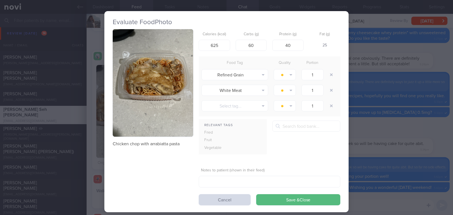
click at [392, 141] on div "Evaluate Food Photo Chicken chop with arrabiatta pasta Calories (kcal) 625 Carb…" at bounding box center [226, 107] width 453 height 215
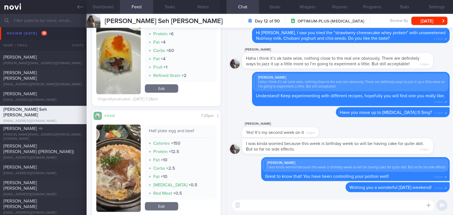
scroll to position [1767, 0]
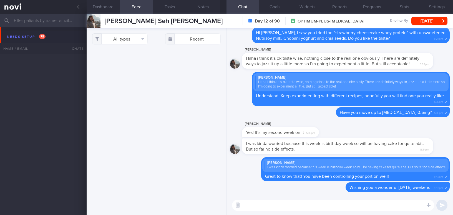
select select "7"
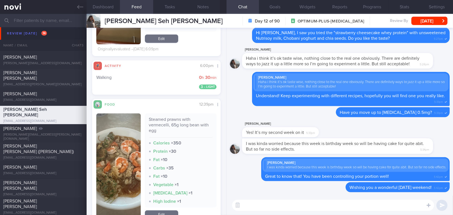
scroll to position [3005, 0]
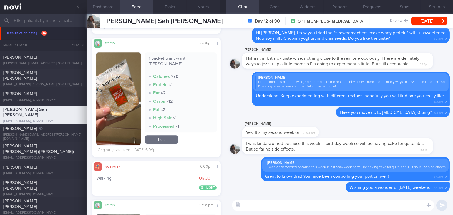
click at [108, 6] on button "Dashboard" at bounding box center [103, 7] width 33 height 14
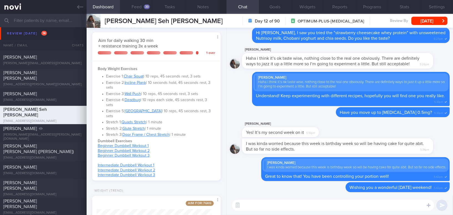
scroll to position [227, 0]
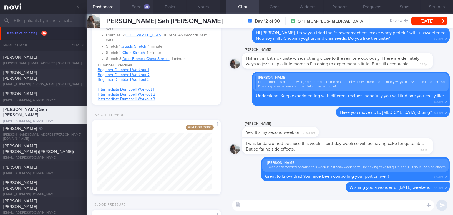
click at [139, 5] on button "Feed 33" at bounding box center [136, 7] width 33 height 14
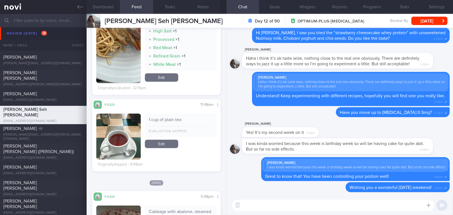
scroll to position [108, 0]
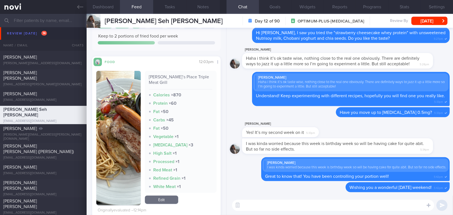
click at [278, 207] on textarea at bounding box center [333, 205] width 202 height 11
type textarea "Hi [PERSON_NAME], just to confirm, were you able to finish"
drag, startPoint x: 349, startPoint y: 204, endPoint x: 182, endPoint y: 198, distance: 167.0
click at [182, 198] on div "Dashboard Feed 33 Tasks Notes Chat Goals Widgets Reports Programs Stats Setting…" at bounding box center [270, 114] width 367 height 201
click at [130, 160] on button "button" at bounding box center [118, 138] width 44 height 134
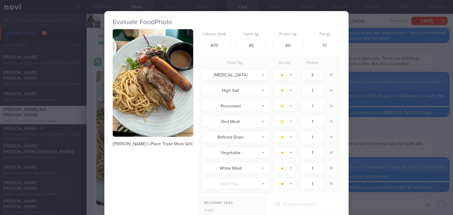
drag, startPoint x: 369, startPoint y: 145, endPoint x: 199, endPoint y: 143, distance: 169.7
click at [369, 145] on div "Evaluate Food Photo Jack’s Place Triple Meat Grill Calories (kcal) 870 Carbs (g…" at bounding box center [226, 107] width 453 height 215
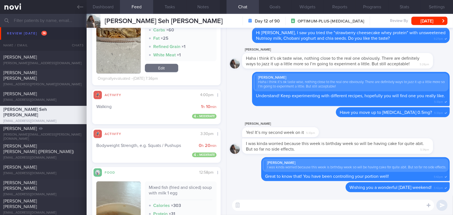
scroll to position [840, 0]
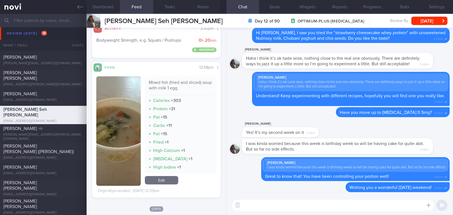
click at [114, 156] on button "button" at bounding box center [118, 130] width 44 height 109
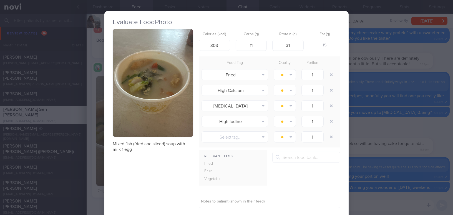
click at [379, 129] on div "Evaluate Food Photo Mixed fish (fried and sliced) soup with milk 1 egg Calories…" at bounding box center [226, 107] width 453 height 215
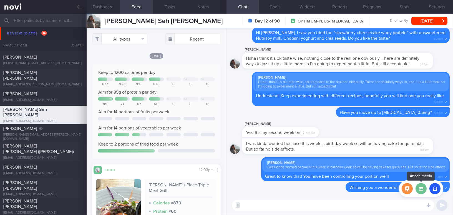
click at [422, 188] on label at bounding box center [421, 188] width 11 height 11
click at [0, 0] on input "file" at bounding box center [0, 0] width 0 height 0
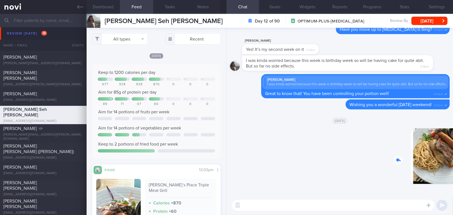
drag, startPoint x: 419, startPoint y: 161, endPoint x: 426, endPoint y: 161, distance: 7.2
click at [426, 161] on div "Delete 5:17pm" at bounding box center [411, 160] width 78 height 64
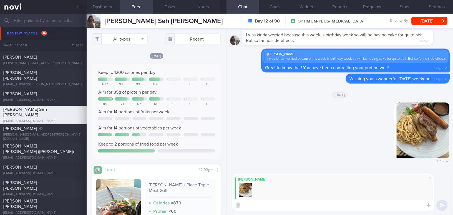
click at [295, 205] on textarea at bounding box center [333, 205] width 202 height 11
paste textarea "May I confirm if you finished your full lunch portion this afternoon? Did you f…"
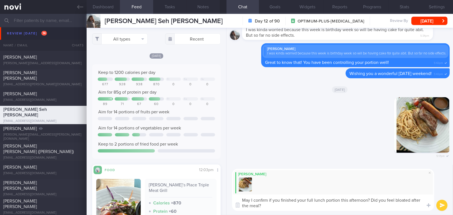
click at [242, 198] on textarea "May I confirm if you finished your full lunch portion this afternoon? Did you f…" at bounding box center [333, 202] width 202 height 16
type textarea "Good afternoon [PERSON_NAME], may I confirm if you finished your full lunch por…"
click at [442, 206] on button "submit" at bounding box center [442, 205] width 11 height 11
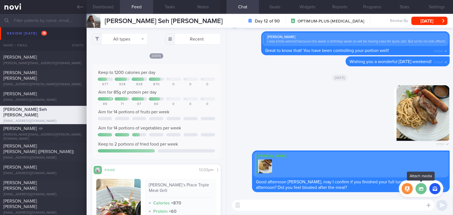
click at [422, 190] on label at bounding box center [421, 188] width 11 height 11
click at [0, 0] on input "file" at bounding box center [0, 0] width 0 height 0
click at [279, 108] on div "Delete 5:17pm" at bounding box center [340, 117] width 220 height 65
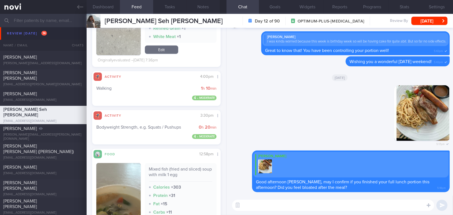
scroll to position [884, 0]
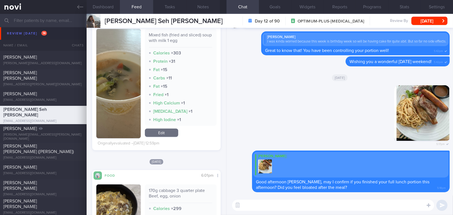
click at [119, 83] on button "button" at bounding box center [118, 83] width 44 height 109
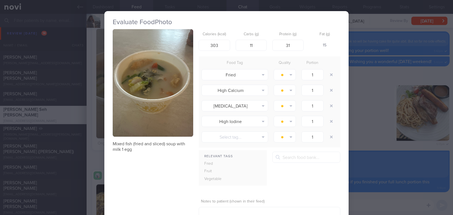
drag, startPoint x: 377, startPoint y: 138, endPoint x: 390, endPoint y: 145, distance: 14.8
click at [377, 138] on div "Evaluate Food Photo Mixed fish (fried and sliced) soup with milk 1 egg Calories…" at bounding box center [226, 107] width 453 height 215
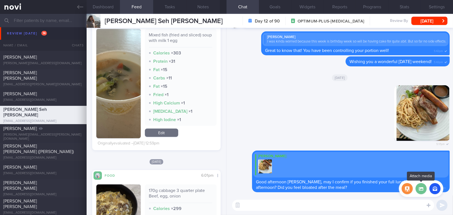
click at [422, 187] on label at bounding box center [421, 188] width 11 height 11
click at [0, 0] on input "file" at bounding box center [0, 0] width 0 height 0
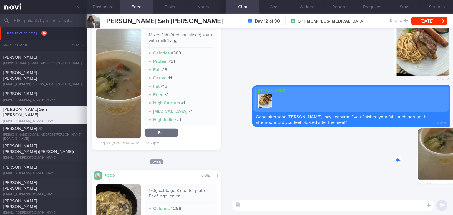
drag, startPoint x: 405, startPoint y: 172, endPoint x: 453, endPoint y: 176, distance: 48.7
click at [453, 176] on html "You are offline! Some functionality will be unavailable Patients New Users Coac…" at bounding box center [226, 107] width 453 height 215
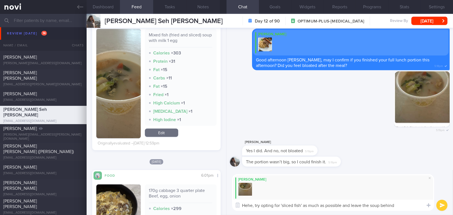
type textarea "Hehe, try opting for 'sliced fish' as much as possible and leave the soup behin…"
drag, startPoint x: 374, startPoint y: 208, endPoint x: 243, endPoint y: 211, distance: 130.6
click at [241, 212] on div "[PERSON_NAME] Hehe, try opting for 'sliced fish' as much as possible and leave …" at bounding box center [340, 192] width 227 height 45
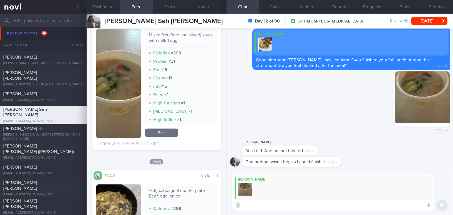
click at [265, 204] on textarea at bounding box center [333, 205] width 202 height 11
paste textarea "Hehe, try to choose 'sliced fish' as much as possible and skip the soup."
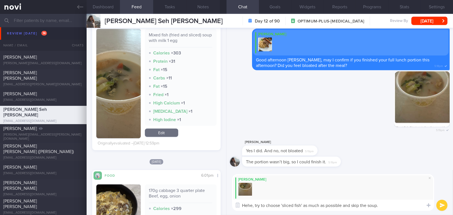
drag, startPoint x: 353, startPoint y: 205, endPoint x: 360, endPoint y: 206, distance: 7.2
click at [360, 206] on textarea "Hehe, try to choose 'sliced fish' as much as possible and skip the soup." at bounding box center [333, 205] width 202 height 11
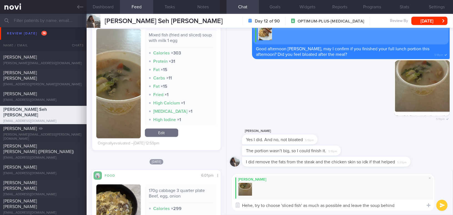
type textarea "Hehe, try to choose 'sliced fish' as much as possible and leave the soup behind."
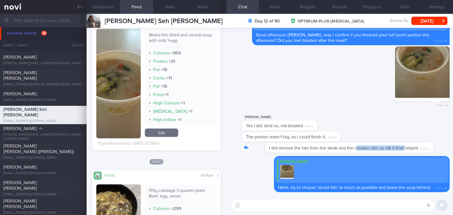
drag, startPoint x: 334, startPoint y: 145, endPoint x: 383, endPoint y: 145, distance: 48.3
click at [383, 145] on div "I did remove the fats from the steak and the chicken skin so idk if that helped…" at bounding box center [334, 148] width 185 height 10
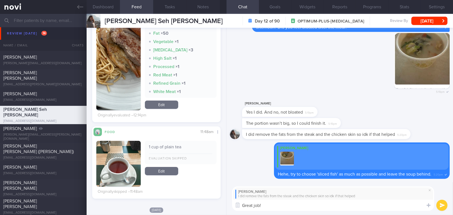
scroll to position [110, 0]
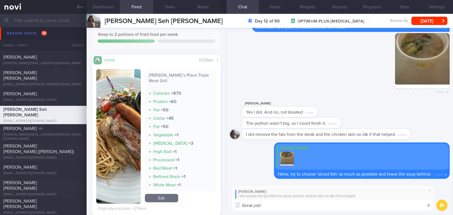
click at [123, 109] on button "button" at bounding box center [118, 136] width 44 height 134
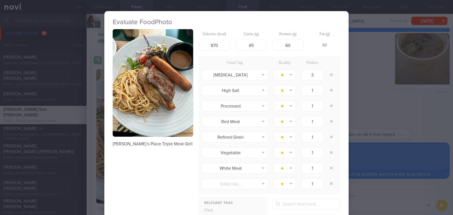
click at [364, 206] on div "Evaluate Food Photo Jack’s Place Triple Meat Grill Calories (kcal) 870 Carbs (g…" at bounding box center [226, 107] width 453 height 215
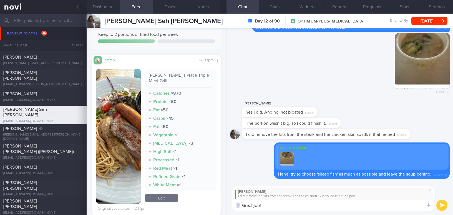
click at [364, 206] on textarea "Great job!" at bounding box center [333, 205] width 202 height 11
type textarea "Great job! It definitely help. The sauce has also been served at the side"
drag, startPoint x: 387, startPoint y: 205, endPoint x: 243, endPoint y: 206, distance: 143.6
click at [243, 206] on textarea "Great job! It definitely help. The sauce has also been served at the side" at bounding box center [333, 205] width 202 height 11
click at [307, 211] on div "[PERSON_NAME] I did remove the fats from the steak and the chicken skin so idk …" at bounding box center [340, 198] width 227 height 33
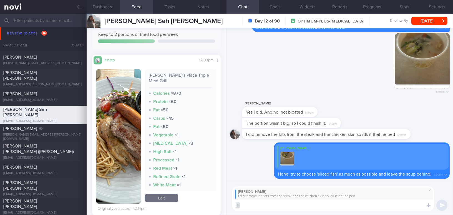
click at [288, 206] on textarea at bounding box center [333, 205] width 202 height 11
paste textarea "Great job! That definitely helps. I also noticed the sauce was served on the si…"
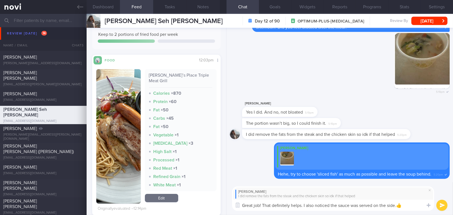
type textarea "Great job! That definitely helps. I also noticed the sauce was served on the si…"
click at [439, 205] on button "submit" at bounding box center [442, 205] width 11 height 11
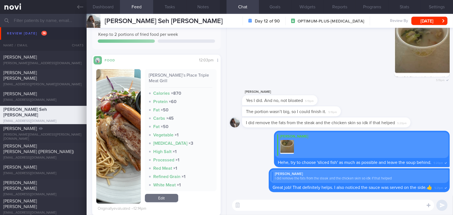
click at [127, 142] on button "button" at bounding box center [118, 136] width 44 height 134
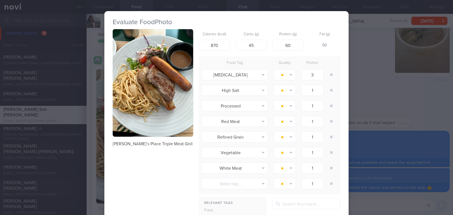
click at [132, 109] on button "button" at bounding box center [153, 82] width 81 height 107
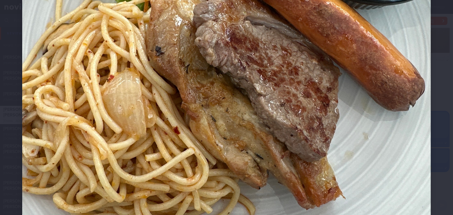
scroll to position [151, 0]
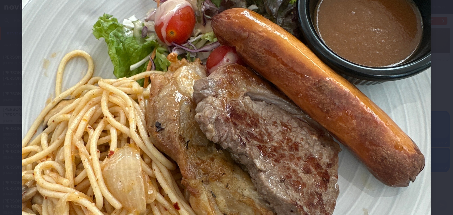
click at [238, 136] on img at bounding box center [226, 143] width 409 height 545
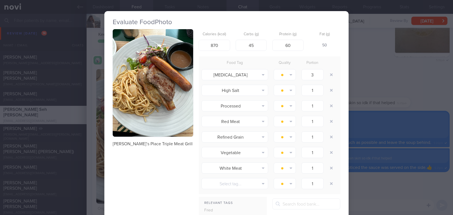
click at [375, 191] on div "Evaluate Food Photo Jack’s Place Triple Meat Grill Calories (kcal) 870 Carbs (g…" at bounding box center [226, 107] width 453 height 215
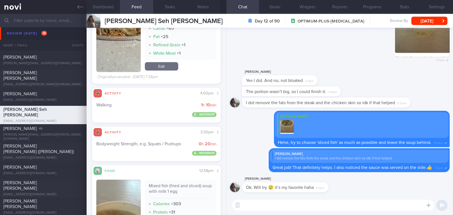
scroll to position [842, 0]
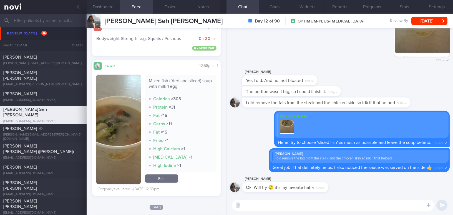
click at [273, 206] on textarea at bounding box center [333, 205] width 202 height 11
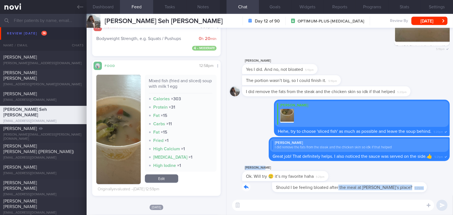
drag, startPoint x: 308, startPoint y: 183, endPoint x: 391, endPoint y: 181, distance: 82.8
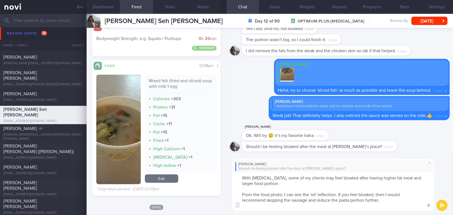
scroll to position [0, 0]
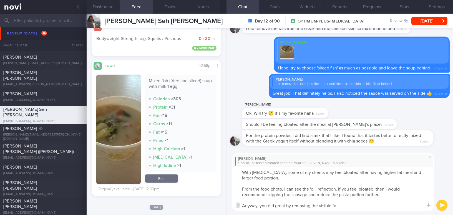
type textarea "With [MEDICAL_DATA], some of my clients may feel bloated after having higher fa…"
drag, startPoint x: 344, startPoint y: 204, endPoint x: 243, endPoint y: 169, distance: 106.9
click at [243, 169] on textarea "With [MEDICAL_DATA], some of my clients may feel bloated after having higher fa…" at bounding box center [333, 189] width 202 height 44
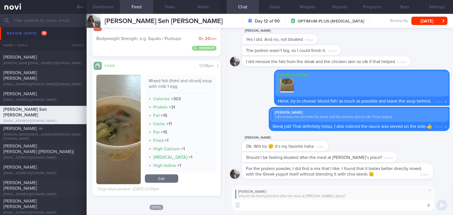
click at [254, 204] on textarea at bounding box center [333, 205] width 202 height 11
paste textarea "With [MEDICAL_DATA], some clients may feel bloated after meals that are high in…"
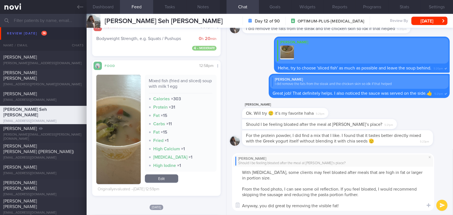
click at [340, 189] on textarea "With [MEDICAL_DATA], some clients may feel bloated after meals that are high in…" at bounding box center [333, 189] width 202 height 44
drag, startPoint x: 249, startPoint y: 189, endPoint x: 345, endPoint y: 205, distance: 97.3
click at [345, 205] on textarea "With [MEDICAL_DATA], some clients may feel bloated after meals that are high in…" at bounding box center [333, 189] width 202 height 44
click at [324, 192] on textarea "With [MEDICAL_DATA], some clients may feel bloated after meals that are high in…" at bounding box center [333, 189] width 202 height 44
drag, startPoint x: 385, startPoint y: 195, endPoint x: 224, endPoint y: 189, distance: 160.7
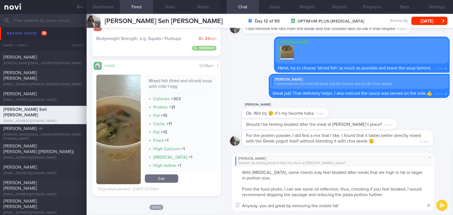
click at [224, 189] on div "Dashboard Feed 33 Tasks Notes Chat Goals Widgets Reports Programs Stats Setting…" at bounding box center [270, 114] width 367 height 201
paste textarea "Anyway, you did great by removing the visible fat!"
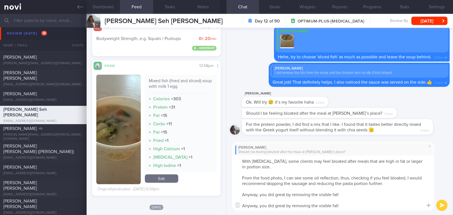
drag, startPoint x: 242, startPoint y: 178, endPoint x: 345, endPoint y: 196, distance: 105.1
click at [345, 196] on textarea "With [MEDICAL_DATA], some clients may feel bloated after meals that are high in…" at bounding box center [333, 183] width 202 height 55
paste textarea ". If you feel bloated, I would recommend skipping the sausage and reducing the …"
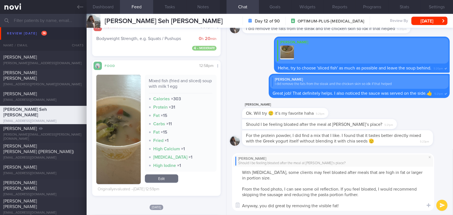
click at [352, 188] on textarea "With [MEDICAL_DATA], some clients may feel bloated after meals that are high in…" at bounding box center [333, 189] width 202 height 44
click at [380, 187] on textarea "With [MEDICAL_DATA], some clients may feel bloated after meals that are high in…" at bounding box center [333, 189] width 202 height 44
click at [357, 207] on textarea "With [MEDICAL_DATA], some clients may feel bloated after meals that are high in…" at bounding box center [333, 189] width 202 height 44
type textarea "With [MEDICAL_DATA], some clients may feel bloated after meals that are high in…"
click at [436, 201] on div "[PERSON_NAME] Should I be feeling bloated after the meal at [PERSON_NAME]’s pla…" at bounding box center [340, 182] width 227 height 66
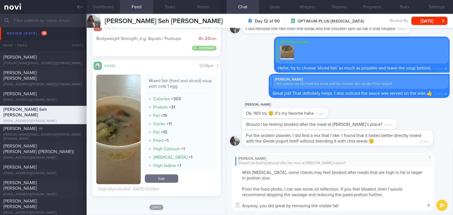
click at [443, 205] on button "submit" at bounding box center [442, 205] width 11 height 11
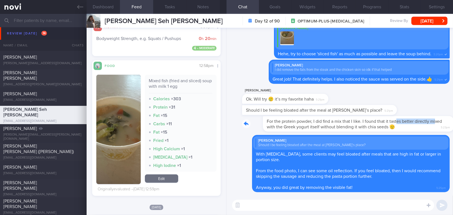
drag, startPoint x: 376, startPoint y: 118, endPoint x: 414, endPoint y: 123, distance: 38.1
click at [414, 123] on div "For the protein powder, I did find a mix that I like. I found that it tastes be…" at bounding box center [346, 124] width 208 height 16
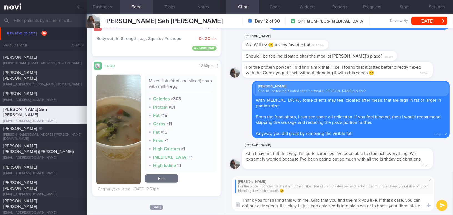
drag, startPoint x: 424, startPoint y: 205, endPoint x: 219, endPoint y: 184, distance: 205.8
click at [219, 184] on div "Dashboard Feed 33 Tasks Notes Chat Goals Widgets Reports Programs Stats Setting…" at bounding box center [270, 114] width 367 height 201
click at [283, 200] on textarea "Thank you for sharing this with me! Glad that you find the mix you like. If tha…" at bounding box center [333, 202] width 202 height 16
click at [241, 201] on button "button" at bounding box center [238, 205] width 10 height 10
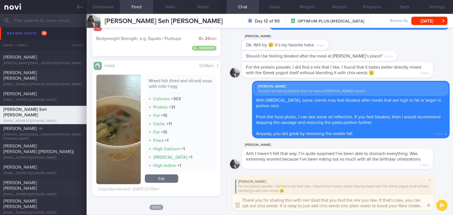
click at [238, 205] on button "button" at bounding box center [238, 205] width 10 height 10
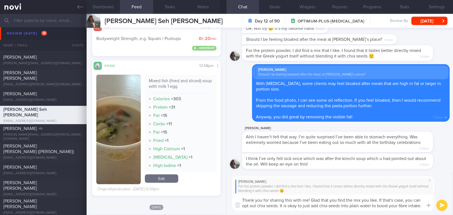
click at [248, 200] on textarea "Thank you for sharing this with me! Glad that you find the mix you like. If tha…" at bounding box center [333, 202] width 202 height 16
drag, startPoint x: 243, startPoint y: 200, endPoint x: 443, endPoint y: 219, distance: 200.9
click at [443, 215] on html "You are offline! Some functionality will be unavailable Patients New Users Coac…" at bounding box center [226, 107] width 453 height 215
paste textarea "I’m glad you found a mix you like. In that case, you can skip the chia seeds in…"
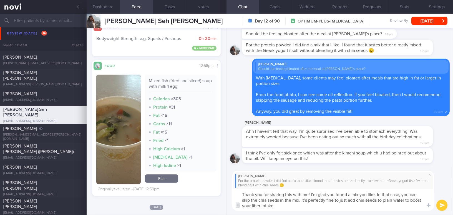
drag, startPoint x: 281, startPoint y: 200, endPoint x: 299, endPoint y: 200, distance: 17.8
click at [299, 200] on textarea "Thank you for sharing this with me! I’m glad you found a mix you like. In that …" at bounding box center [333, 200] width 202 height 22
drag, startPoint x: 281, startPoint y: 199, endPoint x: 327, endPoint y: 199, distance: 45.8
click at [327, 199] on textarea "Thank you for sharing this with me! I’m glad you found a mix you like. In that …" at bounding box center [333, 200] width 202 height 22
click at [328, 199] on textarea "Thank you for sharing this with me! I’m glad you found a mix you like. In that …" at bounding box center [333, 200] width 202 height 22
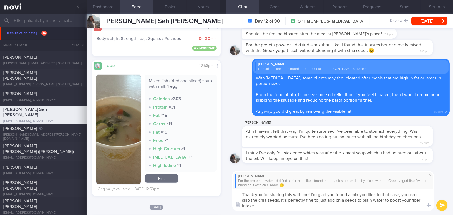
drag, startPoint x: 319, startPoint y: 200, endPoint x: 282, endPoint y: 200, distance: 37.2
click at [282, 200] on textarea "Thank you for sharing this with me! I’m glad you found a mix you like. In that …" at bounding box center [333, 200] width 202 height 22
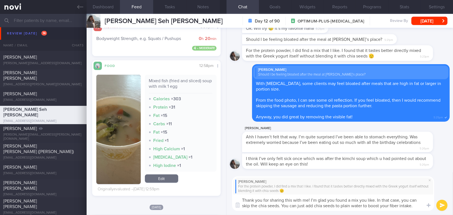
click at [315, 206] on textarea "Thank you for sharing this with me! I’m glad you found a mix you like. In that …" at bounding box center [333, 202] width 202 height 16
type textarea "Thank you for sharing this with me! I’m glad you found a mix you like. In that …"
click at [440, 204] on button "submit" at bounding box center [442, 205] width 11 height 11
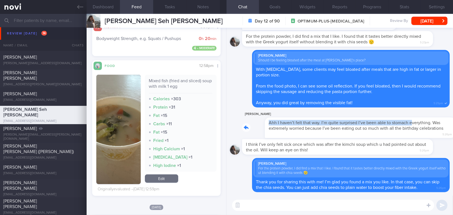
drag, startPoint x: 390, startPoint y: 118, endPoint x: 438, endPoint y: 120, distance: 47.8
click at [438, 120] on div "[PERSON_NAME] Ahh I haven’t felt that way. I’m quite surprised I’ve been able t…" at bounding box center [346, 124] width 208 height 27
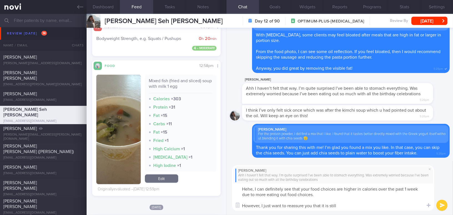
drag, startPoint x: 287, startPoint y: 194, endPoint x: 341, endPoint y: 195, distance: 53.3
click at [341, 195] on textarea "Hehe, I can definitely see that your food choices are higher in calories over t…" at bounding box center [333, 196] width 202 height 27
drag, startPoint x: 336, startPoint y: 195, endPoint x: 288, endPoint y: 192, distance: 48.1
click at [288, 192] on textarea "Hehe, I can definitely see that your food choices are higher in calories over t…" at bounding box center [333, 196] width 202 height 27
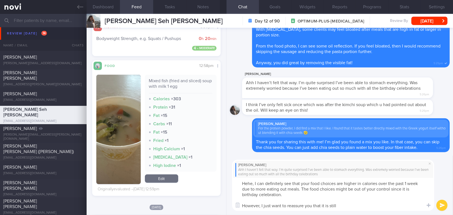
click at [343, 207] on textarea "Hehe, I can definitely see that your food choices are higher in calories over t…" at bounding box center [333, 194] width 202 height 33
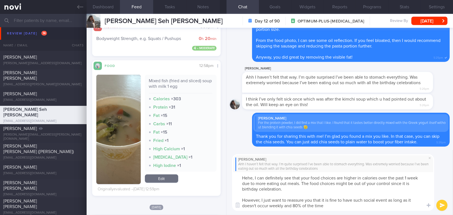
type textarea "Hehe, I can definitely see that your food choices are higher in calories over t…"
drag, startPoint x: 240, startPoint y: 178, endPoint x: 335, endPoint y: 204, distance: 98.1
click at [335, 204] on textarea "Hehe, I can definitely see that your food choices are higher in calories over t…" at bounding box center [333, 191] width 202 height 39
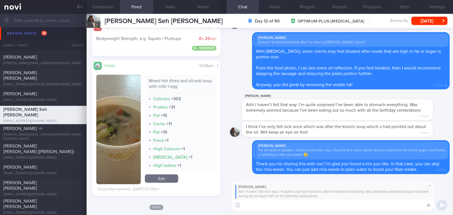
paste textarea "Hehe, I can definitely see that your food choices have been higher in calories …"
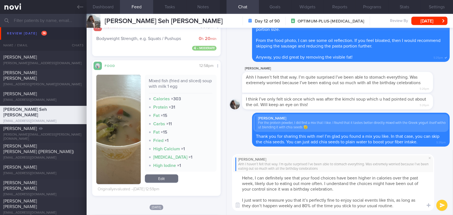
click at [264, 182] on textarea "Hehe, I can definitely see that your food choices have been higher in calories …" at bounding box center [333, 191] width 202 height 39
click at [267, 182] on textarea "Hehe, I can definitely see that your food choices have been higher in calories …" at bounding box center [333, 191] width 202 height 39
drag, startPoint x: 267, startPoint y: 182, endPoint x: 257, endPoint y: 181, distance: 9.5
click at [257, 181] on textarea "Hehe, I can definitely see that your food choices have been higher in calories …" at bounding box center [333, 191] width 202 height 39
click at [346, 183] on textarea "Hehe, I can definitely see that your food choices have been higher in calories …" at bounding box center [333, 191] width 202 height 39
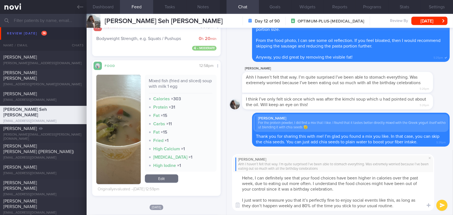
drag, startPoint x: 277, startPoint y: 188, endPoint x: 293, endPoint y: 186, distance: 15.6
click at [293, 186] on textarea "Hehe, I can definitely see that your food choices have been higher in calories …" at bounding box center [333, 191] width 202 height 39
drag, startPoint x: 292, startPoint y: 188, endPoint x: 278, endPoint y: 186, distance: 14.6
click at [278, 186] on textarea "Hehe, I can definitely see that your food choices have been higher in calories …" at bounding box center [333, 191] width 202 height 39
click at [307, 200] on textarea "Hehe, I can definitely see that your food choices have been higher in calories …" at bounding box center [333, 191] width 202 height 39
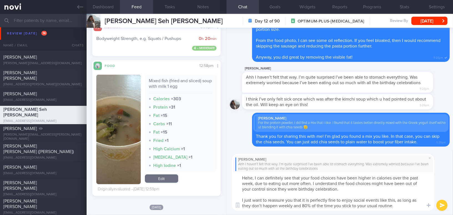
drag, startPoint x: 303, startPoint y: 206, endPoint x: 243, endPoint y: 205, distance: 60.0
click at [243, 205] on textarea "Hehe, I can definitely see that your food choices have been higher in calories …" at bounding box center [333, 191] width 202 height 39
click at [342, 206] on textarea "Hehe, I can definitely see that your food choices have been higher in calories …" at bounding box center [333, 191] width 202 height 39
type textarea "Hehe, I can definitely see that your food choices have been higher in calories …"
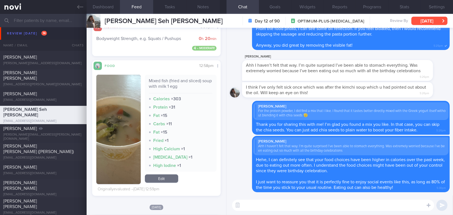
click at [418, 23] on button "[DATE]" at bounding box center [430, 21] width 36 height 8
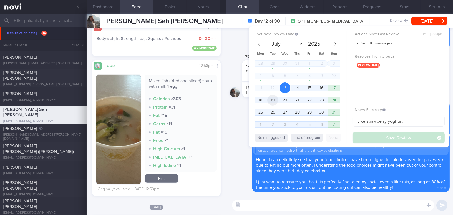
click at [268, 100] on span "19" at bounding box center [272, 100] width 11 height 11
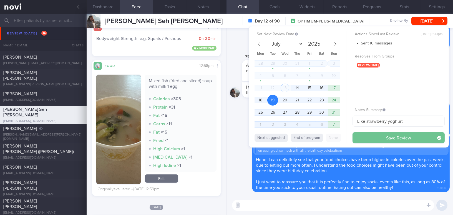
click at [363, 136] on button "Save Review" at bounding box center [399, 137] width 92 height 11
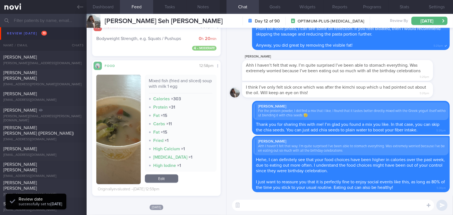
click at [228, 126] on div "Delete [PERSON_NAME] I haven’t felt that way. I’m quite surprised I’ve been abl…" at bounding box center [340, 112] width 227 height 168
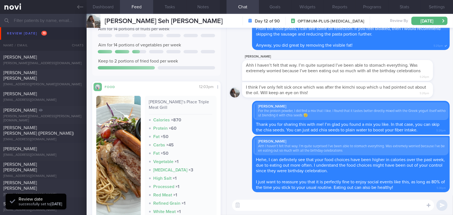
scroll to position [59, 0]
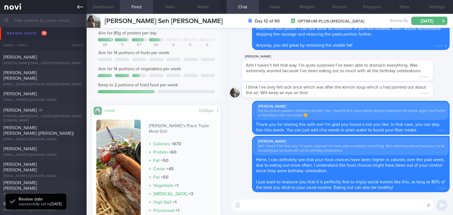
click at [79, 6] on icon at bounding box center [80, 7] width 6 height 6
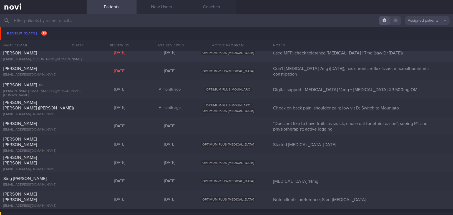
scroll to position [1566, 0]
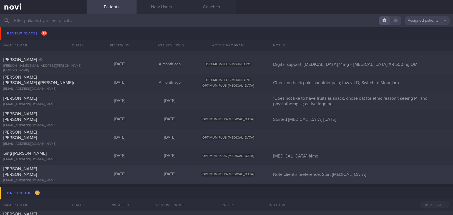
click at [37, 169] on span "[PERSON_NAME] [PERSON_NAME]" at bounding box center [20, 172] width 34 height 10
select select "7"
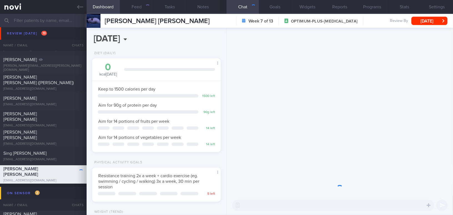
scroll to position [65, 115]
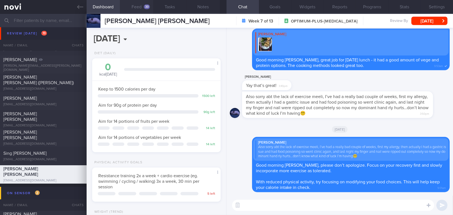
click at [147, 6] on div "33" at bounding box center [147, 6] width 6 height 5
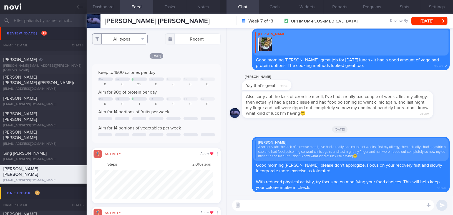
click at [117, 40] on button "All types" at bounding box center [120, 38] width 56 height 11
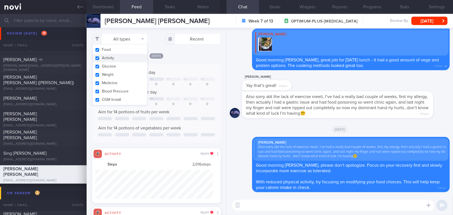
click at [98, 57] on button "Activity" at bounding box center [119, 58] width 55 height 8
checkbox input "false"
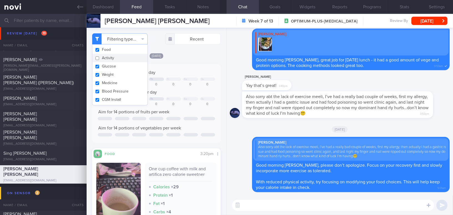
click at [179, 64] on div "Keep to 1500 calories per day Mo Tu Th Fr Sa Su 0 0 29 0 0 0 0 Aim for 90g of p…" at bounding box center [156, 103] width 129 height 79
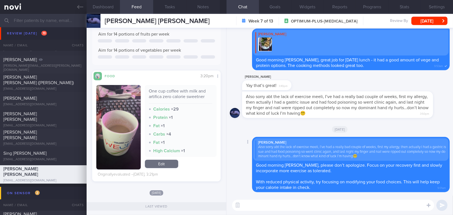
scroll to position [76, 0]
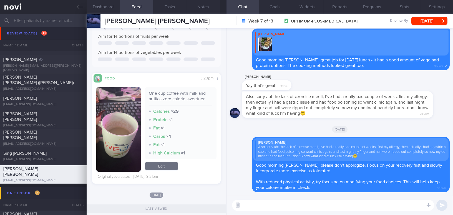
click at [261, 208] on textarea at bounding box center [333, 205] width 202 height 11
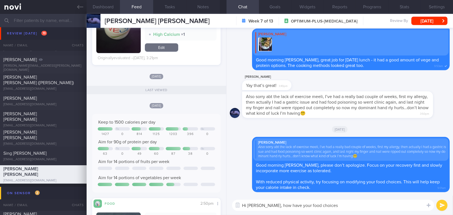
scroll to position [202, 0]
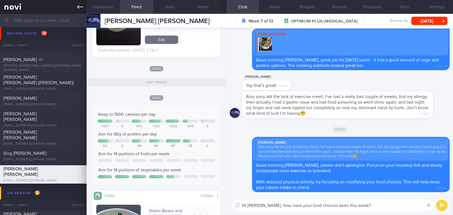
type textarea "Hi [PERSON_NAME], how have your food choices been this week?"
click at [444, 203] on button "submit" at bounding box center [442, 205] width 11 height 11
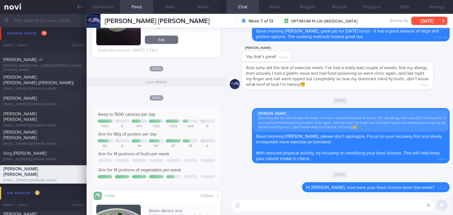
click at [429, 22] on button "[DATE]" at bounding box center [430, 21] width 36 height 8
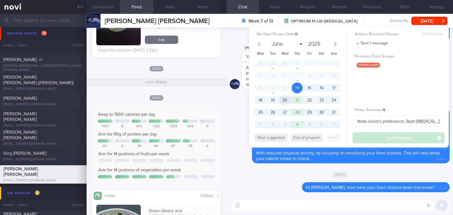
click at [285, 101] on span "20" at bounding box center [285, 100] width 11 height 11
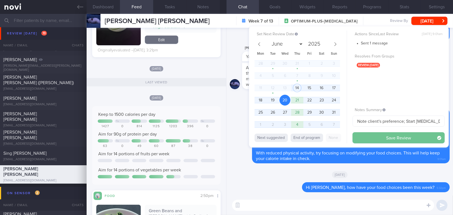
click at [367, 138] on button "Save Review" at bounding box center [399, 137] width 92 height 11
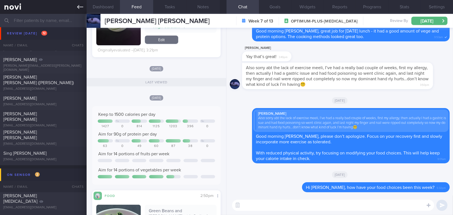
click at [77, 6] on icon at bounding box center [80, 7] width 6 height 6
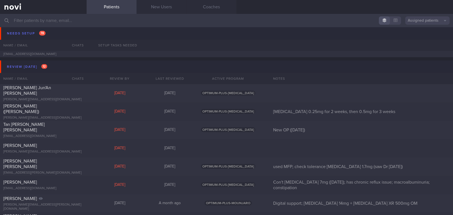
scroll to position [1439, 0]
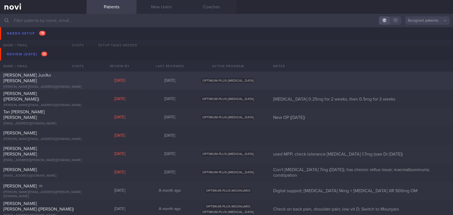
click at [31, 77] on span "[PERSON_NAME] Jun'An [PERSON_NAME]" at bounding box center [27, 78] width 48 height 10
select select "7"
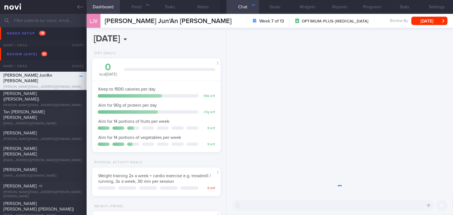
scroll to position [65, 115]
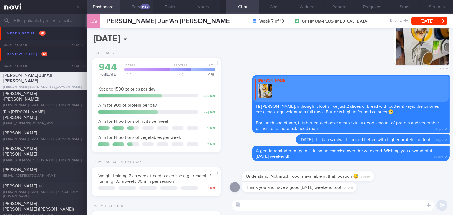
click at [138, 7] on button "Feed 1489" at bounding box center [136, 7] width 33 height 14
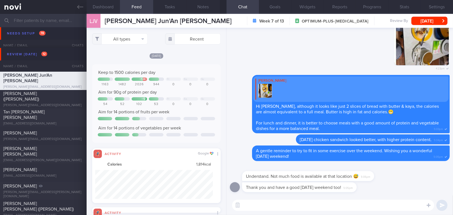
scroll to position [29, 117]
click at [135, 41] on button "All types" at bounding box center [120, 38] width 56 height 11
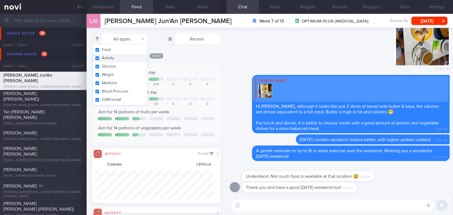
click at [99, 58] on button "Activity" at bounding box center [119, 58] width 55 height 8
checkbox input "false"
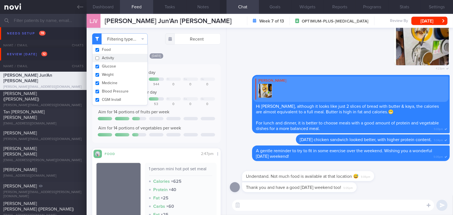
click at [196, 60] on div "[DATE] Keep to 1500 calories per day + 526 Fr Sa Su 1163 1482 2026 944 0 0 0 Ai…" at bounding box center [156, 170] width 129 height 234
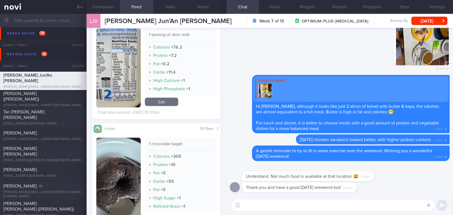
scroll to position [1868, 0]
click at [265, 206] on textarea at bounding box center [333, 205] width 202 height 11
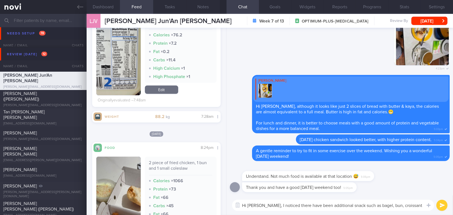
scroll to position [0, 0]
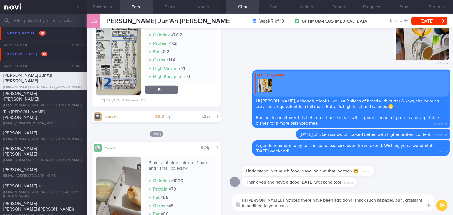
drag, startPoint x: 265, startPoint y: 201, endPoint x: 285, endPoint y: 205, distance: 20.8
click at [285, 205] on textarea "Hi [PERSON_NAME], I noticed there have been additional snack such as bagel, bun…" at bounding box center [333, 202] width 202 height 16
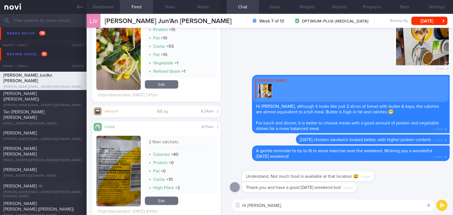
scroll to position [1056, 0]
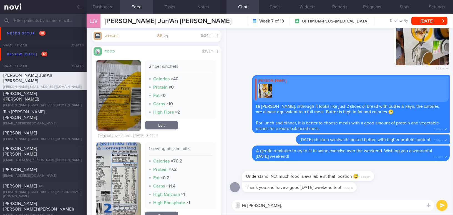
paste textarea "I noticed there have been additional snacks like bagels, buns, and croissants o…"
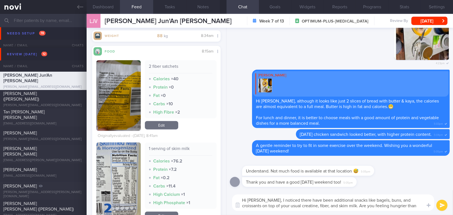
click at [384, 200] on textarea "Hi [PERSON_NAME], I noticed there have been additional snacks like bagels, buns…" at bounding box center [333, 202] width 202 height 16
click at [303, 206] on textarea "Hi [PERSON_NAME], I noticed there have been additional snacks like bagels, buns…" at bounding box center [333, 202] width 202 height 16
click at [303, 207] on textarea "Hi [PERSON_NAME], I noticed there have been additional snacks like bagels, buns…" at bounding box center [333, 202] width 202 height 16
click at [304, 207] on textarea "Hi [PERSON_NAME], I noticed there have been additional snacks like bagels, buns…" at bounding box center [333, 202] width 202 height 16
type textarea "Hi [PERSON_NAME], I noticed there have been additional snacks like bagels, buns…"
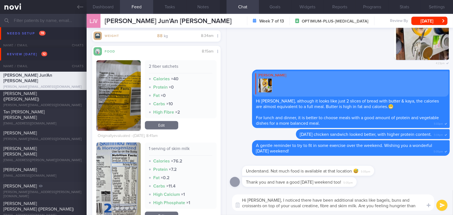
click at [445, 206] on button "submit" at bounding box center [442, 205] width 11 height 11
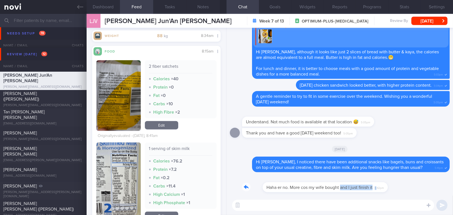
drag, startPoint x: 321, startPoint y: 182, endPoint x: 356, endPoint y: 184, distance: 35.6
click at [356, 184] on div "Haha er no. More cos my wife bought and I just finish it 5:42pm" at bounding box center [313, 184] width 142 height 17
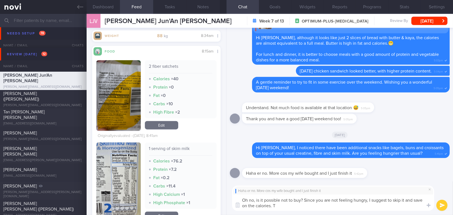
type textarea "Oh no, is it possible not to buy? Since you are not feeling hungry, I suggest t…"
drag, startPoint x: 282, startPoint y: 208, endPoint x: 229, endPoint y: 198, distance: 53.9
click at [229, 198] on div "Haha er no. More cos my wife bought and I just finish it Oh no, is it possible …" at bounding box center [340, 198] width 227 height 34
click at [255, 202] on textarea "Oh no, is it possible not to buy? Since you are not feeling hungry, I suggest t…" at bounding box center [333, 202] width 202 height 16
drag, startPoint x: 276, startPoint y: 206, endPoint x: 242, endPoint y: 196, distance: 35.9
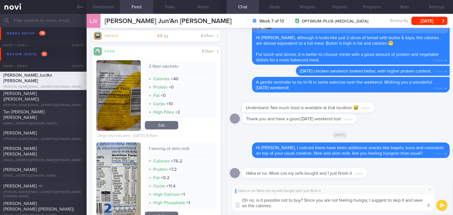
click at [242, 196] on textarea "Oh no, is it possible not to buy? Since you are not feeling hungry, I suggest t…" at bounding box center [333, 202] width 202 height 16
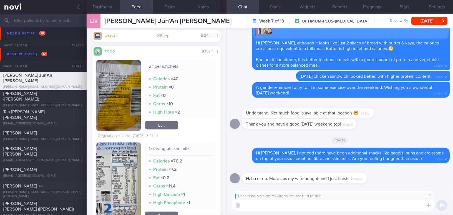
click at [259, 209] on textarea at bounding box center [333, 205] width 202 height 11
paste textarea "Oops, is it possible not to buy it? Since you’re not feeling hungry, I suggest …"
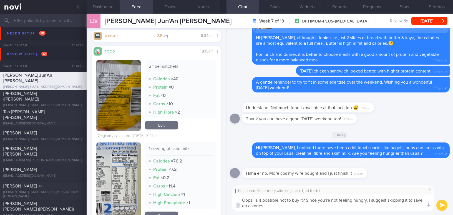
click at [329, 200] on textarea "Oops, is it possible not to buy it? Since you’re not feeling hungry, I suggest …" at bounding box center [333, 202] width 202 height 16
type textarea "Oops, is it possible not to buy it? Since you are not feeling hungry, I suggest…"
click at [441, 207] on button "submit" at bounding box center [442, 205] width 11 height 11
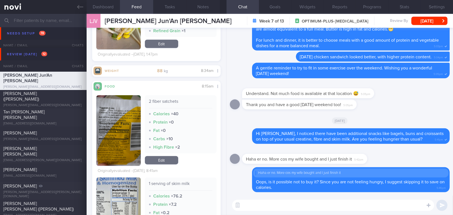
scroll to position [1035, 0]
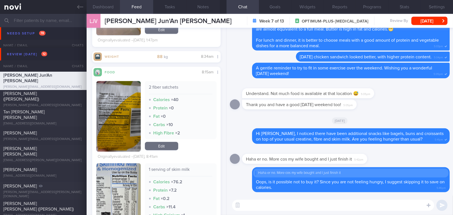
click at [105, 5] on button "Dashboard" at bounding box center [103, 7] width 33 height 14
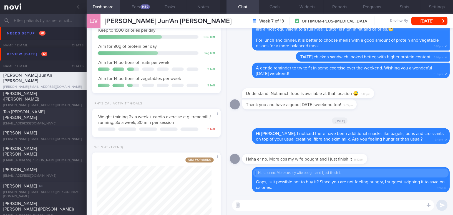
scroll to position [85, 0]
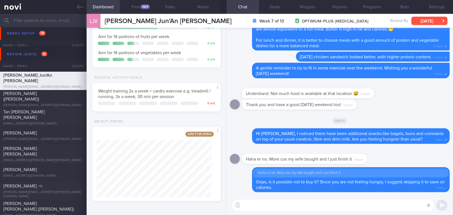
click at [419, 21] on button "[DATE]" at bounding box center [430, 21] width 36 height 8
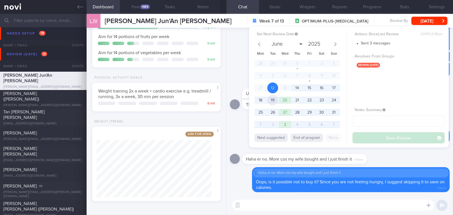
click at [270, 99] on span "19" at bounding box center [272, 100] width 11 height 11
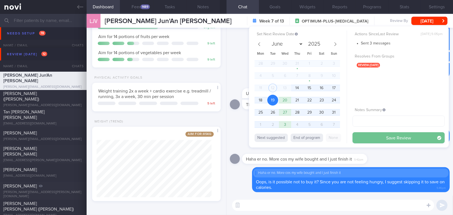
click at [361, 136] on button "Save Review" at bounding box center [399, 137] width 92 height 11
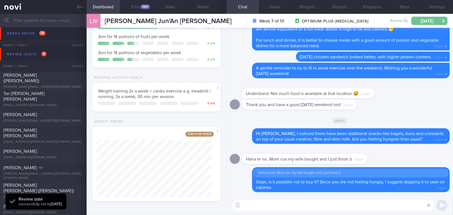
click at [414, 18] on button "[DATE]" at bounding box center [430, 21] width 36 height 8
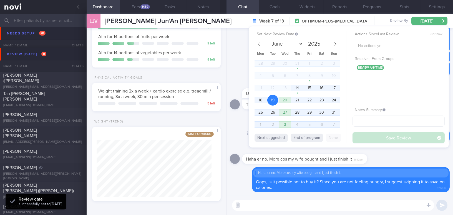
click at [242, 142] on div "Delete Hi [PERSON_NAME], I noticed there have been additional snacks like bagel…" at bounding box center [340, 136] width 220 height 16
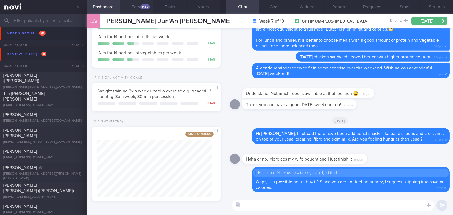
click at [138, 2] on button "Feed 1489" at bounding box center [136, 7] width 33 height 14
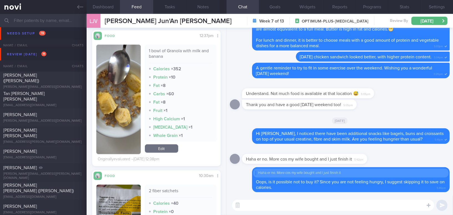
scroll to position [1569, 0]
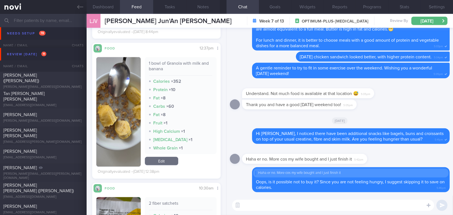
click at [120, 107] on button "button" at bounding box center [118, 111] width 44 height 109
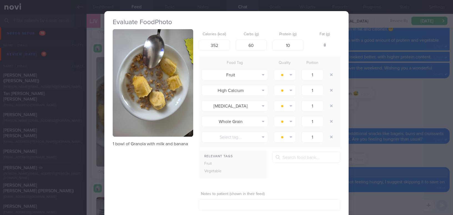
click at [390, 155] on div "Evaluate Food Photo 1 bowl of Granola with milk and banana Calories (kcal) 352 …" at bounding box center [226, 107] width 453 height 215
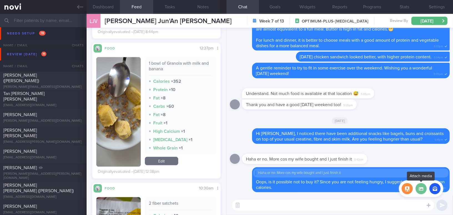
click at [423, 189] on label at bounding box center [421, 188] width 11 height 11
click at [0, 0] on input "file" at bounding box center [0, 0] width 0 height 0
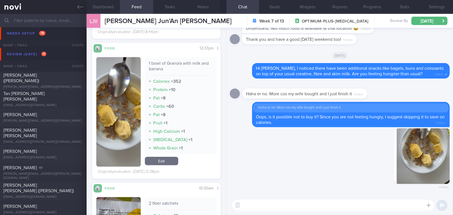
drag, startPoint x: 424, startPoint y: 167, endPoint x: 447, endPoint y: 170, distance: 23.4
click at [447, 170] on div "Delete 5:50pm [GEOGRAPHIC_DATA] Haha er no. More cos my wife bought and I just …" at bounding box center [340, 112] width 227 height 168
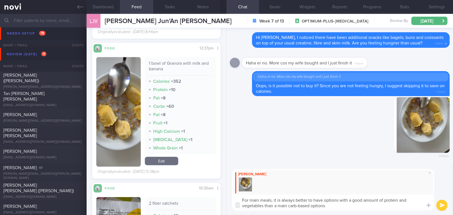
type textarea "For main meals, it is always better to have options with a good amount of prote…"
drag, startPoint x: 332, startPoint y: 207, endPoint x: 240, endPoint y: 194, distance: 92.9
click at [240, 194] on textarea "For main meals, it is always better to have options with a good amount of prote…" at bounding box center [333, 202] width 202 height 16
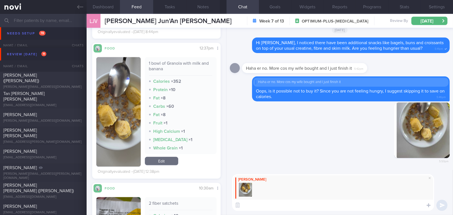
click at [267, 205] on textarea at bounding box center [333, 205] width 202 height 11
paste textarea "For main meals, it’s always better to choose options with a good amount of prot…"
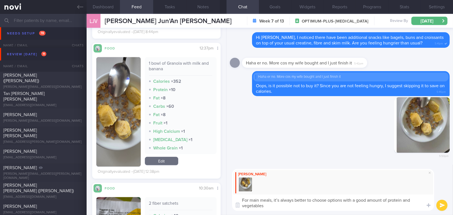
click at [279, 199] on textarea "For main meals, it’s always better to choose options with a good amount of prot…" at bounding box center [333, 202] width 202 height 16
click at [274, 206] on textarea "For main meals, it is always better to choose options with a good amount of pro…" at bounding box center [333, 202] width 202 height 16
type textarea "For main meals, it is always better to choose options with a good amount of pro…"
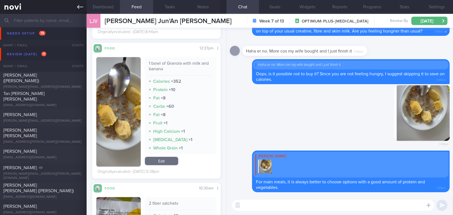
click at [81, 12] on link at bounding box center [43, 7] width 87 height 14
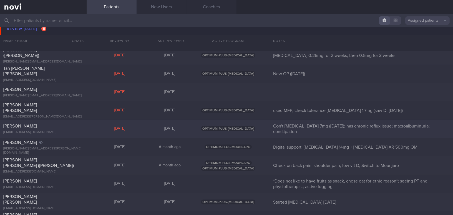
scroll to position [1439, 0]
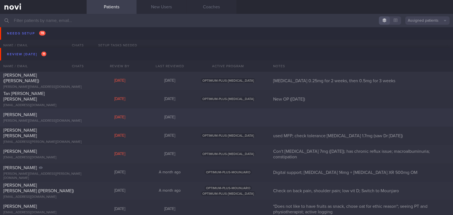
select select "7"
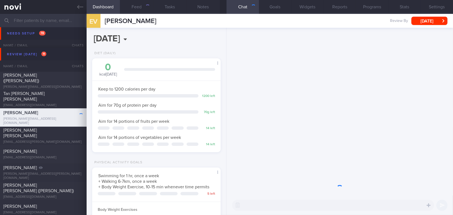
scroll to position [65, 115]
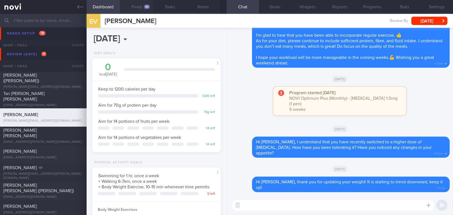
click at [137, 6] on button "Feed 44" at bounding box center [136, 7] width 33 height 14
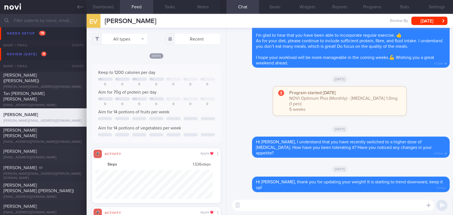
scroll to position [29, 117]
click at [127, 41] on button "All types" at bounding box center [120, 38] width 56 height 11
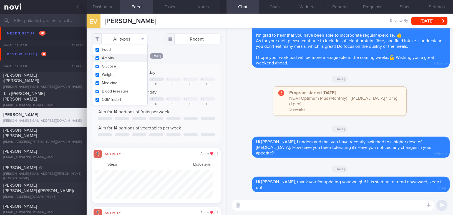
click at [96, 58] on button "Activity" at bounding box center [119, 58] width 55 height 8
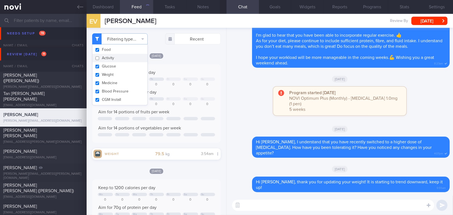
checkbox input "false"
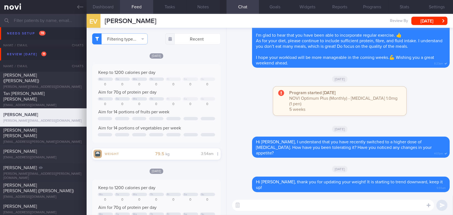
click at [106, 4] on button "Dashboard" at bounding box center [103, 7] width 33 height 14
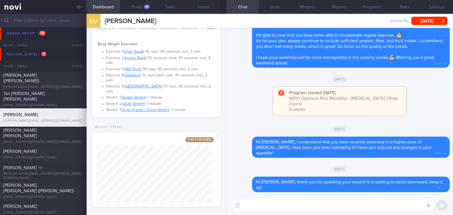
scroll to position [166, 0]
click at [261, 203] on textarea at bounding box center [333, 205] width 202 height 11
type textarea "Hi [PERSON_NAME], how have you been coping this month?"
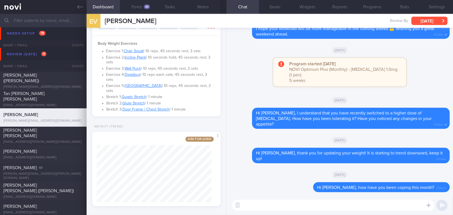
click at [436, 19] on button "[DATE]" at bounding box center [430, 21] width 36 height 8
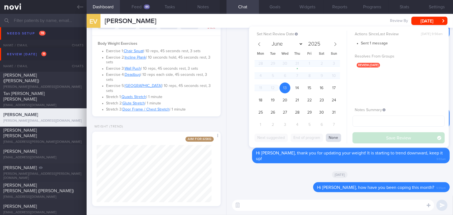
click at [334, 140] on button "None" at bounding box center [333, 138] width 15 height 8
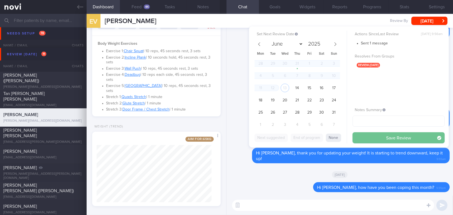
click at [367, 138] on button "Save Review" at bounding box center [399, 137] width 92 height 11
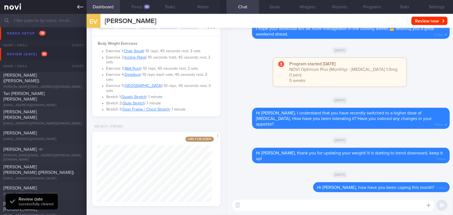
click at [80, 7] on icon at bounding box center [80, 7] width 6 height 4
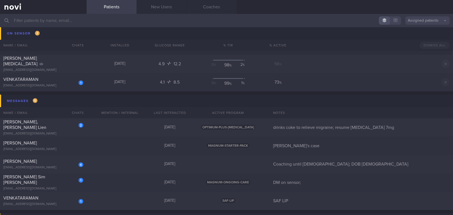
scroll to position [1717, 0]
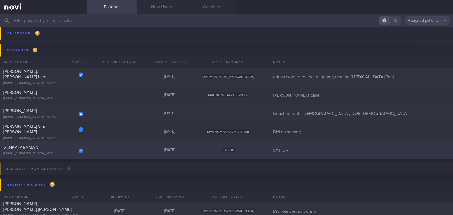
click at [42, 152] on div "vengaboy_21@hotmail.com" at bounding box center [43, 154] width 80 height 4
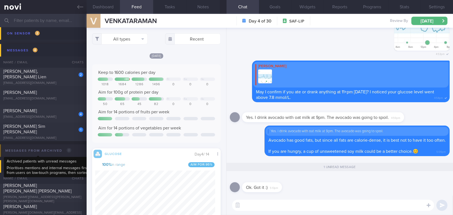
scroll to position [277676, 277635]
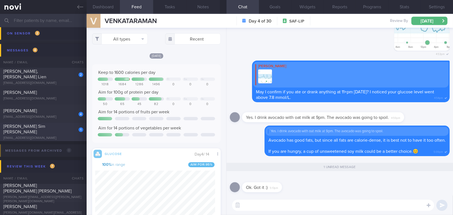
click at [42, 136] on div "yk.stella@yahoo.com.sg" at bounding box center [43, 138] width 80 height 4
type input "DM on sensor;"
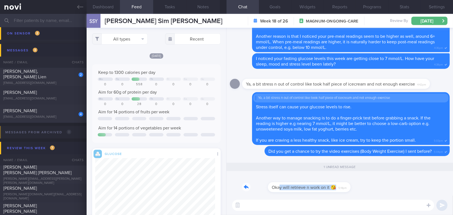
drag, startPoint x: 254, startPoint y: 184, endPoint x: 324, endPoint y: 185, distance: 69.7
click at [324, 185] on div "Okay will retrieve n work on it 😘 5:14pm" at bounding box center [291, 184] width 99 height 17
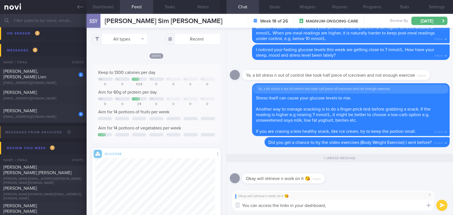
type textarea "You can access the links in your dashboard"
drag, startPoint x: 331, startPoint y: 204, endPoint x: 238, endPoint y: 203, distance: 93.1
click at [238, 203] on div "Chat Templates Admin CGM Weight Nutrition Physical Activity Infographics Articl…" at bounding box center [340, 201] width 227 height 28
type textarea "You can access the links from your dashboard."
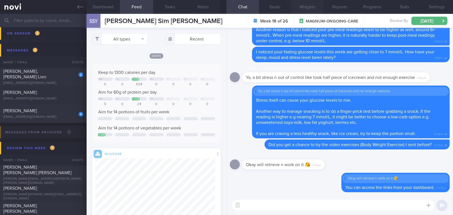
click at [309, 6] on button "Widgets" at bounding box center [307, 7] width 32 height 14
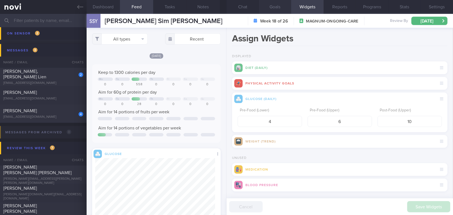
click at [273, 9] on button "Goals" at bounding box center [275, 7] width 32 height 14
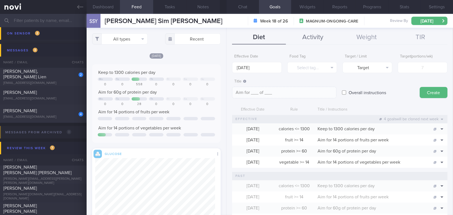
click at [311, 44] on button "Activity" at bounding box center [313, 38] width 54 height 14
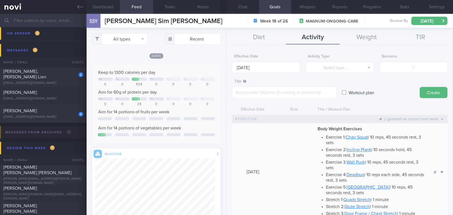
scroll to position [76, 0]
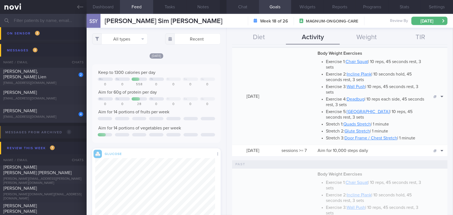
click at [247, 5] on button "Chat" at bounding box center [243, 7] width 32 height 14
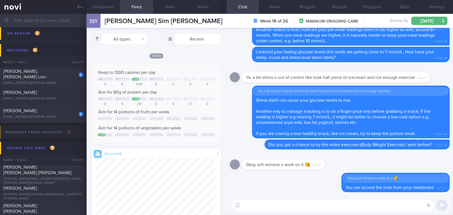
click at [292, 205] on textarea at bounding box center [333, 205] width 202 height 11
paste textarea "*Body Weight Exercises* - Exercise 1: [Chair Squat](https://youtu.be/tczWD8MPre…"
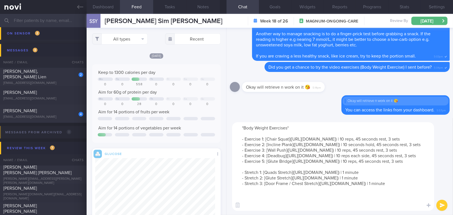
type textarea "*Body Weight Exercises* - Exercise 1: [Chair Squat](https://youtu.be/tczWD8MPre…"
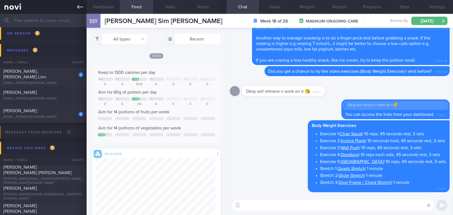
click at [81, 8] on icon at bounding box center [80, 7] width 6 height 6
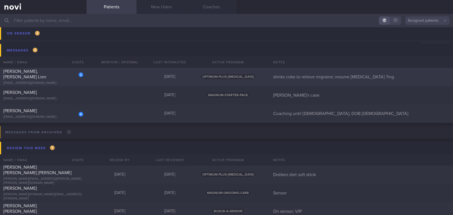
click at [62, 76] on div "Serena, Tai Poh Lien" at bounding box center [42, 74] width 79 height 11
select select "7"
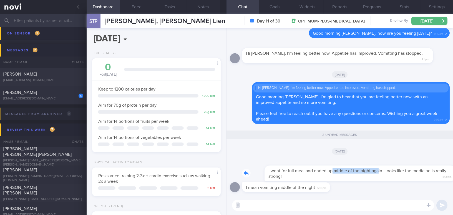
drag, startPoint x: 310, startPoint y: 167, endPoint x: 356, endPoint y: 167, distance: 46.4
click at [356, 167] on div "I went for full meal and ended up middle of the night again. Looks like the med…" at bounding box center [346, 170] width 208 height 22
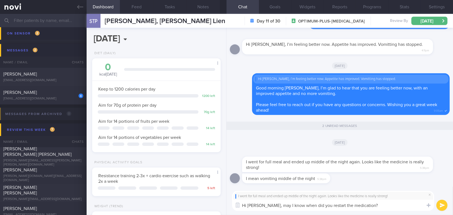
type textarea "Hi Serena, may I know when did you restart the medication?"
click at [443, 207] on button "submit" at bounding box center [442, 205] width 11 height 11
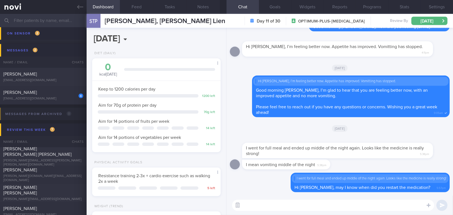
click at [239, 206] on button "button" at bounding box center [238, 205] width 10 height 10
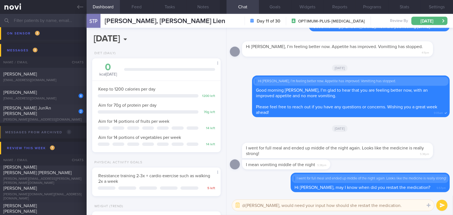
drag, startPoint x: 259, startPoint y: 205, endPoint x: 407, endPoint y: 208, distance: 147.8
click at [407, 208] on textarea "@Junjie, would need your input how should she restart the medication." at bounding box center [333, 205] width 202 height 11
drag, startPoint x: 268, startPoint y: 206, endPoint x: 289, endPoint y: 206, distance: 20.3
click at [289, 206] on textarea "@Junjie, FYI. Thank you." at bounding box center [333, 205] width 202 height 11
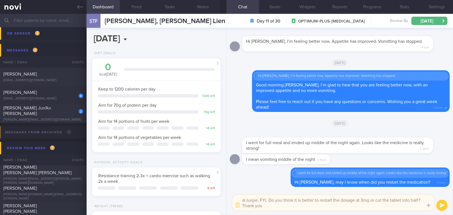
type textarea "@Junjie, FYI. Do you think it is better to restart the dosage at 3mg or cut the…"
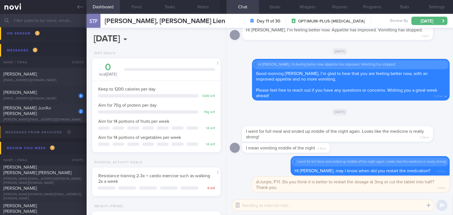
click at [239, 204] on button "button" at bounding box center [238, 205] width 10 height 10
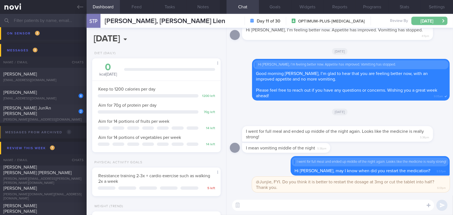
click at [424, 22] on button "Tue, 26 Aug" at bounding box center [430, 21] width 36 height 8
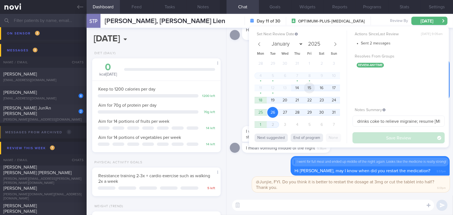
click at [312, 89] on span "15" at bounding box center [309, 87] width 11 height 11
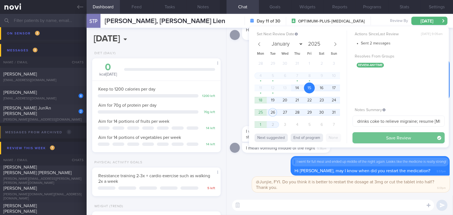
click at [374, 136] on button "Save Review" at bounding box center [399, 137] width 92 height 11
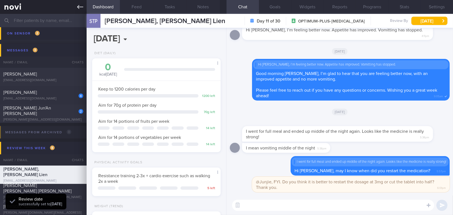
click at [80, 5] on icon at bounding box center [80, 7] width 6 height 6
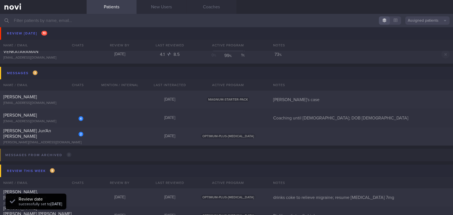
scroll to position [1667, 0]
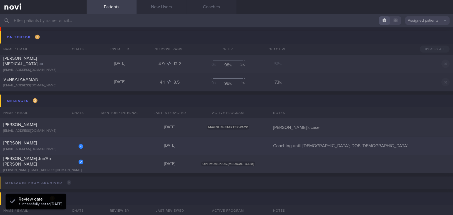
click at [37, 148] on div "vista0168@yahoo.com" at bounding box center [43, 149] width 80 height 4
select select "7"
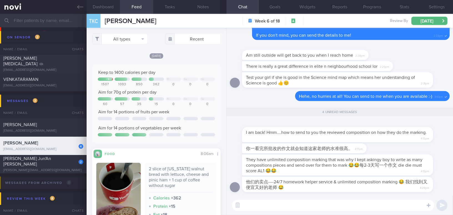
click at [378, 205] on textarea at bounding box center [333, 205] width 202 height 11
type textarea "D"
type textarea "You can send me the website, no worries, I can check it out!"
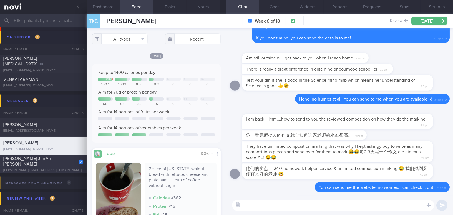
click at [74, 164] on div "2" at bounding box center [77, 160] width 12 height 9
checkbox input "false"
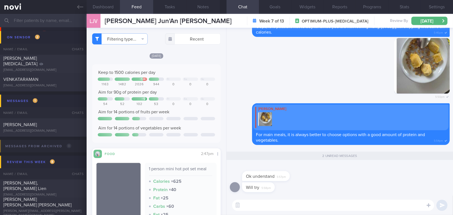
click at [258, 207] on textarea at bounding box center [333, 205] width 202 height 11
type textarea "H"
type textarea "J"
type textarea "💪💪💪💪"
click at [439, 204] on button "submit" at bounding box center [442, 205] width 11 height 11
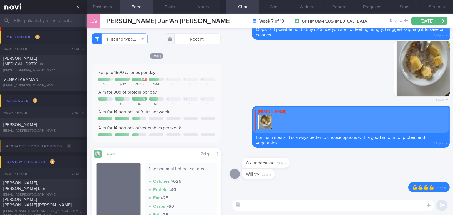
click at [79, 8] on icon at bounding box center [80, 7] width 6 height 6
